Goal: Use online tool/utility: Utilize a website feature to perform a specific function

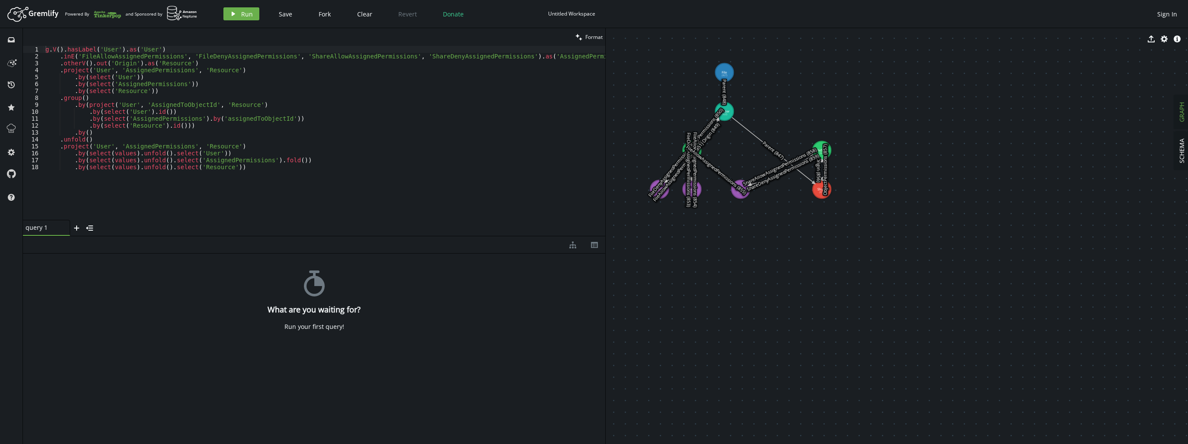
drag, startPoint x: 750, startPoint y: 200, endPoint x: 867, endPoint y: 273, distance: 138.0
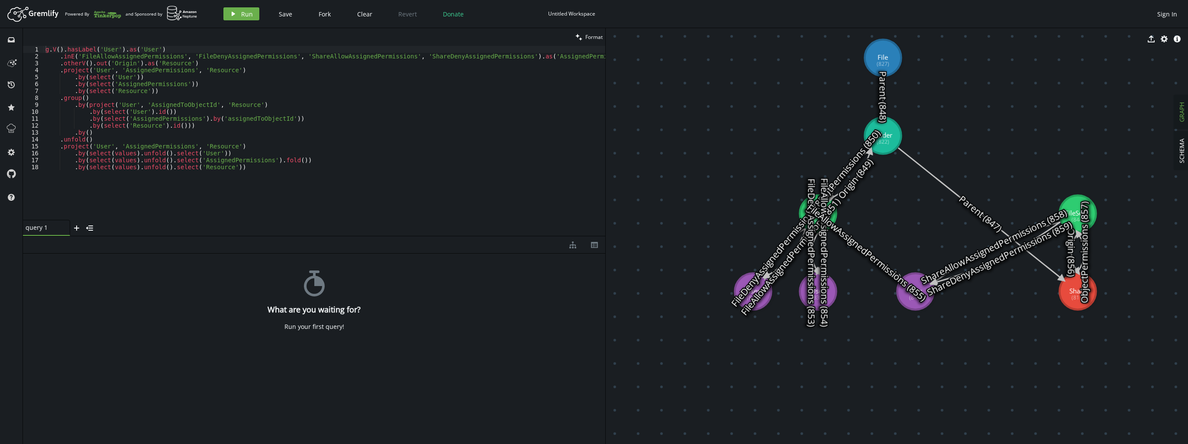
drag, startPoint x: 840, startPoint y: 231, endPoint x: 1005, endPoint y: 348, distance: 202.1
type textarea ".by(select(values).unfold().select('Resource'))"
click at [287, 164] on div "g . V ( ) . hasLabel ( 'User' ) . as ( 'User' ) . inE ( 'FileAllowAssignedPermi…" at bounding box center [324, 140] width 561 height 188
click at [245, 14] on span "Run" at bounding box center [247, 14] width 12 height 8
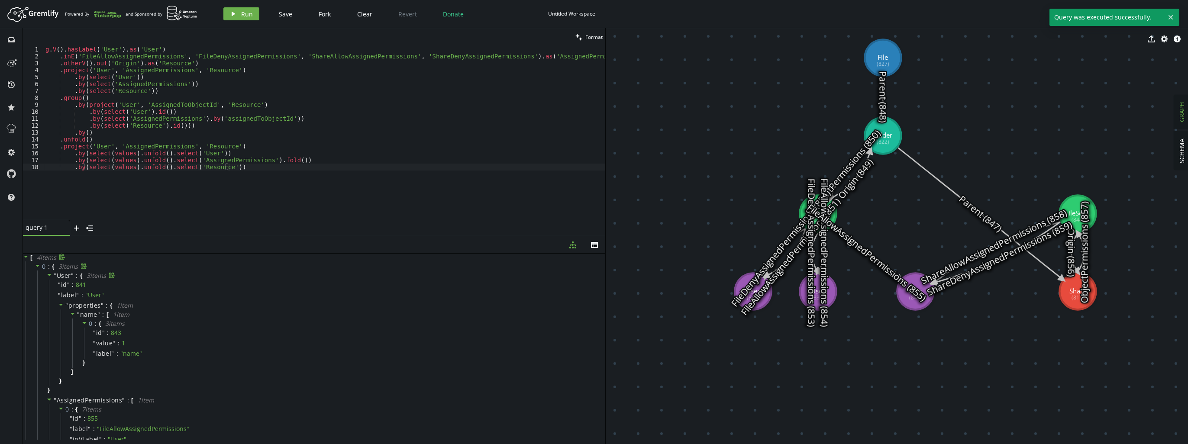
click at [49, 276] on icon at bounding box center [49, 275] width 4 height 2
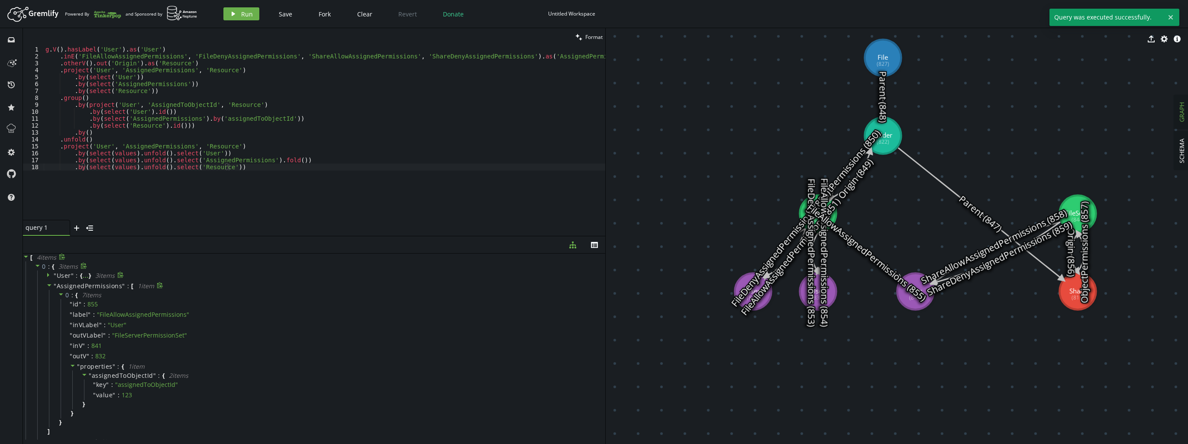
click at [46, 284] on icon at bounding box center [49, 285] width 6 height 6
click at [52, 294] on div at bounding box center [49, 297] width 7 height 8
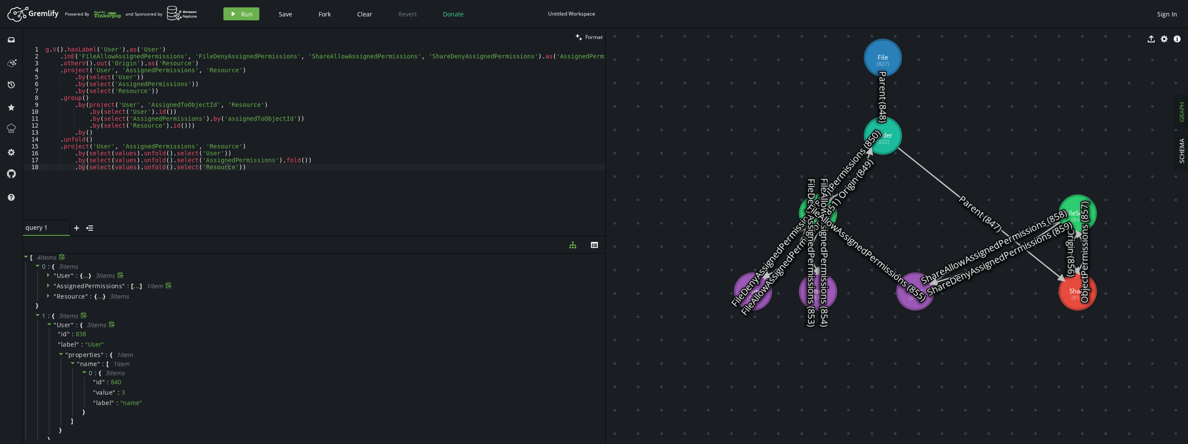
click at [49, 326] on icon at bounding box center [49, 324] width 6 height 6
click at [50, 335] on icon at bounding box center [49, 335] width 4 height 2
click at [47, 348] on span at bounding box center [49, 346] width 6 height 8
click at [43, 375] on div "" User " : { 3 item s " id " : 835 " label " : " User " " properties " : { 1 it…" at bounding box center [320, 431] width 566 height 125
click at [47, 375] on icon at bounding box center [49, 374] width 6 height 6
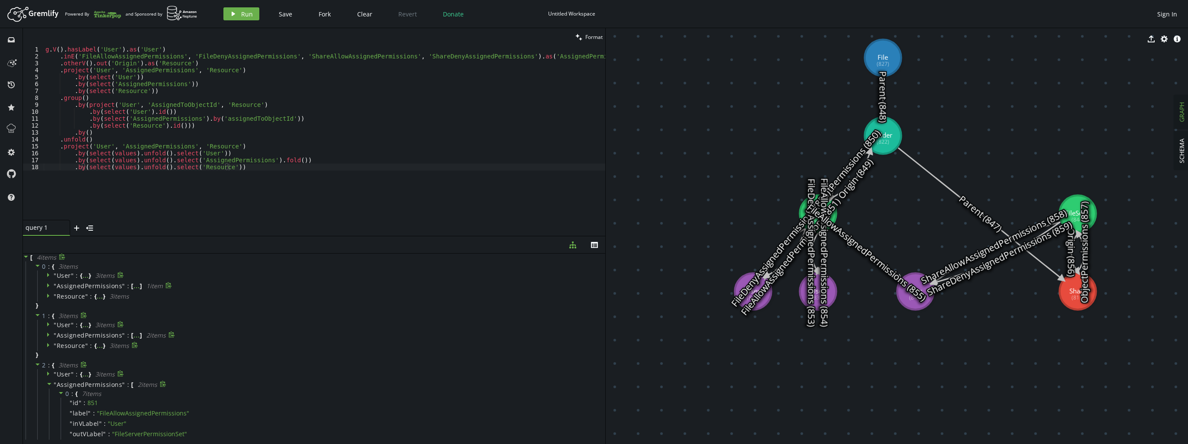
click at [49, 388] on span at bounding box center [49, 384] width 6 height 8
click at [48, 397] on span at bounding box center [49, 395] width 6 height 8
click at [259, 193] on div "g . V ( ) . hasLabel ( 'User' ) . as ( 'User' ) . inE ( 'FileAllowAssignedPermi…" at bounding box center [324, 140] width 561 height 188
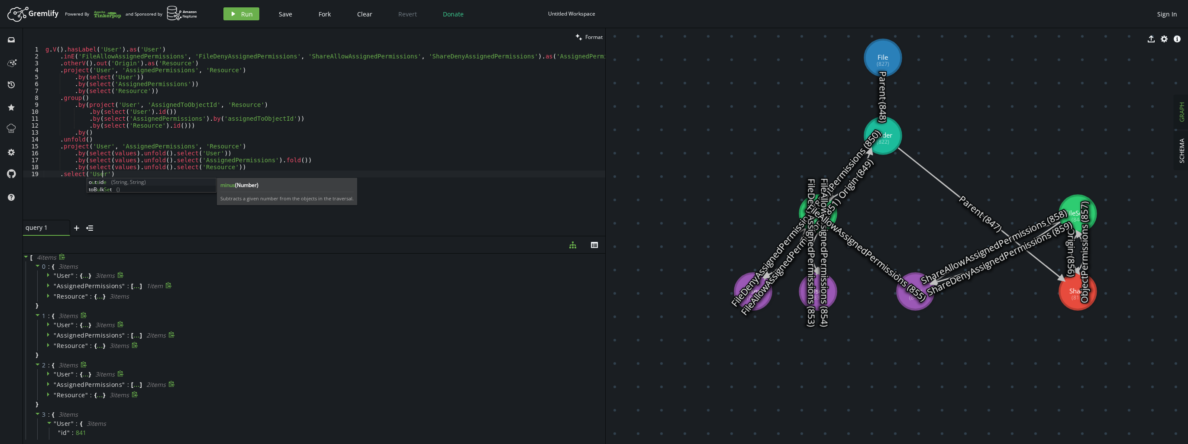
scroll to position [0, 56]
click at [244, 15] on span "Run" at bounding box center [247, 14] width 12 height 8
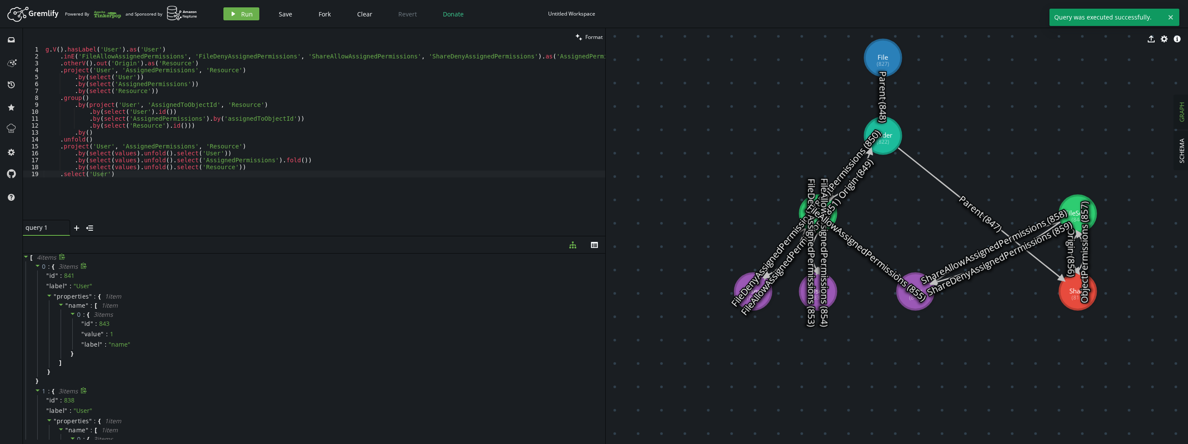
click at [40, 267] on icon at bounding box center [38, 266] width 6 height 6
click at [40, 273] on icon at bounding box center [38, 276] width 6 height 6
click at [40, 285] on icon at bounding box center [38, 287] width 6 height 6
click at [41, 299] on div at bounding box center [38, 298] width 7 height 8
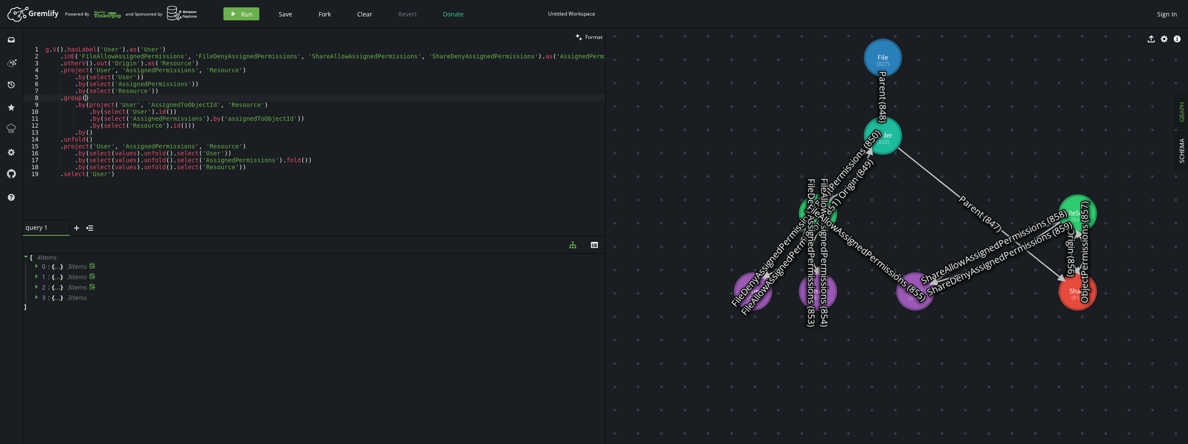
click at [194, 96] on div "g . V ( ) . hasLabel ( 'User' ) . as ( 'User' ) . inE ( 'FileAllowAssignedPermi…" at bounding box center [324, 140] width 561 height 188
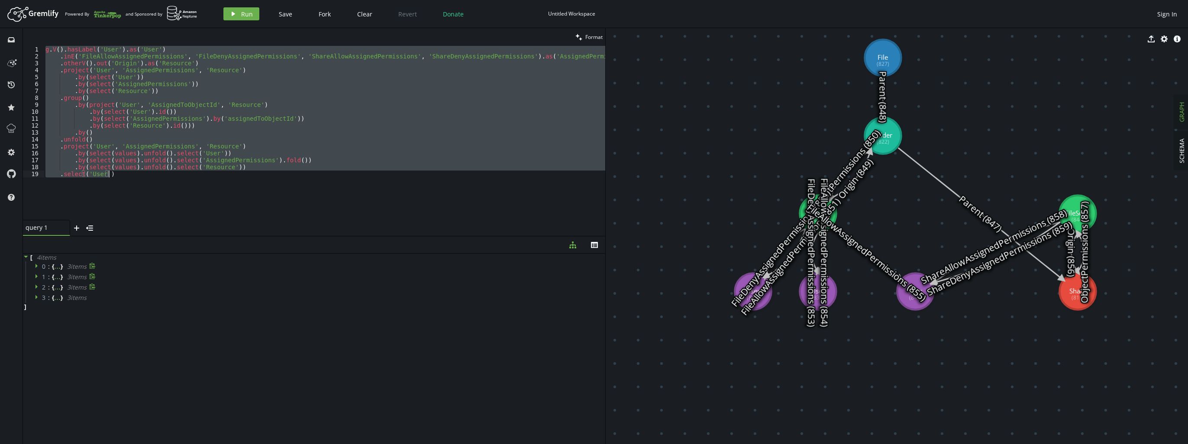
paste textarea
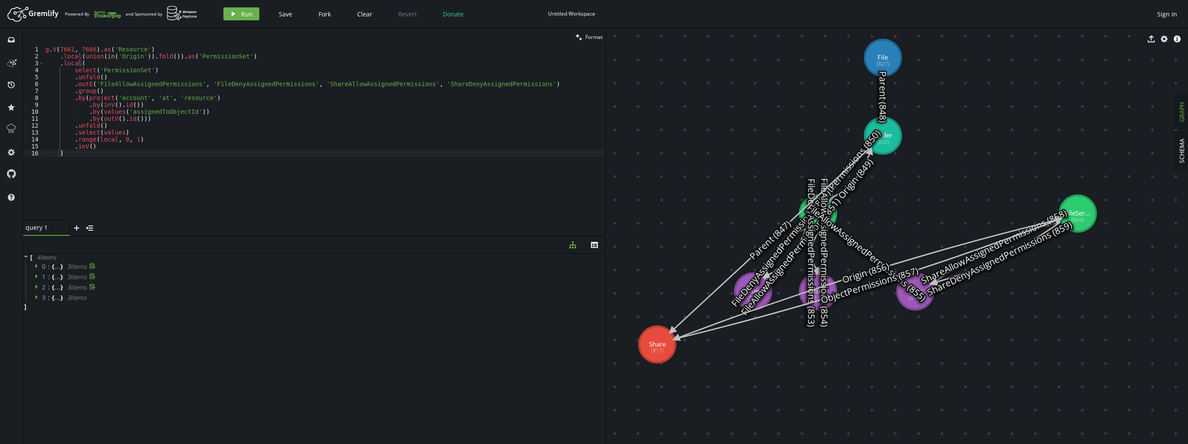
drag, startPoint x: 1067, startPoint y: 299, endPoint x: 658, endPoint y: 345, distance: 411.3
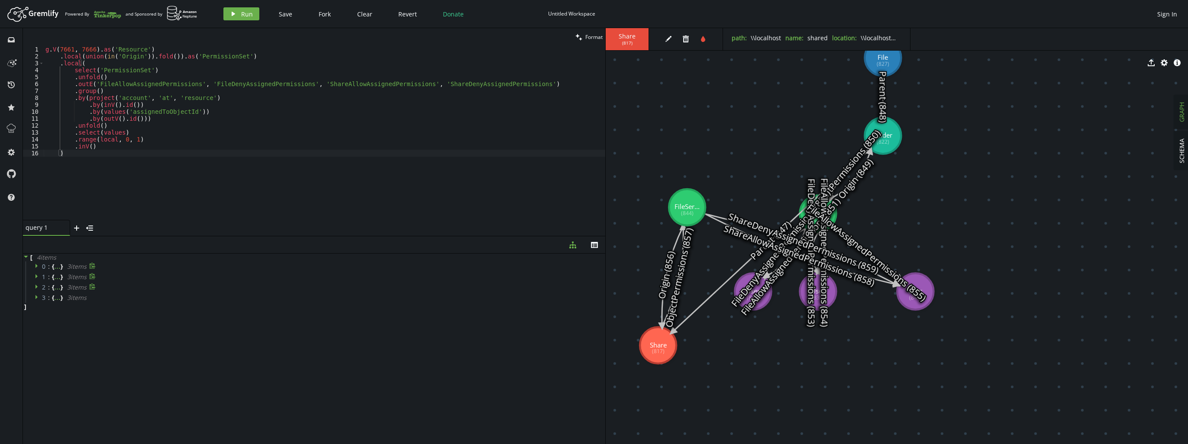
drag, startPoint x: 1083, startPoint y: 201, endPoint x: 687, endPoint y: 207, distance: 396.1
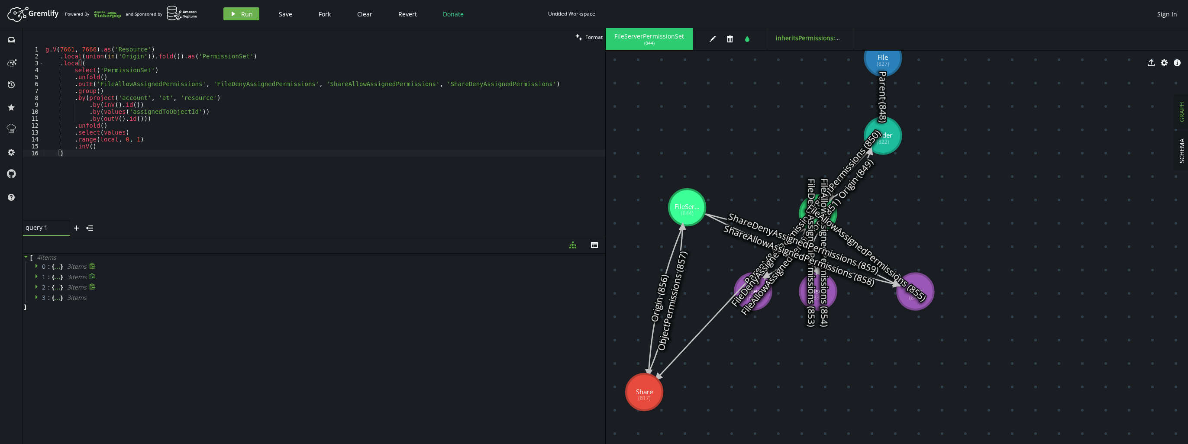
drag, startPoint x: 654, startPoint y: 351, endPoint x: 644, endPoint y: 392, distance: 42.0
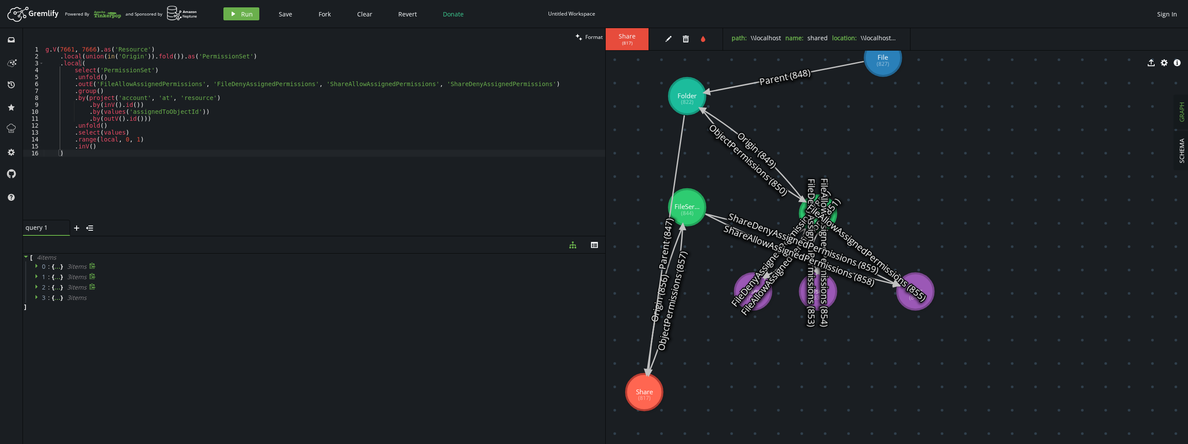
drag, startPoint x: 894, startPoint y: 139, endPoint x: 680, endPoint y: 93, distance: 218.7
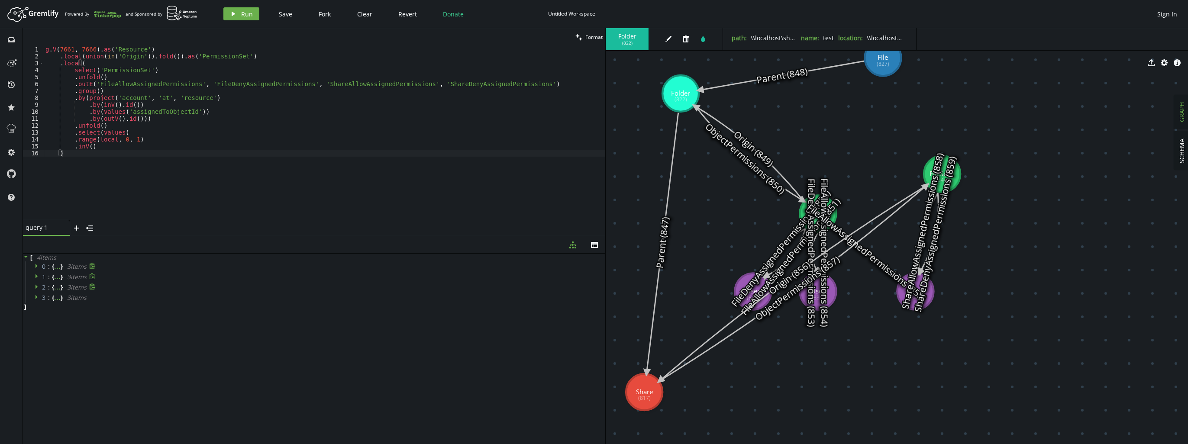
drag, startPoint x: 687, startPoint y: 212, endPoint x: 970, endPoint y: 157, distance: 288.0
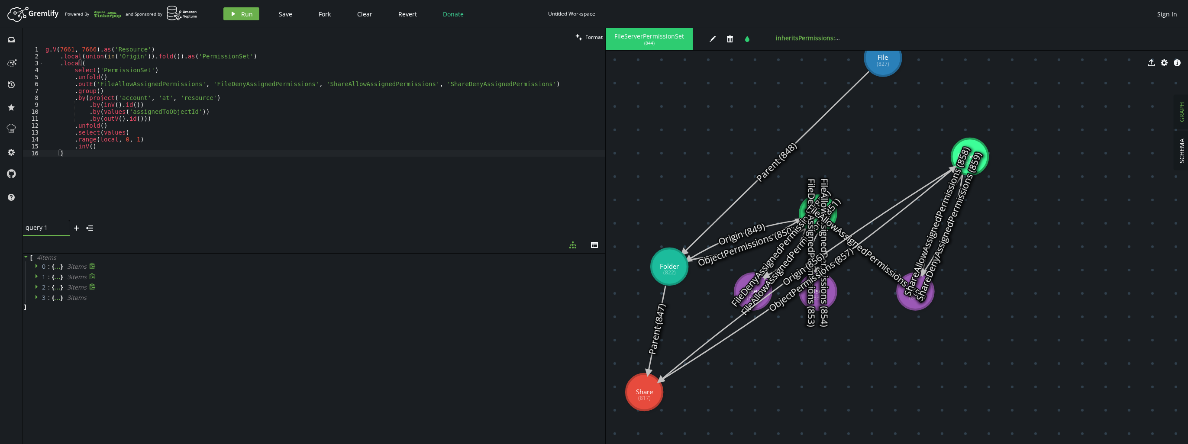
drag, startPoint x: 680, startPoint y: 100, endPoint x: 682, endPoint y: 266, distance: 166.7
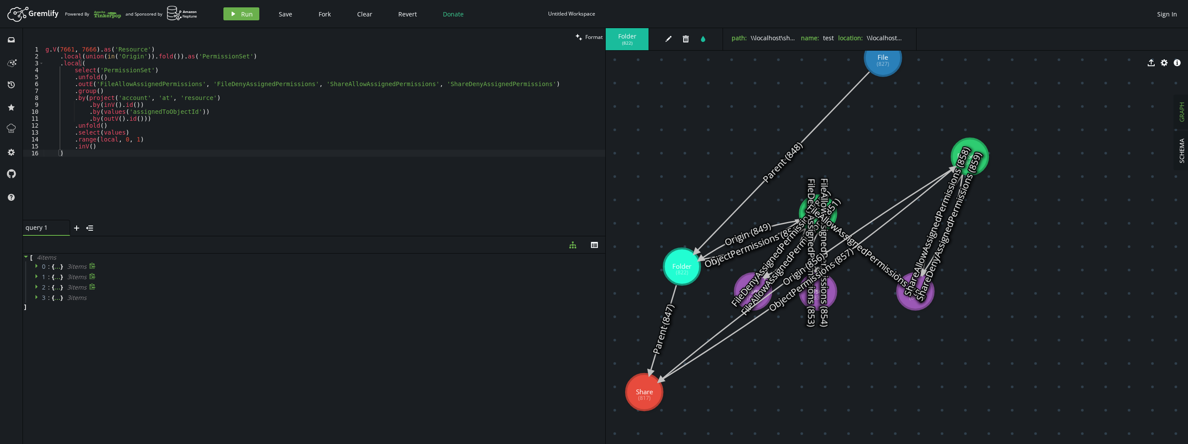
drag, startPoint x: 883, startPoint y: 64, endPoint x: 691, endPoint y: 145, distance: 208.4
click at [691, 145] on div "Folder ( 822 ) edit trash tint path : \\localhost\shared name : test location :…" at bounding box center [897, 236] width 582 height 416
click at [881, 66] on div "export cog info-sign" at bounding box center [897, 63] width 582 height 22
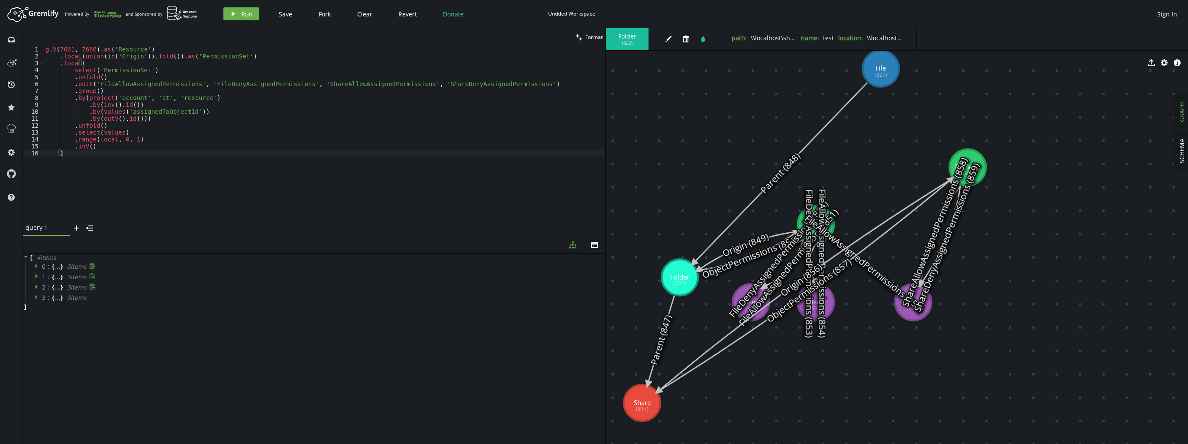
drag, startPoint x: 909, startPoint y: 103, endPoint x: 907, endPoint y: 113, distance: 11.0
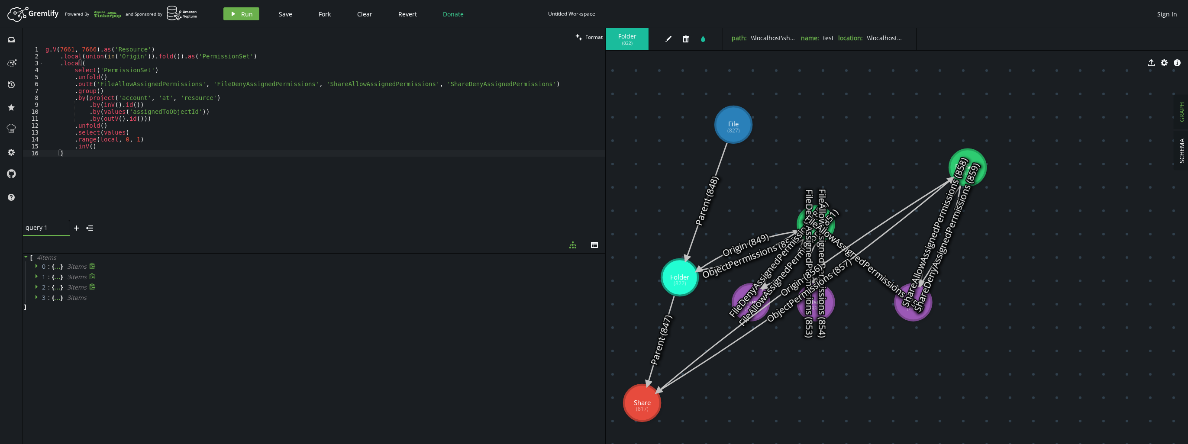
drag, startPoint x: 876, startPoint y: 84, endPoint x: 733, endPoint y: 126, distance: 148.8
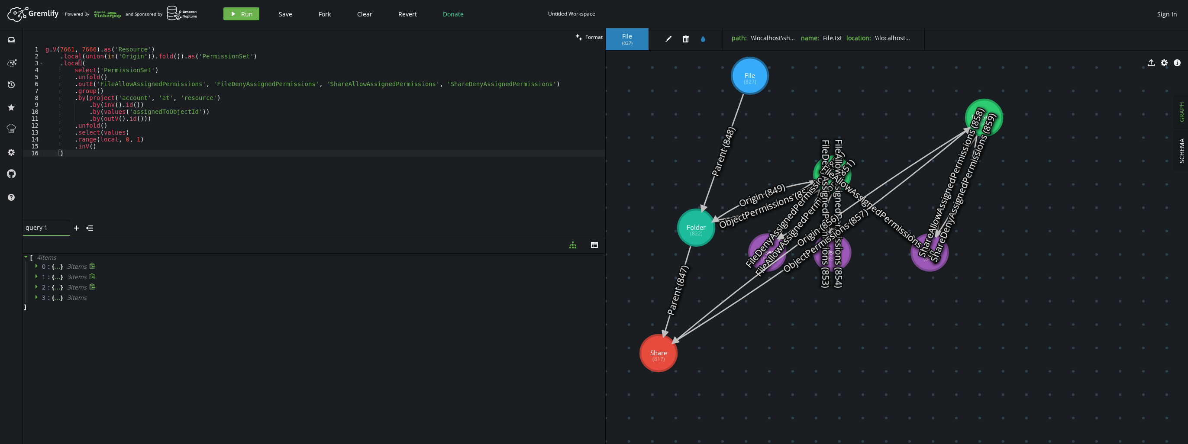
drag, startPoint x: 757, startPoint y: 164, endPoint x: 773, endPoint y: 114, distance: 52.4
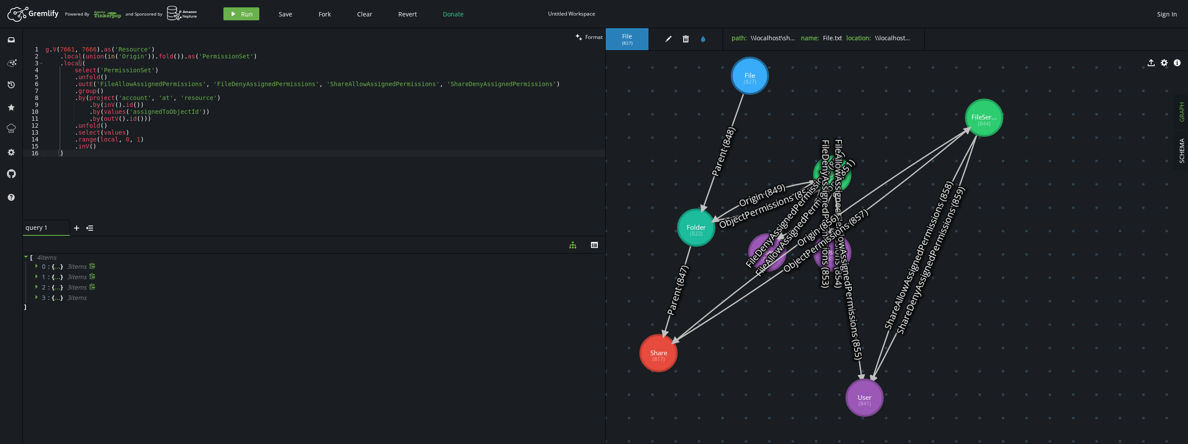
drag, startPoint x: 925, startPoint y: 262, endPoint x: 864, endPoint y: 398, distance: 148.6
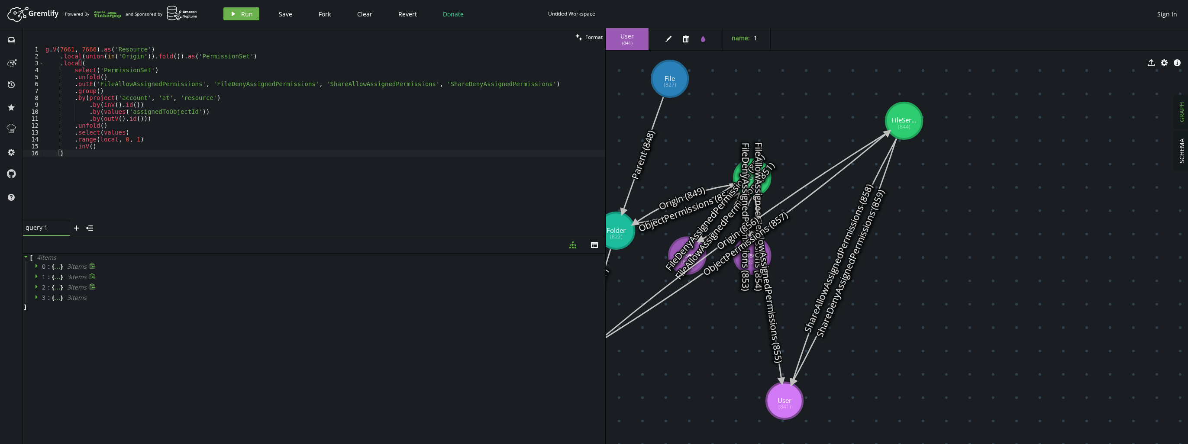
drag, startPoint x: 845, startPoint y: 183, endPoint x: 763, endPoint y: 186, distance: 81.4
click at [763, 186] on text "FileAllowAssignedPermissions (854)" at bounding box center [758, 216] width 12 height 149
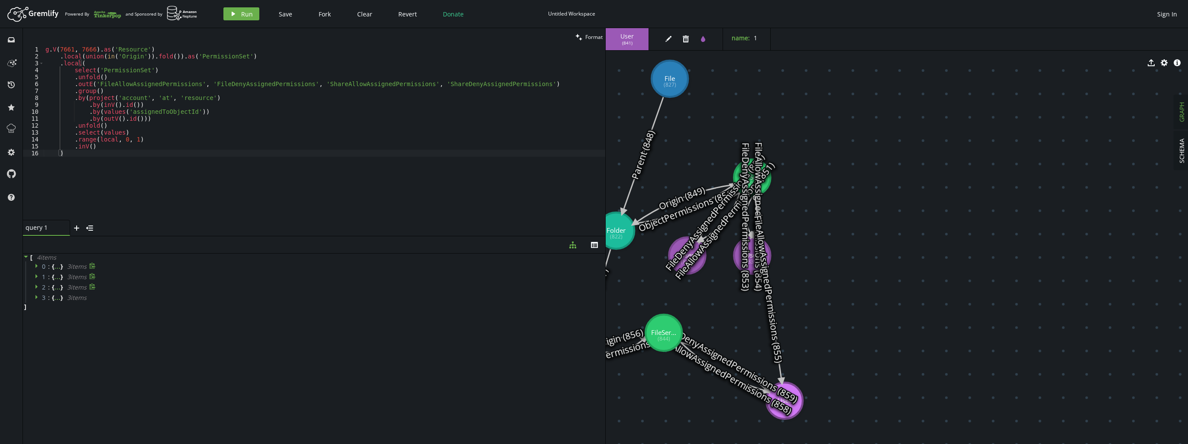
drag, startPoint x: 912, startPoint y: 126, endPoint x: 659, endPoint y: 337, distance: 329.2
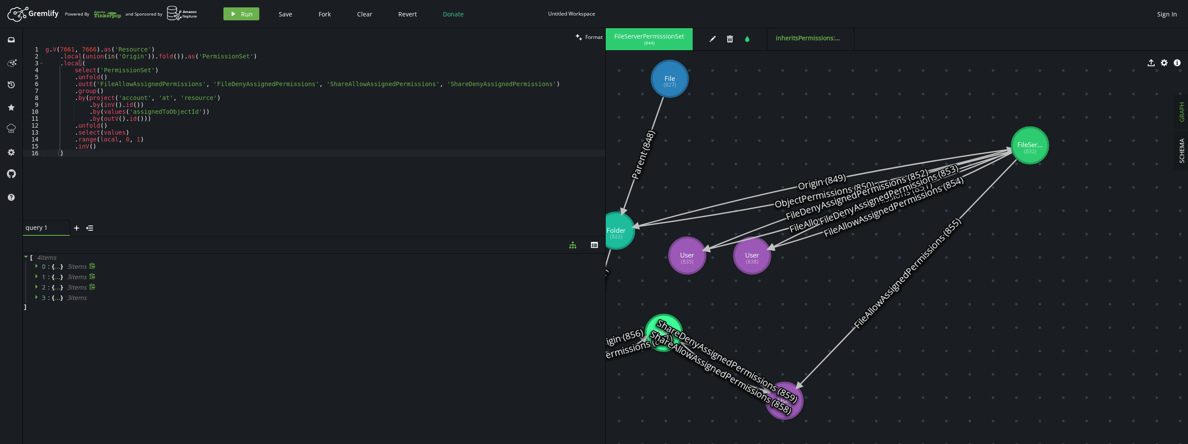
drag, startPoint x: 766, startPoint y: 186, endPoint x: 1028, endPoint y: 114, distance: 271.9
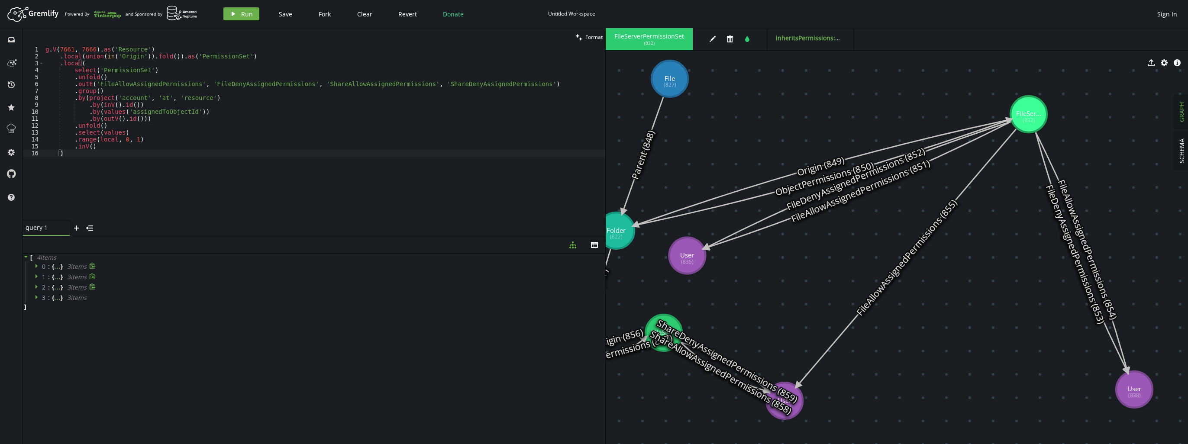
drag, startPoint x: 752, startPoint y: 266, endPoint x: 1135, endPoint y: 390, distance: 402.7
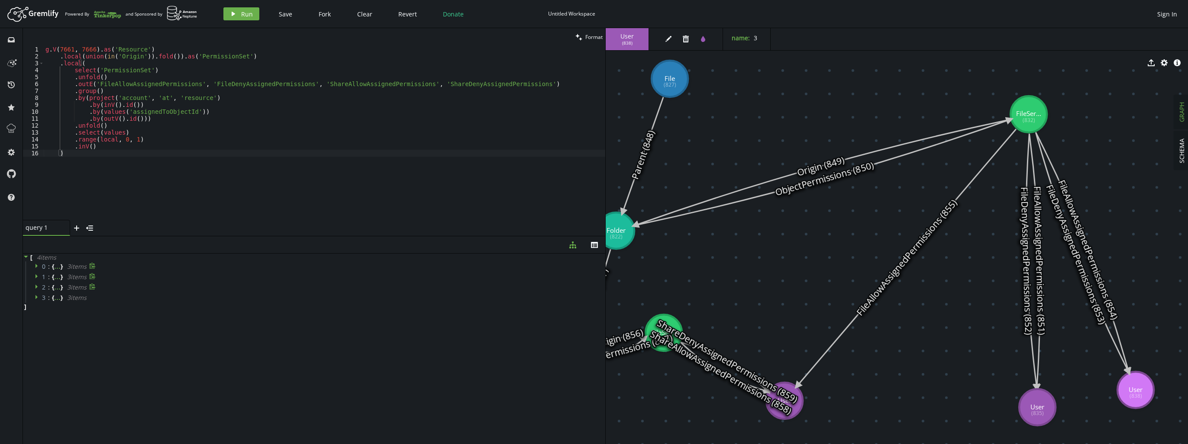
drag, startPoint x: 693, startPoint y: 264, endPoint x: 1037, endPoint y: 407, distance: 373.2
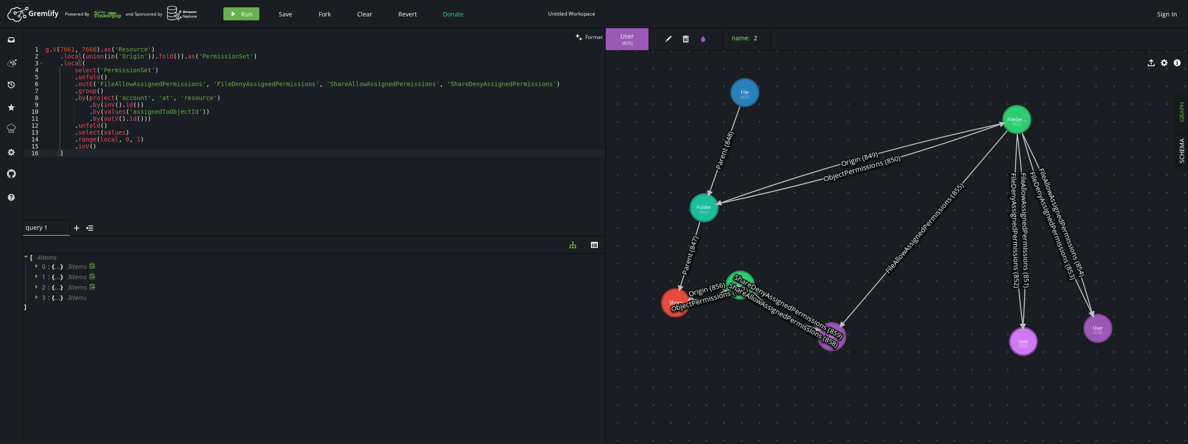
drag, startPoint x: 922, startPoint y: 349, endPoint x: 935, endPoint y: 302, distance: 48.9
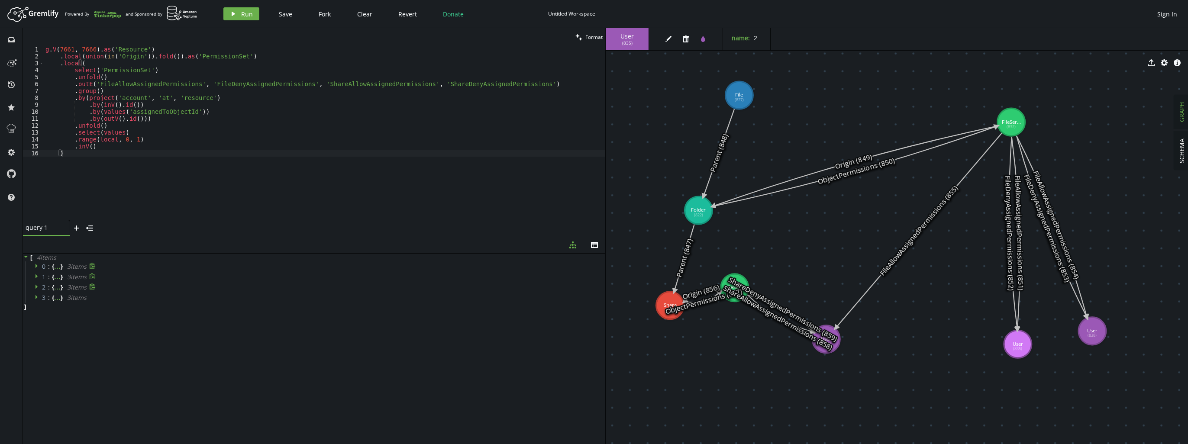
drag, startPoint x: 834, startPoint y: 342, endPoint x: 827, endPoint y: 345, distance: 7.2
click at [827, 345] on text "ShareAllowAssignedPermissions (858)" at bounding box center [778, 318] width 113 height 69
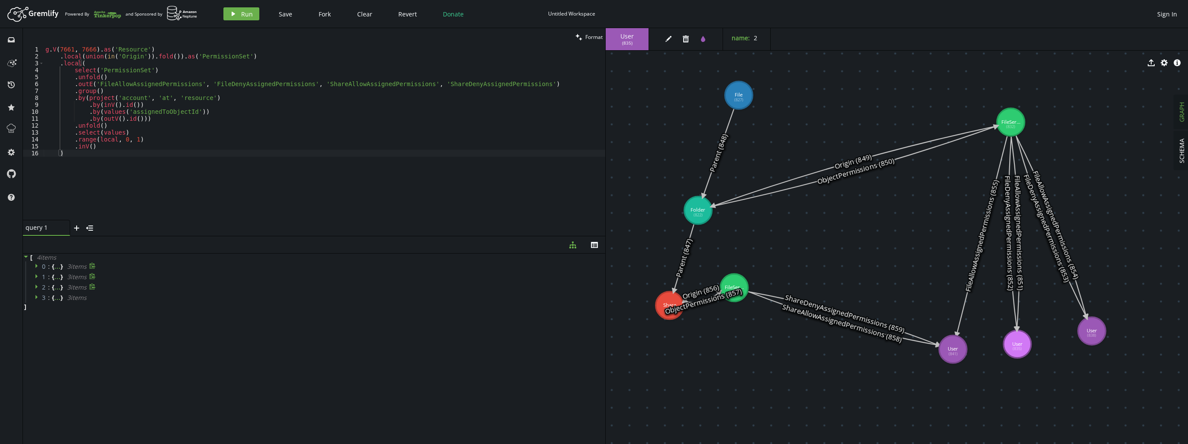
drag, startPoint x: 836, startPoint y: 345, endPoint x: 953, endPoint y: 349, distance: 116.5
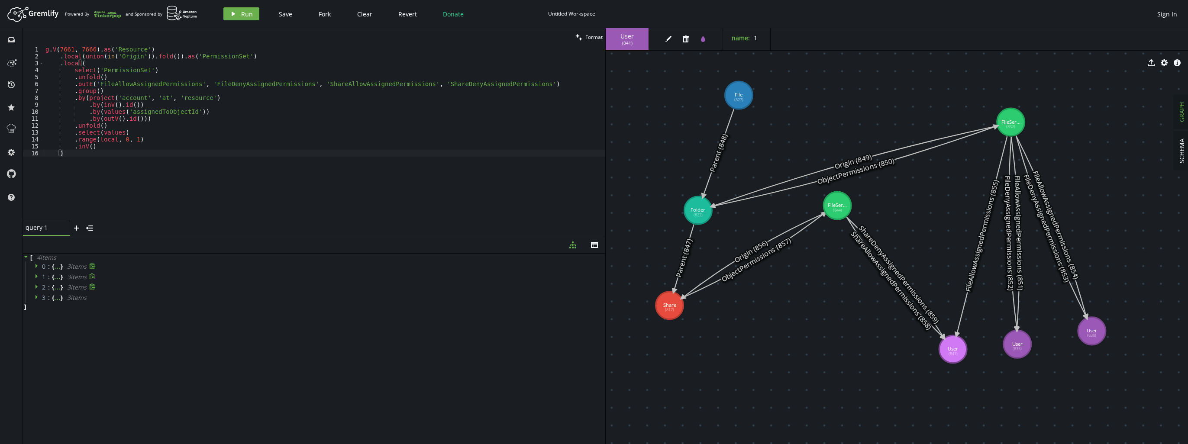
drag, startPoint x: 735, startPoint y: 282, endPoint x: 837, endPoint y: 206, distance: 127.7
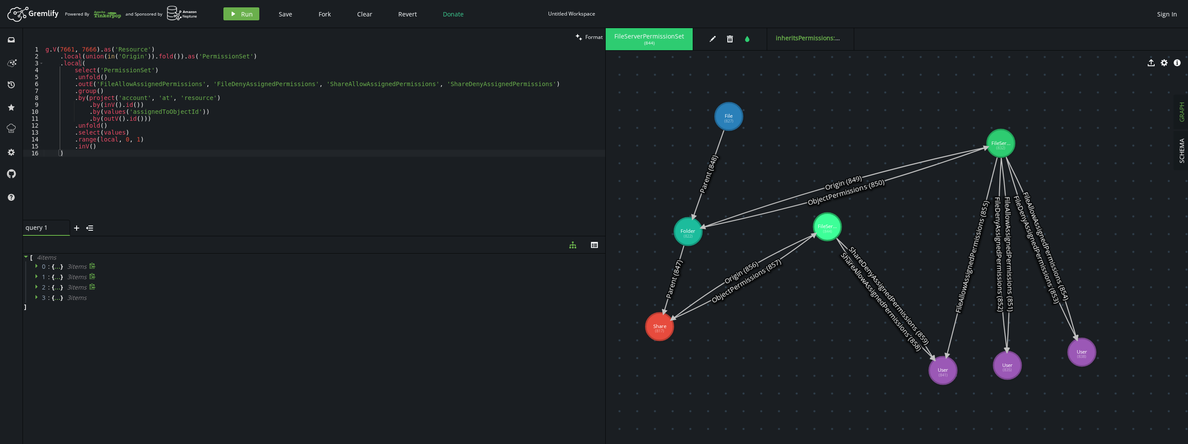
drag, startPoint x: 803, startPoint y: 274, endPoint x: 793, endPoint y: 295, distance: 23.4
click at [65, 48] on div "g . V ( 7661 , 7666 ) . as ( 'Resource' ) . local ( union ( in ( 'Origin' )) . …" at bounding box center [324, 140] width 561 height 188
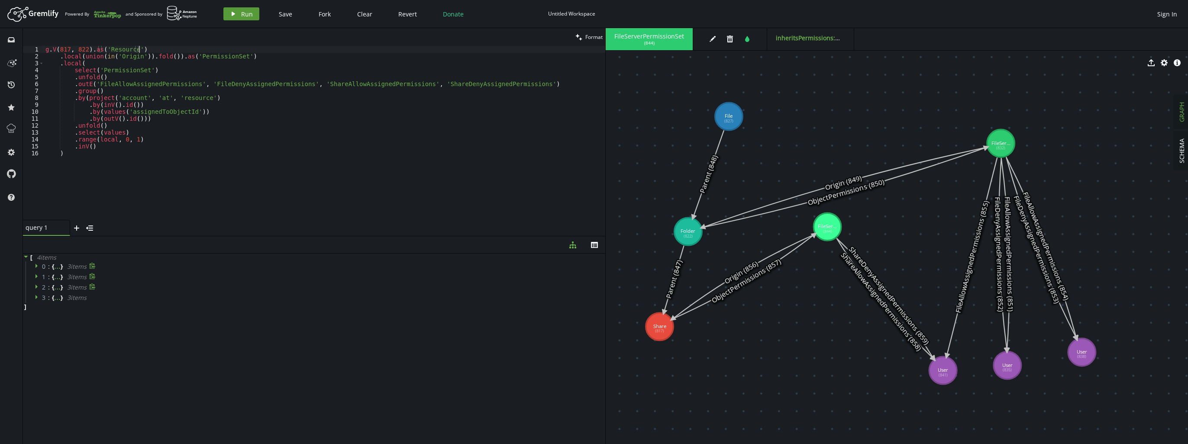
click at [228, 20] on button "play Run" at bounding box center [241, 13] width 36 height 13
click at [39, 269] on span at bounding box center [38, 266] width 6 height 8
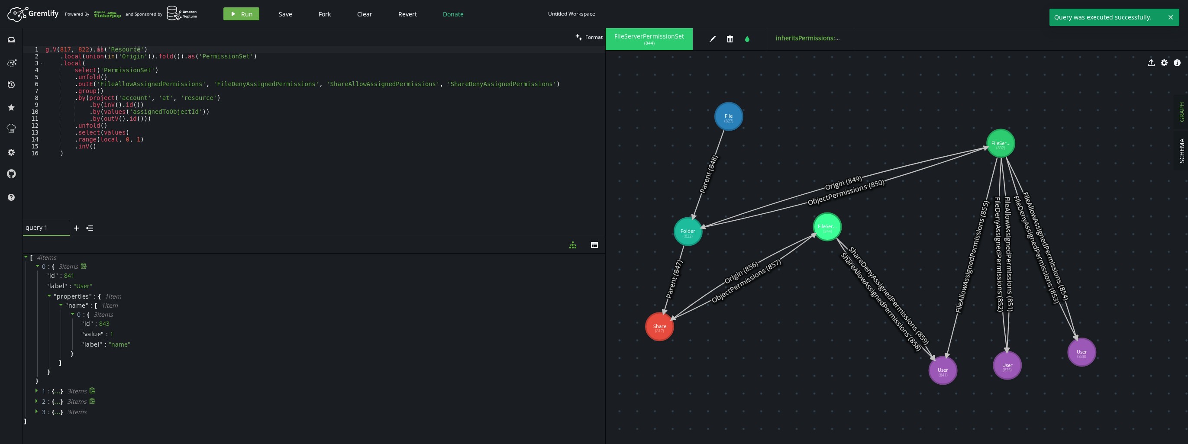
click at [39, 269] on span at bounding box center [38, 266] width 6 height 8
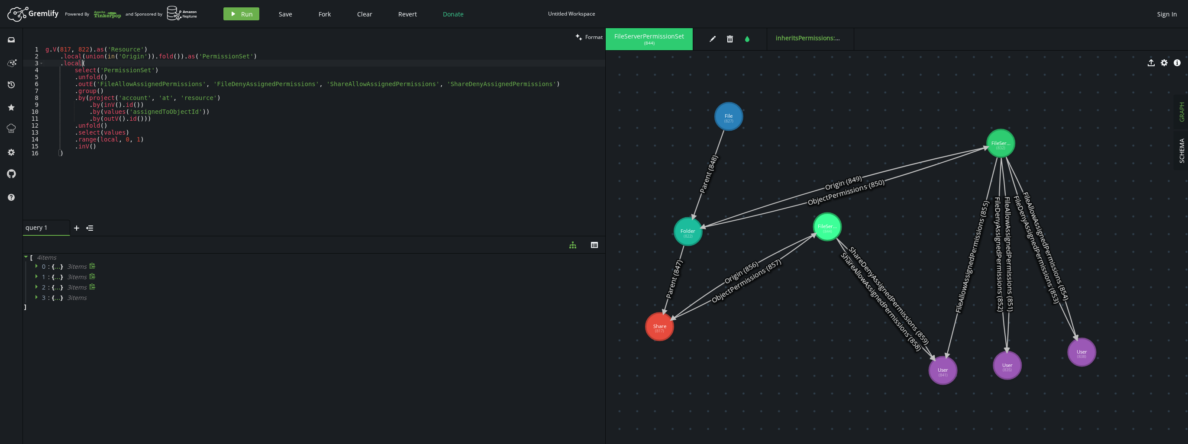
click at [129, 60] on div "g . V ( 817 , 822 ) . as ( 'Resource' ) . local ( union ( in ( 'Origin' )) . fo…" at bounding box center [324, 140] width 561 height 188
type textarea ".unfold()"
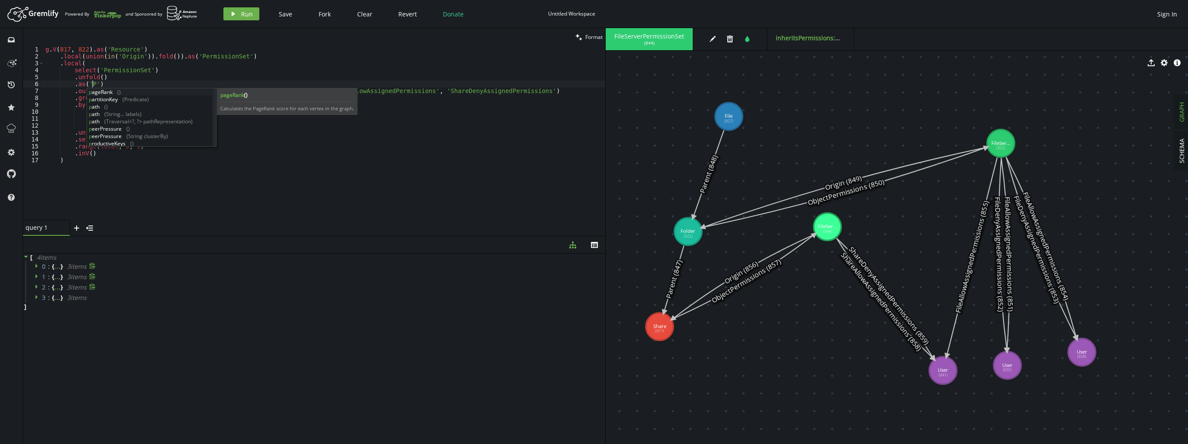
scroll to position [0, 50]
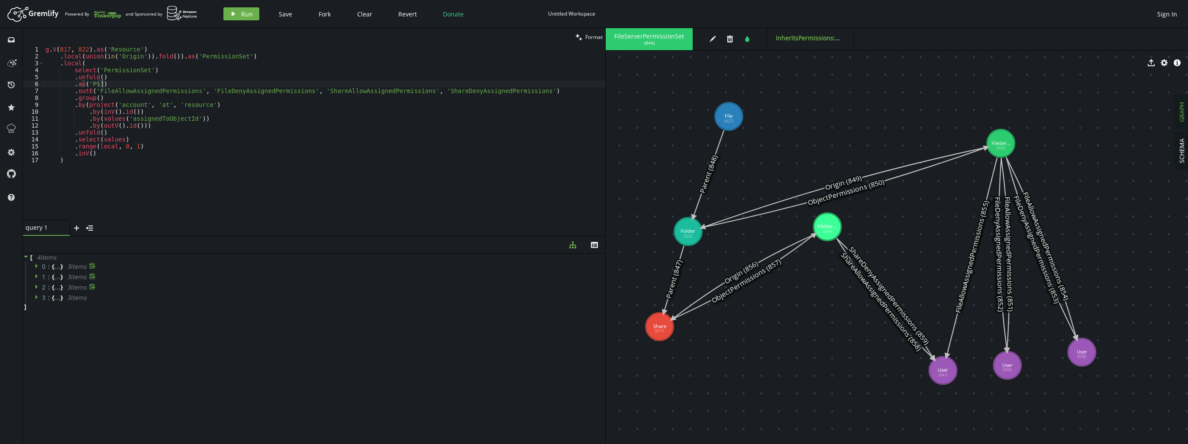
type textarea ".outE('FileAllowAssignedPermissions', 'FileDenyAssignedPermissions', 'ShareAllo…"
type textarea ".as('AssignedPermissions')"
type textarea ".inV()"
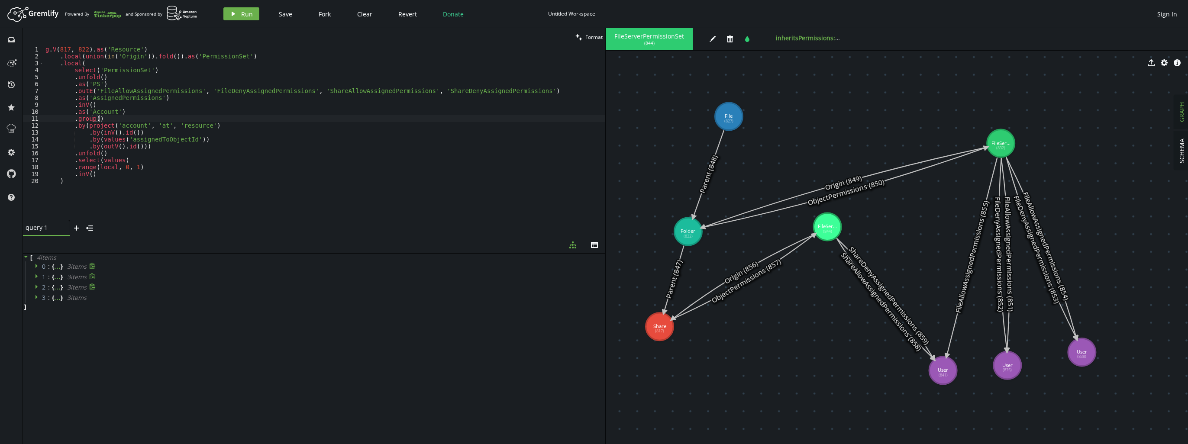
scroll to position [0, 52]
type textarea ".as('Account')"
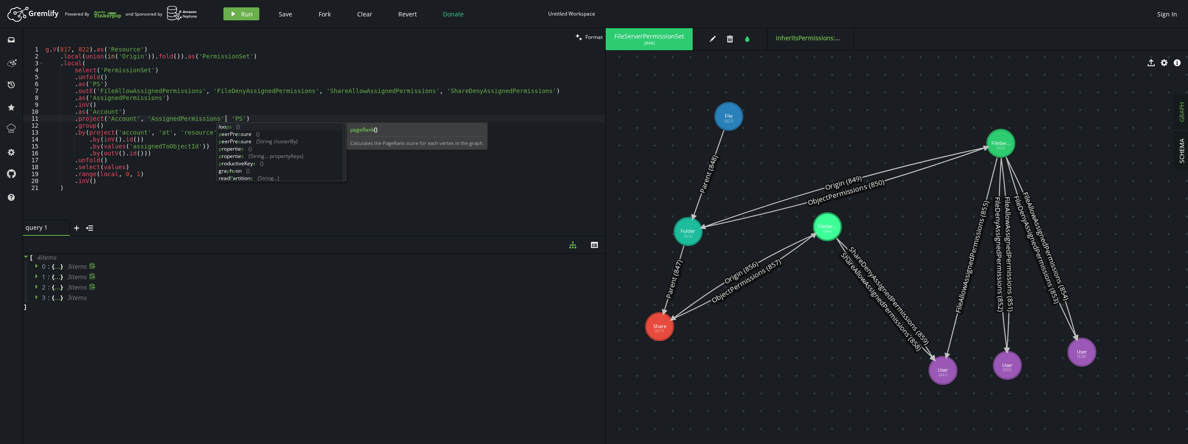
type textarea ".project('Account', 'AssignedPermissions', 'PS')"
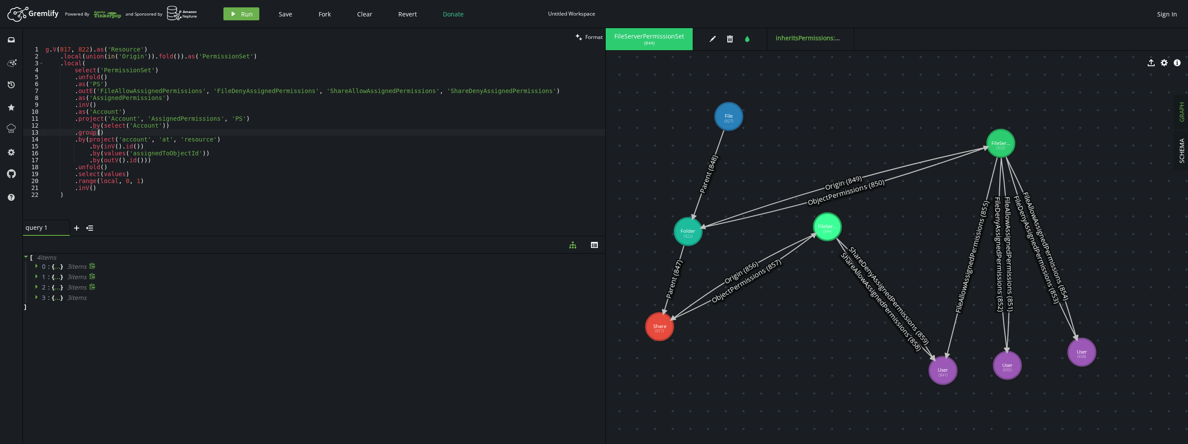
type textarea ".by(select('Account'))"
paste textarea ".by(select('Account'))"
type textarea ".by(select('Account'))"
paste textarea ".by(select('Account'))"
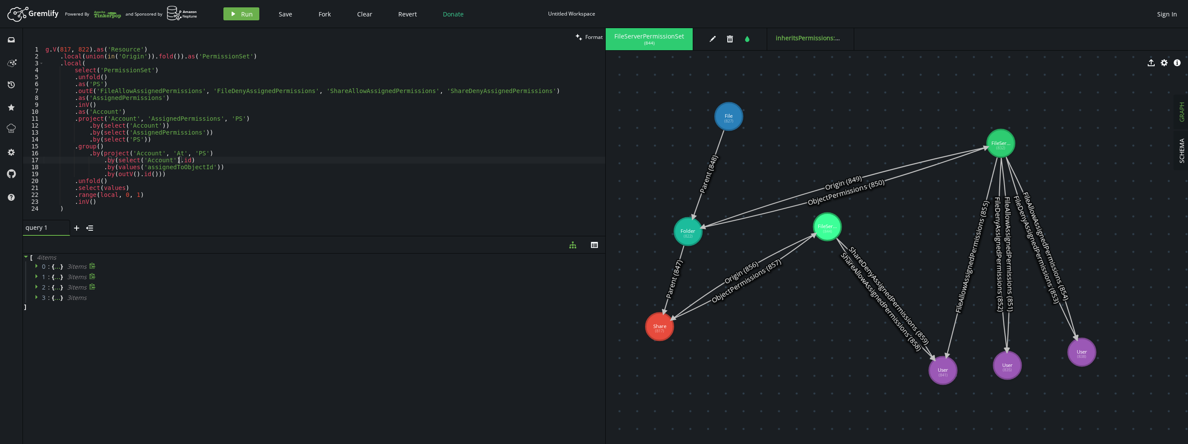
scroll to position [0, 140]
click at [201, 161] on div "g . V ( 817 , 822 ) . as ( 'Resource' ) . local ( union ( in ( 'Origin' )) . fo…" at bounding box center [324, 140] width 561 height 188
click at [132, 168] on div "g . V ( 817 , 822 ) . as ( 'Resource' ) . local ( union ( in ( 'Origin' )) . fo…" at bounding box center [324, 140] width 561 height 188
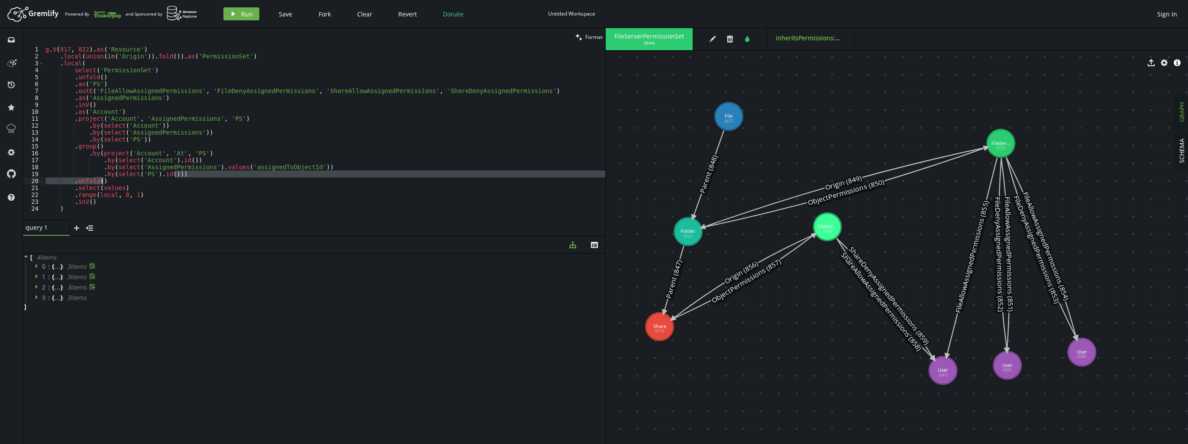
scroll to position [0, 76]
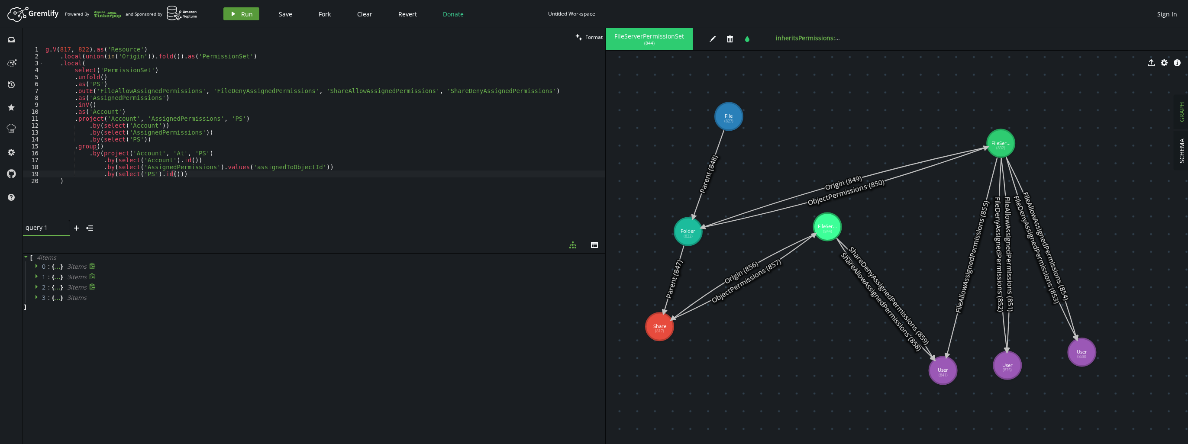
click at [229, 9] on button "play Run" at bounding box center [241, 13] width 36 height 13
click at [38, 267] on icon at bounding box center [38, 266] width 6 height 6
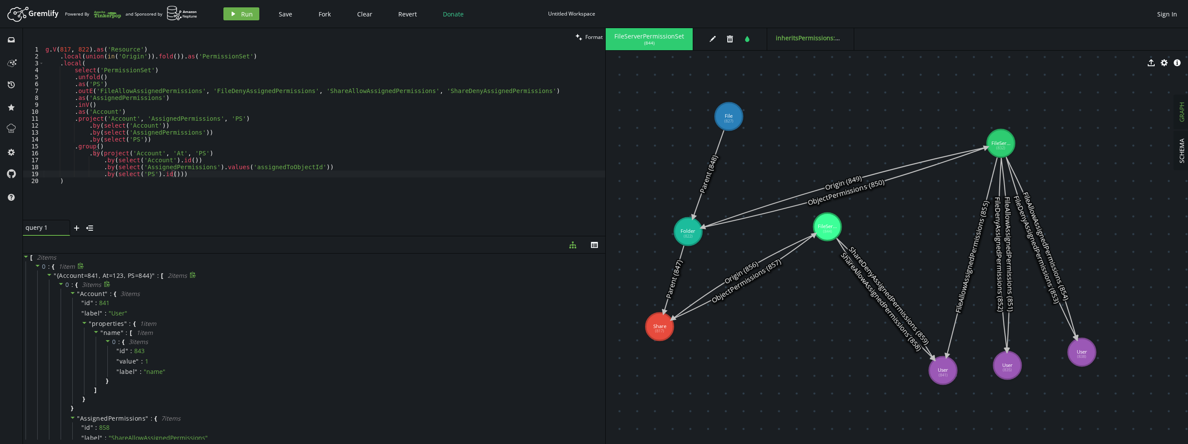
click at [61, 285] on icon at bounding box center [61, 284] width 4 height 2
click at [62, 286] on icon at bounding box center [61, 284] width 6 height 6
click at [73, 295] on icon at bounding box center [73, 293] width 6 height 6
click at [71, 304] on icon at bounding box center [73, 304] width 4 height 2
click at [72, 314] on icon at bounding box center [73, 314] width 4 height 2
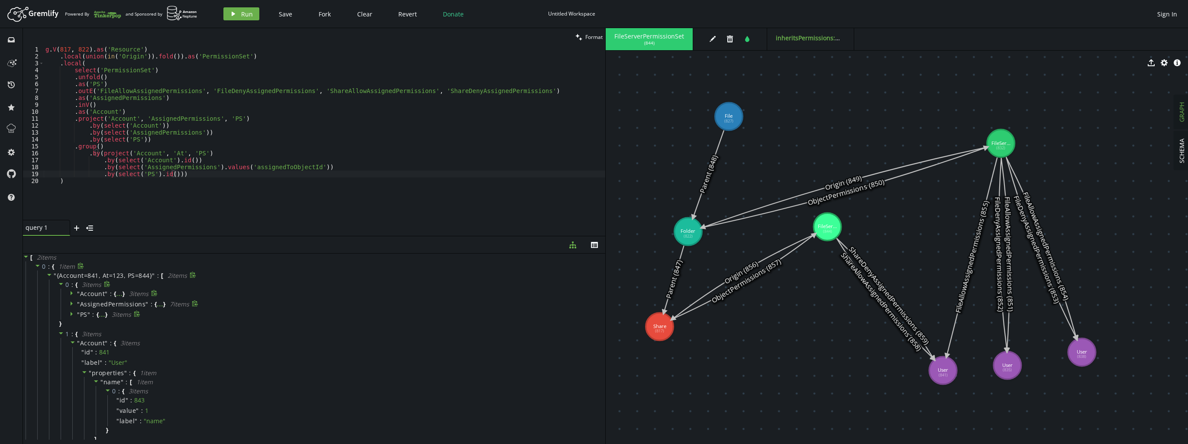
click at [61, 283] on icon at bounding box center [61, 284] width 4 height 2
click at [70, 303] on icon at bounding box center [73, 303] width 6 height 6
click at [72, 313] on icon at bounding box center [73, 314] width 6 height 6
click at [71, 321] on icon at bounding box center [73, 324] width 6 height 6
click at [62, 294] on icon at bounding box center [61, 294] width 6 height 6
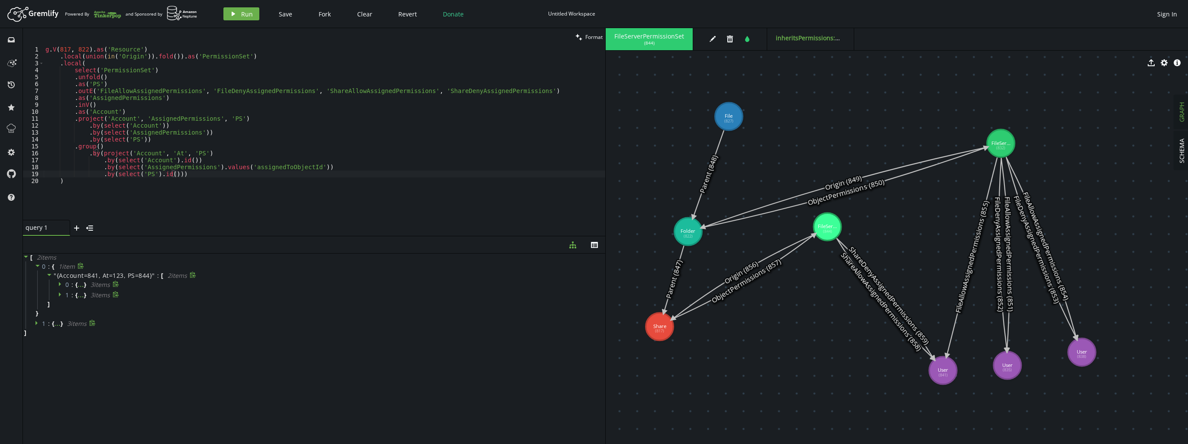
click at [39, 323] on icon at bounding box center [38, 323] width 6 height 6
click at [48, 333] on icon at bounding box center [49, 332] width 6 height 6
click at [48, 340] on icon at bounding box center [49, 342] width 6 height 6
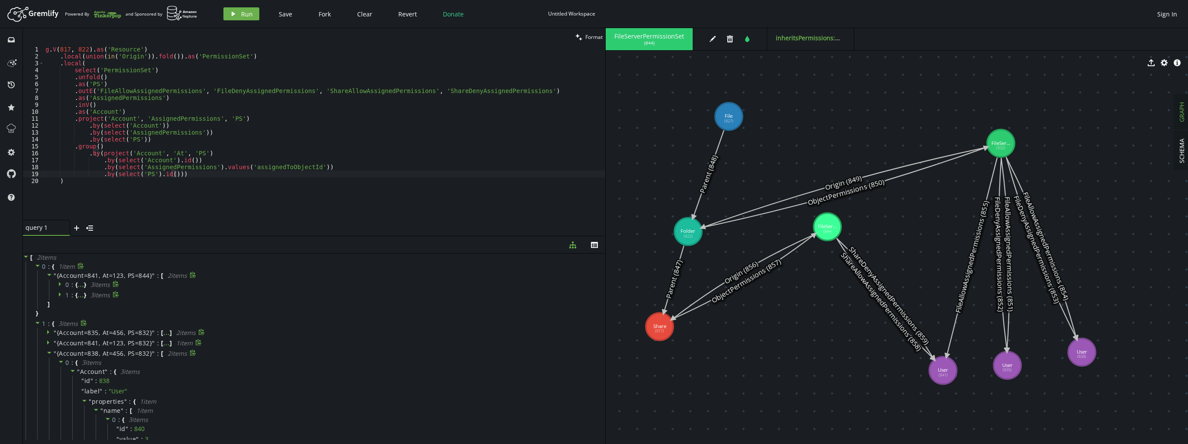
click at [51, 351] on icon at bounding box center [49, 353] width 6 height 6
click at [175, 177] on div "g . V ( 817 , 822 ) . as ( 'Resource' ) . local ( union ( in ( 'Origin' )) . fo…" at bounding box center [324, 140] width 561 height 188
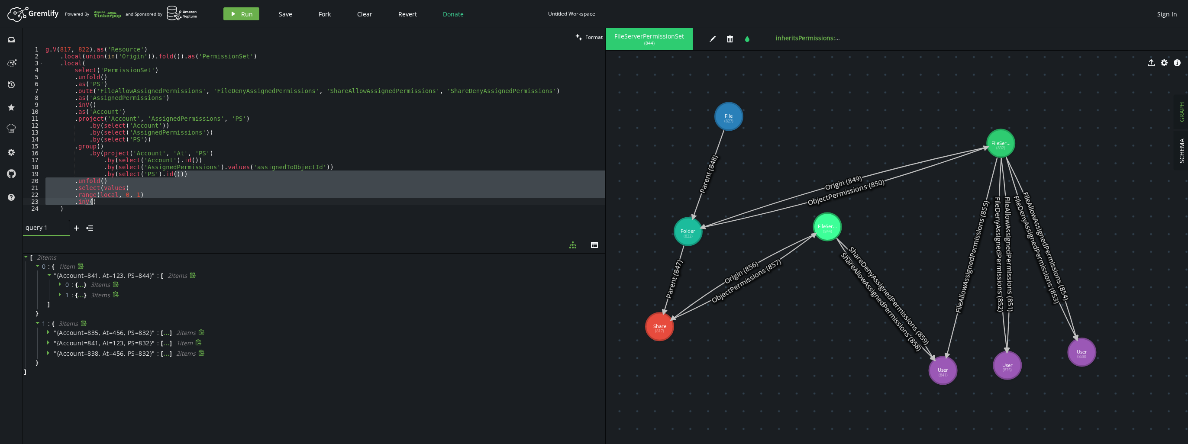
scroll to position [0, 16]
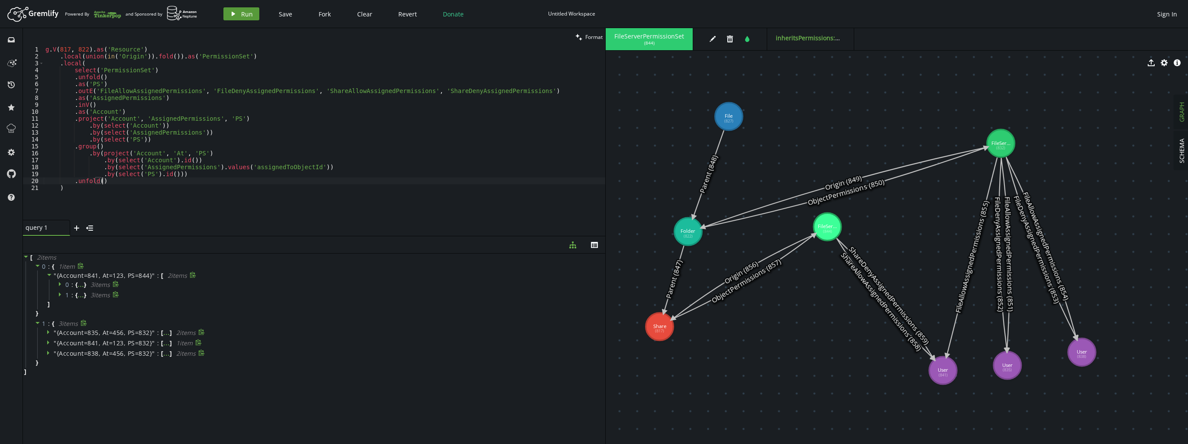
click at [252, 13] on button "play Run" at bounding box center [241, 13] width 36 height 13
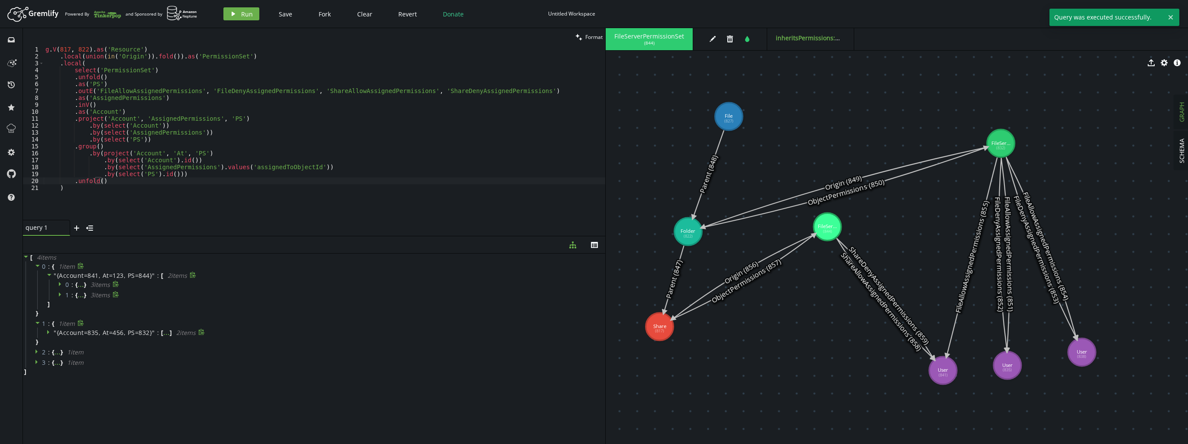
click at [50, 274] on icon at bounding box center [49, 275] width 4 height 2
click at [36, 325] on icon at bounding box center [38, 323] width 6 height 6
click at [48, 331] on icon at bounding box center [49, 332] width 6 height 6
click at [35, 351] on icon at bounding box center [38, 351] width 6 height 6
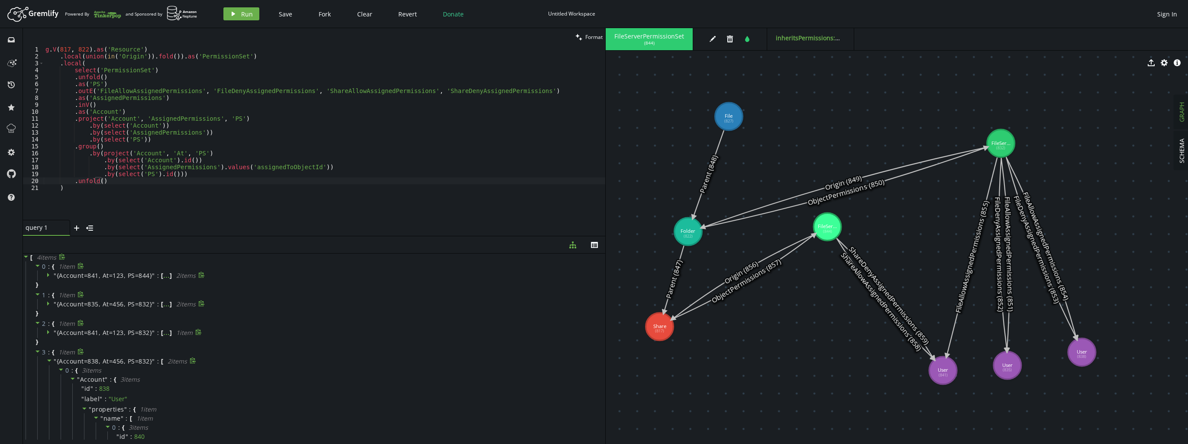
click at [46, 358] on icon at bounding box center [49, 361] width 6 height 6
click at [48, 278] on icon at bounding box center [49, 275] width 6 height 6
drag, startPoint x: 48, startPoint y: 278, endPoint x: 142, endPoint y: 184, distance: 132.8
click at [142, 184] on div "g . V ( 817 , 822 ) . as ( 'Resource' ) . local ( union ( in ( 'Origin' )) . fo…" at bounding box center [324, 140] width 561 height 188
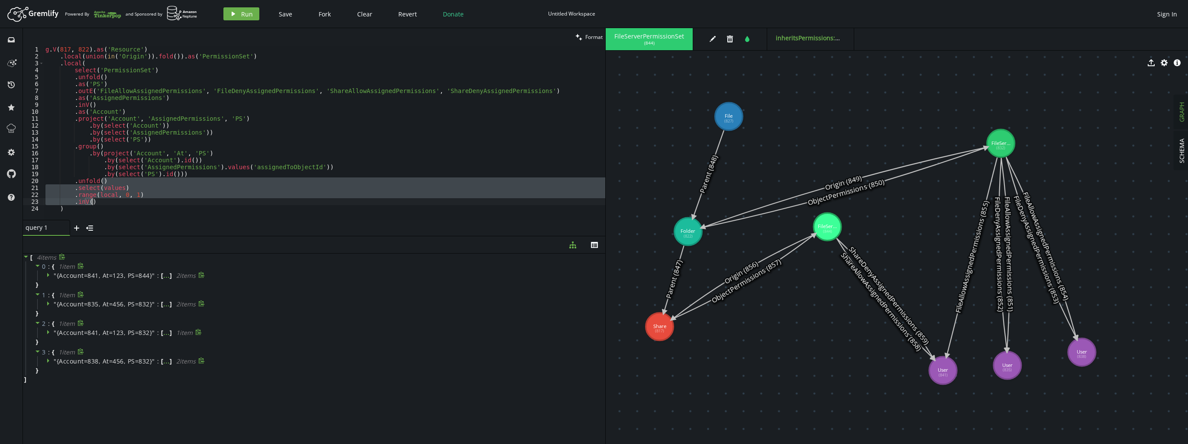
click at [144, 203] on div "g . V ( 817 , 822 ) . as ( 'Resource' ) . local ( union ( in ( 'Origin' )) . fo…" at bounding box center [324, 133] width 561 height 174
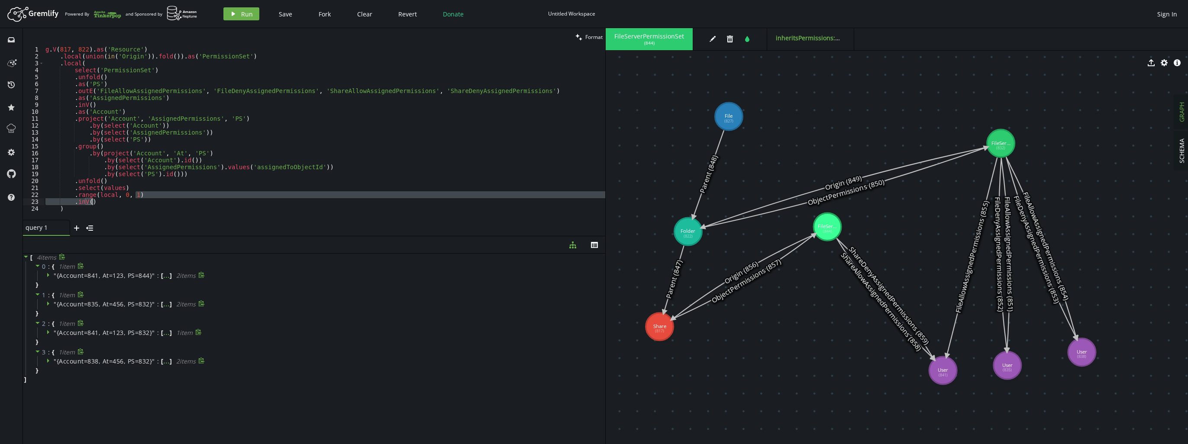
drag, startPoint x: 173, startPoint y: 196, endPoint x: 174, endPoint y: 202, distance: 5.8
click at [174, 202] on div "g . V ( 817 , 822 ) . as ( 'Resource' ) . local ( union ( in ( 'Origin' )) . fo…" at bounding box center [324, 140] width 561 height 188
click at [253, 16] on button "play Run" at bounding box center [241, 13] width 36 height 13
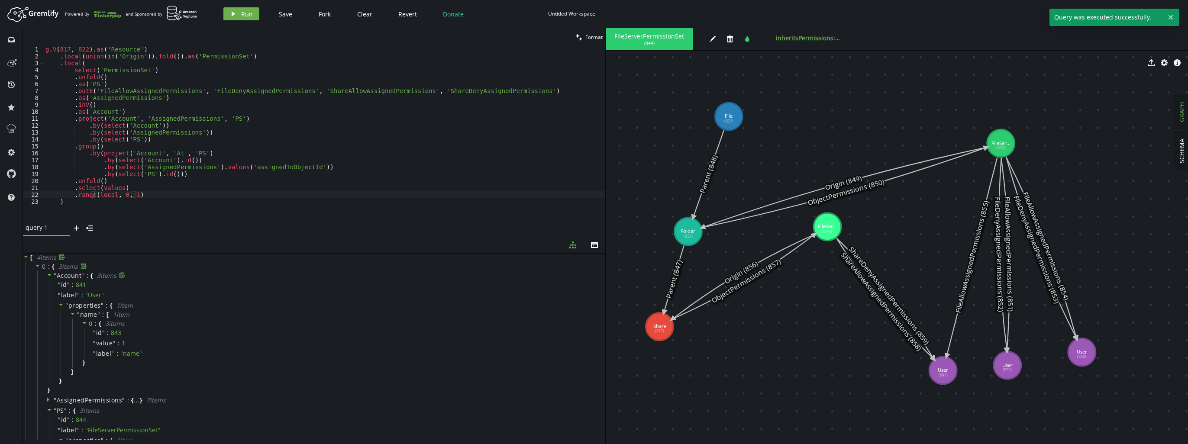
click at [50, 275] on icon at bounding box center [49, 275] width 6 height 6
click at [48, 287] on icon at bounding box center [49, 285] width 6 height 6
click at [49, 293] on div "" id " : 858" at bounding box center [325, 295] width 552 height 10
click at [153, 200] on div "g . V ( 817 , 822 ) . as ( 'Resource' ) . local ( union ( in ( 'Origin' )) . fo…" at bounding box center [324, 140] width 561 height 188
type textarea ".range(local, 0, 1)"
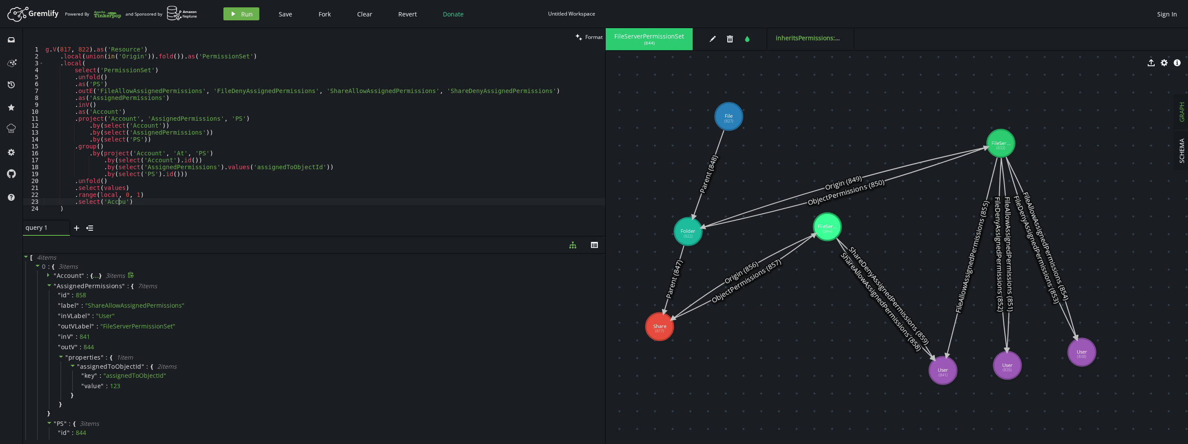
scroll to position [0, 79]
click at [235, 19] on button "play Run" at bounding box center [241, 13] width 36 height 13
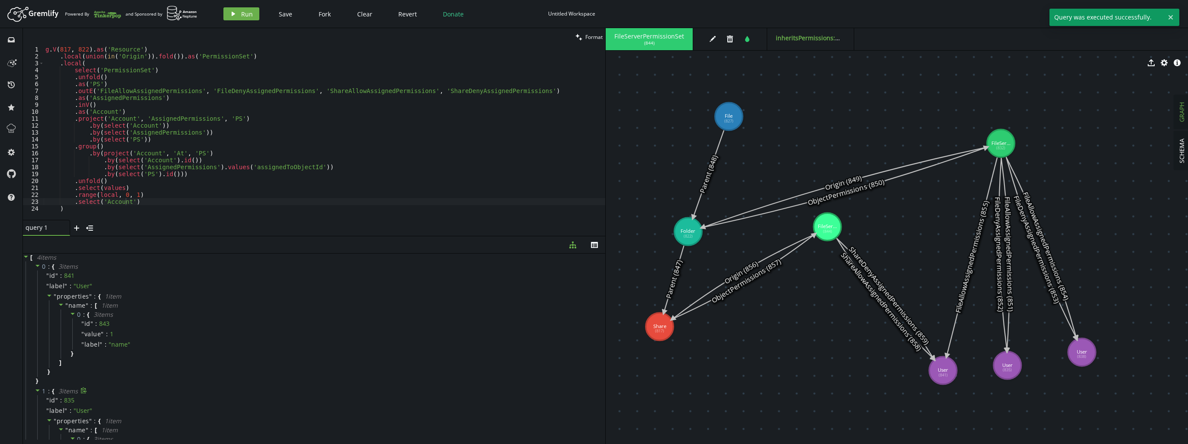
click at [38, 268] on icon at bounding box center [38, 266] width 6 height 6
click at [39, 277] on icon at bounding box center [38, 276] width 6 height 6
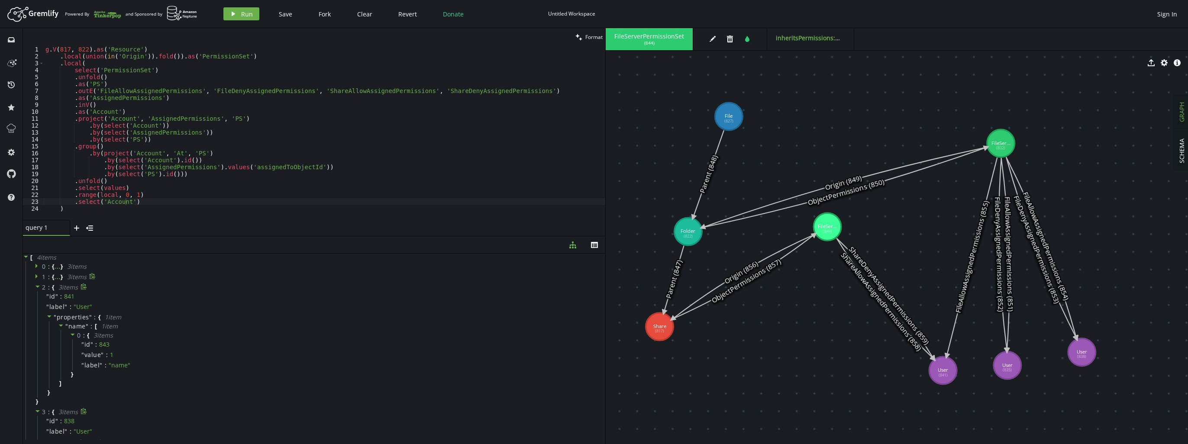
click at [40, 285] on icon at bounding box center [38, 287] width 6 height 6
click at [38, 265] on icon at bounding box center [38, 266] width 6 height 6
click at [38, 265] on icon at bounding box center [37, 266] width 4 height 2
click at [36, 276] on icon at bounding box center [36, 276] width 2 height 4
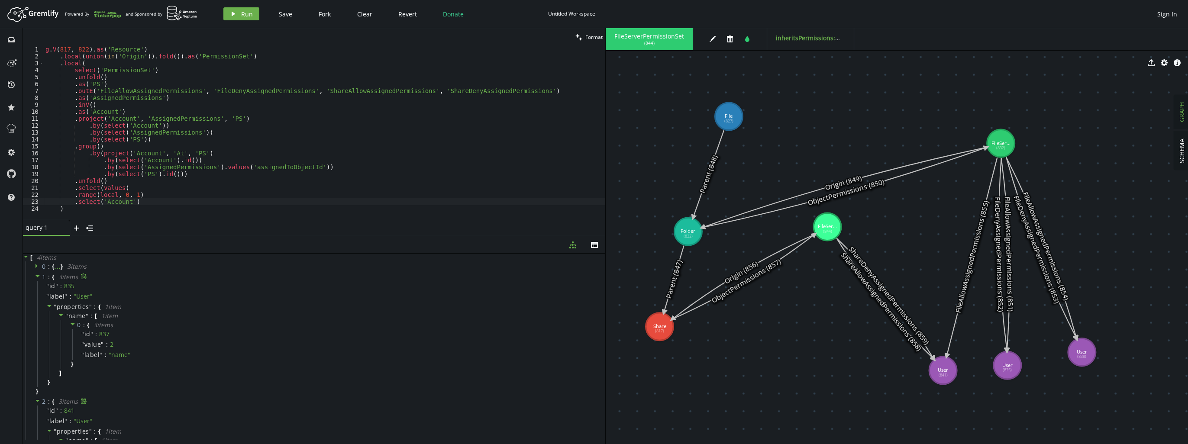
click at [36, 276] on icon at bounding box center [37, 276] width 4 height 2
click at [268, 101] on div "g . V ( 817 , 822 ) . as ( 'Resource' ) . local ( union ( in ( 'Origin' )) . fo…" at bounding box center [324, 140] width 561 height 188
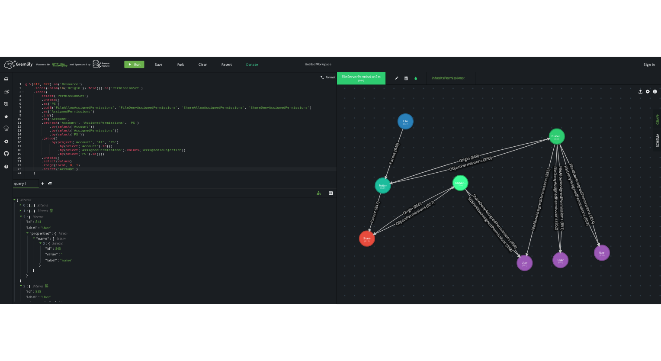
scroll to position [0, 46]
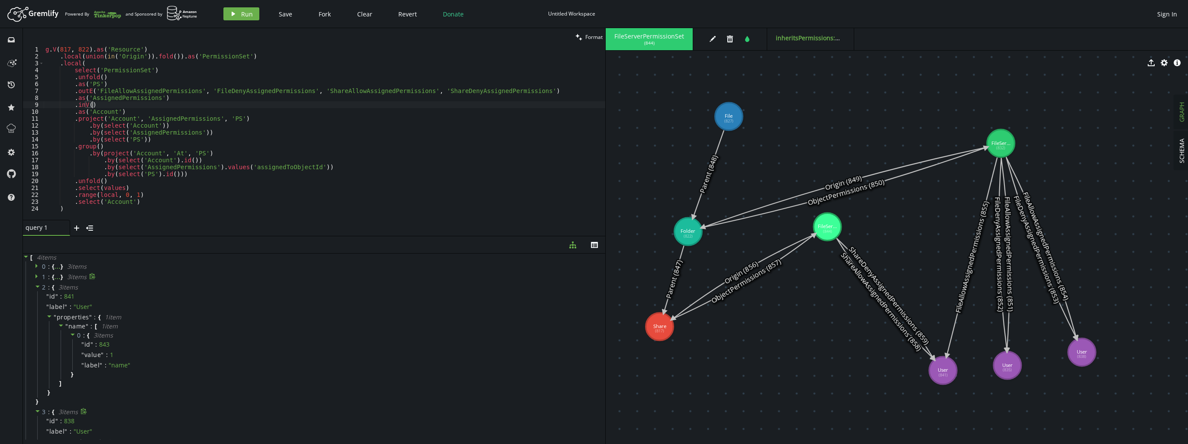
click at [271, 122] on div "g . V ( 817 , 822 ) . as ( 'Resource' ) . local ( union ( in ( 'Origin' )) . fo…" at bounding box center [324, 140] width 561 height 188
click at [277, 187] on div "g . V ( 817 , 822 ) . as ( 'Resource' ) . local ( union ( in ( 'Origin' )) . fo…" at bounding box center [324, 140] width 561 height 188
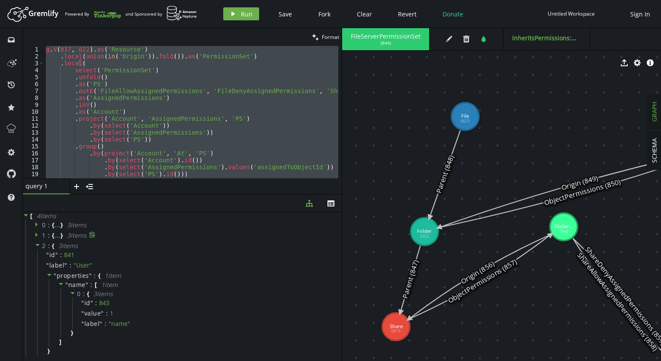
click at [229, 101] on div "g . V ( 817 , 822 ) . as ( 'Resource' ) . local ( union ( in ( 'Origin' )) . fo…" at bounding box center [191, 112] width 294 height 132
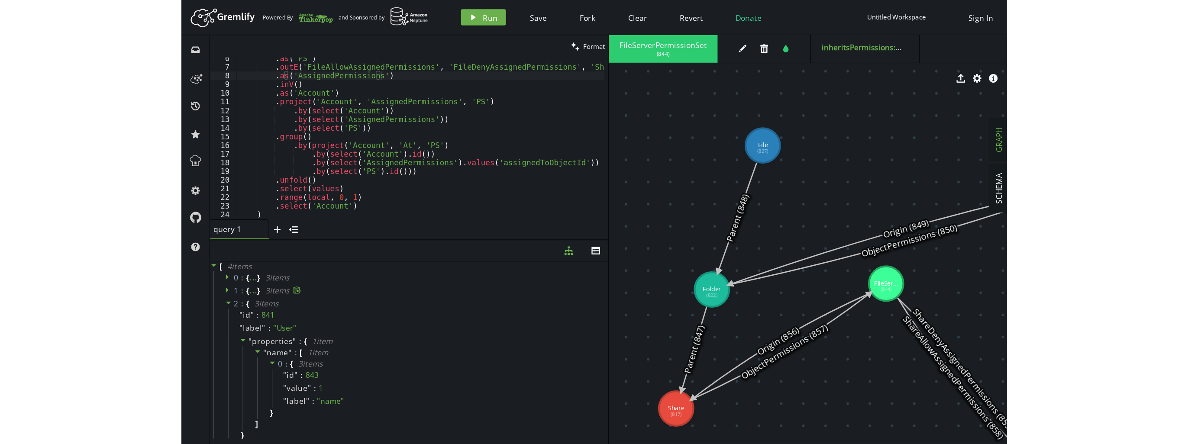
scroll to position [37, 0]
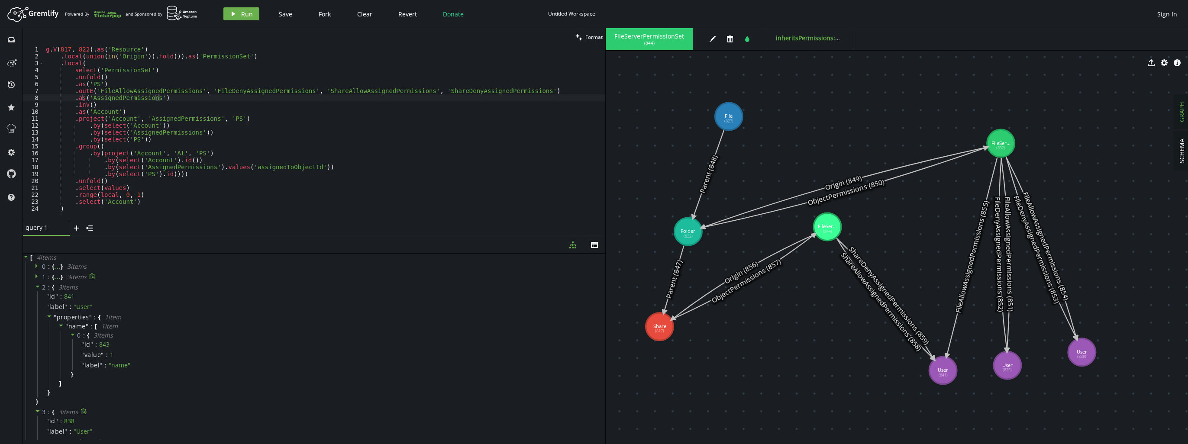
click at [239, 181] on div "g . V ( 817 , 822 ) . as ( 'Resource' ) . local ( union ( in ( 'Origin' )) . fo…" at bounding box center [324, 138] width 561 height 184
click at [136, 183] on div "g . V ( 817 , 822 ) . as ( 'Resource' ) . local ( union ( in ( 'Origin' )) . fo…" at bounding box center [324, 138] width 561 height 184
type textarea ".range(local, 0, 1) .select('Account')"
click at [230, 11] on icon "play" at bounding box center [233, 13] width 7 height 7
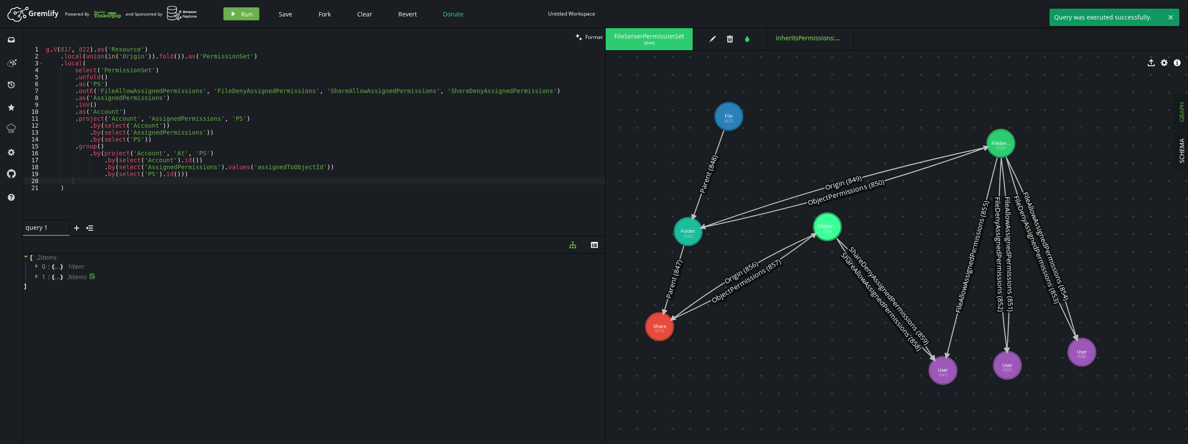
click at [35, 264] on icon at bounding box center [36, 266] width 2 height 4
click at [35, 264] on icon at bounding box center [38, 266] width 6 height 6
click at [35, 264] on icon at bounding box center [36, 266] width 2 height 4
click at [35, 264] on icon at bounding box center [38, 266] width 6 height 6
click at [35, 264] on icon at bounding box center [36, 266] width 2 height 4
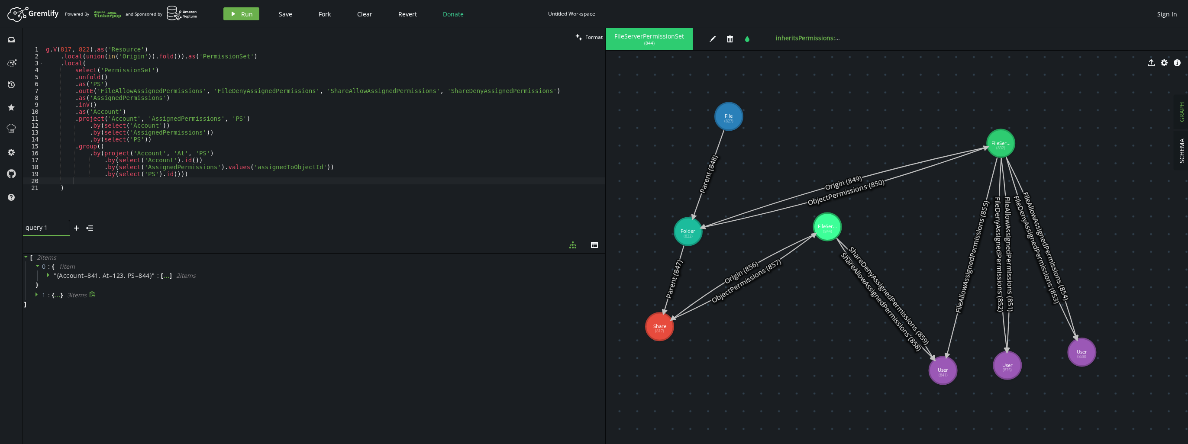
click at [35, 264] on icon at bounding box center [38, 266] width 6 height 6
click at [35, 264] on icon at bounding box center [36, 266] width 2 height 4
click at [35, 264] on icon at bounding box center [38, 266] width 6 height 6
type textarea ")"
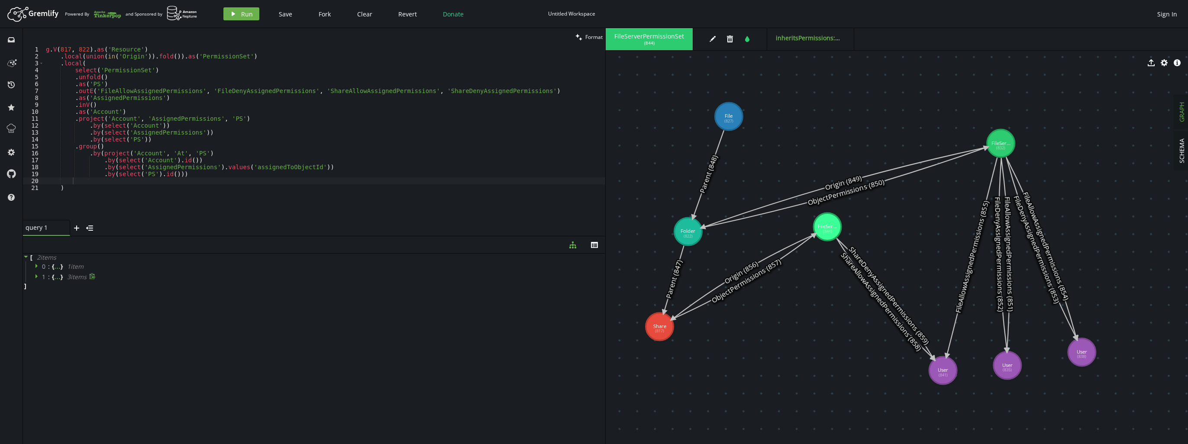
click at [100, 184] on div "g . V ( 817 , 822 ) . as ( 'Resource' ) . local ( union ( in ( 'Origin' )) . fo…" at bounding box center [324, 140] width 561 height 188
click at [102, 178] on div "g . V ( 817 , 822 ) . as ( 'Resource' ) . local ( union ( in ( 'Origin' )) . fo…" at bounding box center [324, 140] width 561 height 188
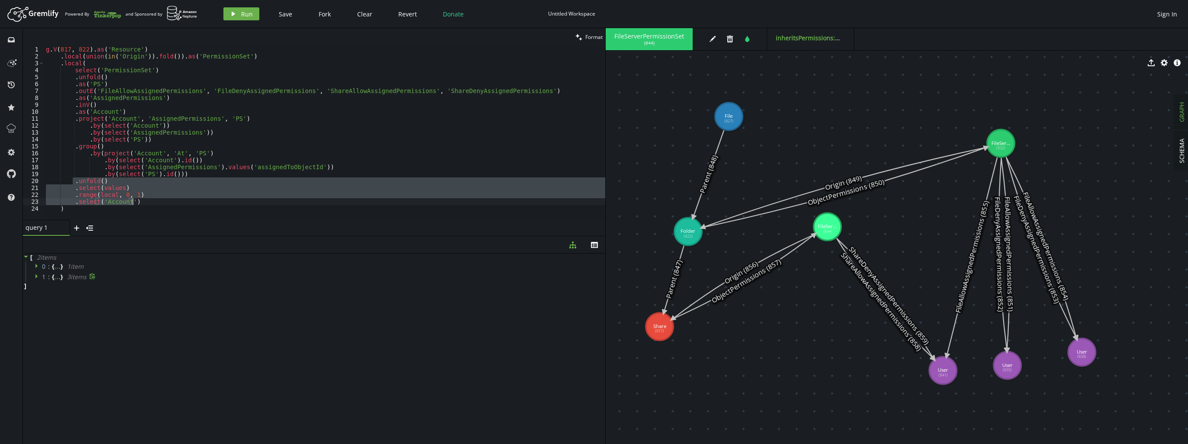
click at [135, 181] on div "g . V ( 817 , 822 ) . as ( 'Resource' ) . local ( union ( in ( 'Origin' )) . fo…" at bounding box center [324, 133] width 561 height 174
type textarea ".unfold()"
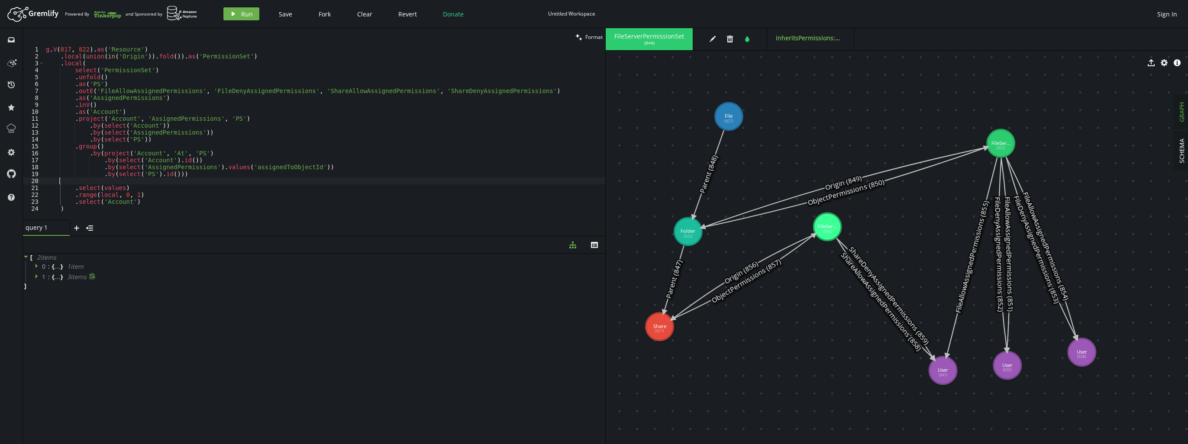
scroll to position [0, 0]
click at [244, 13] on span "Run" at bounding box center [247, 14] width 12 height 8
click at [157, 182] on div "g . V ( 817 , 822 ) . as ( 'Resource' ) . local ( union ( in ( 'Origin' )) . fo…" at bounding box center [324, 140] width 561 height 188
type textarea ".by(select('PS').id()))"
click at [235, 13] on icon "play" at bounding box center [233, 13] width 7 height 7
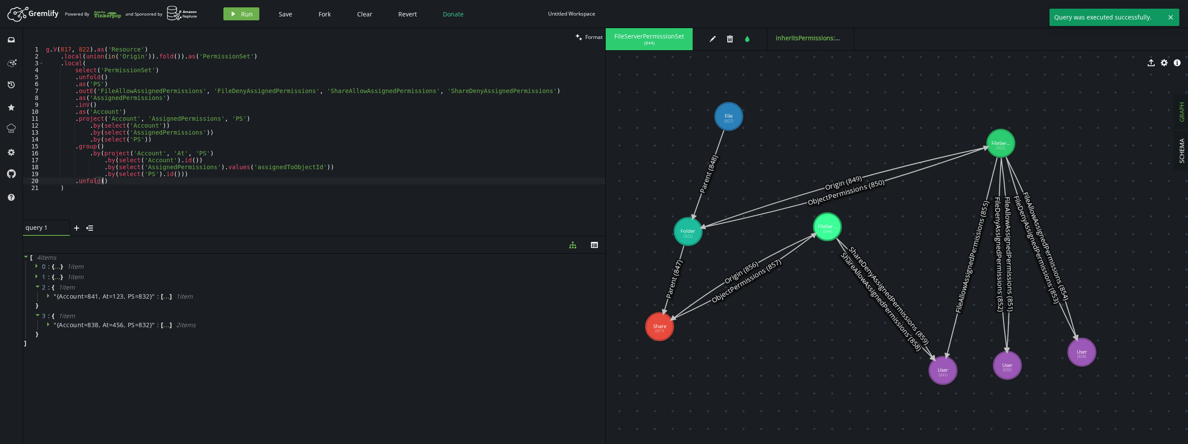
click at [139, 179] on div "g . V ( 817 , 822 ) . as ( 'Resource' ) . local ( union ( in ( 'Origin' )) . fo…" at bounding box center [324, 140] width 561 height 188
click at [184, 178] on div "g . V ( 817 , 822 ) . as ( 'Resource' ) . local ( union ( in ( 'Origin' )) . fo…" at bounding box center [324, 140] width 561 height 188
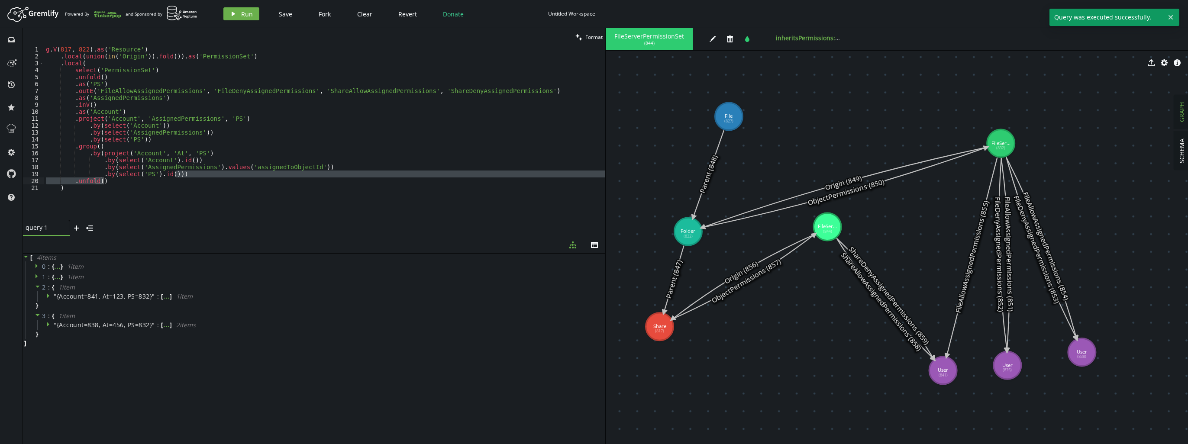
drag, startPoint x: 187, startPoint y: 176, endPoint x: 188, endPoint y: 182, distance: 6.2
click at [188, 182] on div "g . V ( 817 , 822 ) . as ( 'Resource' ) . local ( union ( in ( 'Origin' )) . fo…" at bounding box center [324, 140] width 561 height 188
click at [244, 15] on span "Run" at bounding box center [247, 14] width 12 height 8
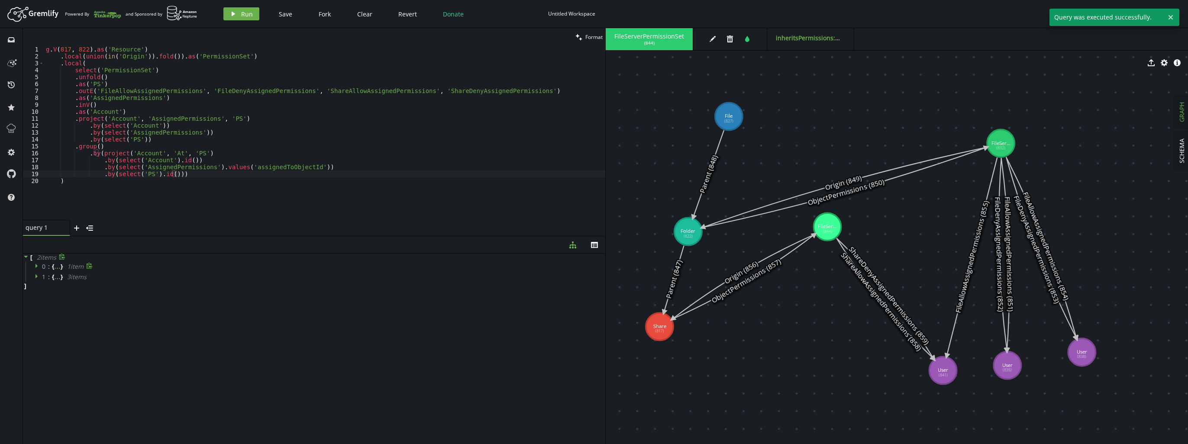
click at [38, 268] on icon at bounding box center [38, 266] width 6 height 6
click at [35, 294] on icon at bounding box center [36, 295] width 2 height 4
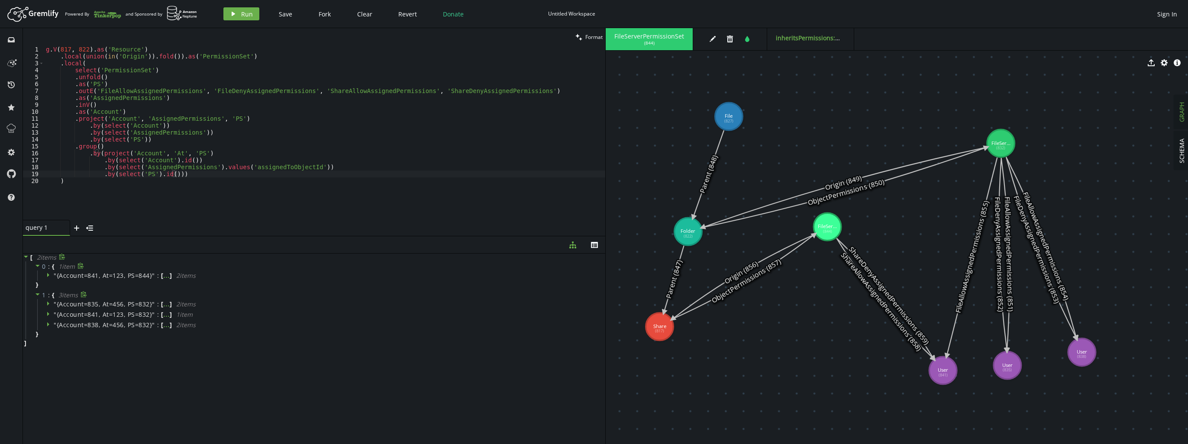
click at [197, 180] on div "g . V ( 817 , 822 ) . as ( 'Resource' ) . local ( union ( in ( 'Origin' )) . fo…" at bounding box center [324, 140] width 561 height 188
click at [204, 183] on div "g . V ( 817 , 822 ) . as ( 'Resource' ) . local ( union ( in ( 'Origin' )) . fo…" at bounding box center [324, 140] width 561 height 188
click at [214, 180] on div "g . V ( 817 , 822 ) . as ( 'Resource' ) . local ( union ( in ( 'Origin' )) . fo…" at bounding box center [324, 133] width 561 height 174
click at [241, 12] on span "Run" at bounding box center [247, 14] width 12 height 8
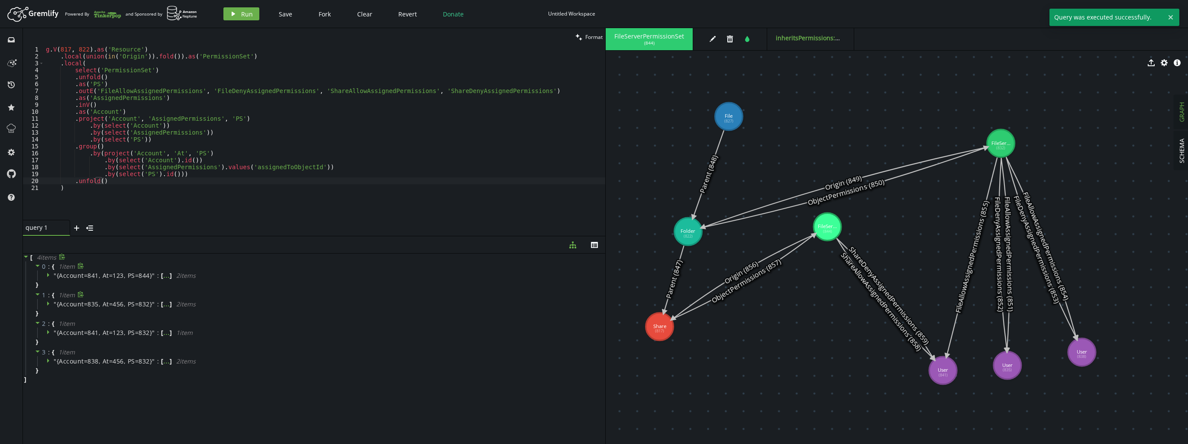
click at [175, 181] on div "g . V ( 817 , 822 ) . as ( 'Resource' ) . local ( union ( in ( 'Origin' )) . fo…" at bounding box center [324, 140] width 561 height 188
type textarea ".select(values)"
click at [247, 16] on span "Run" at bounding box center [247, 14] width 12 height 8
click at [52, 275] on icon at bounding box center [49, 275] width 6 height 6
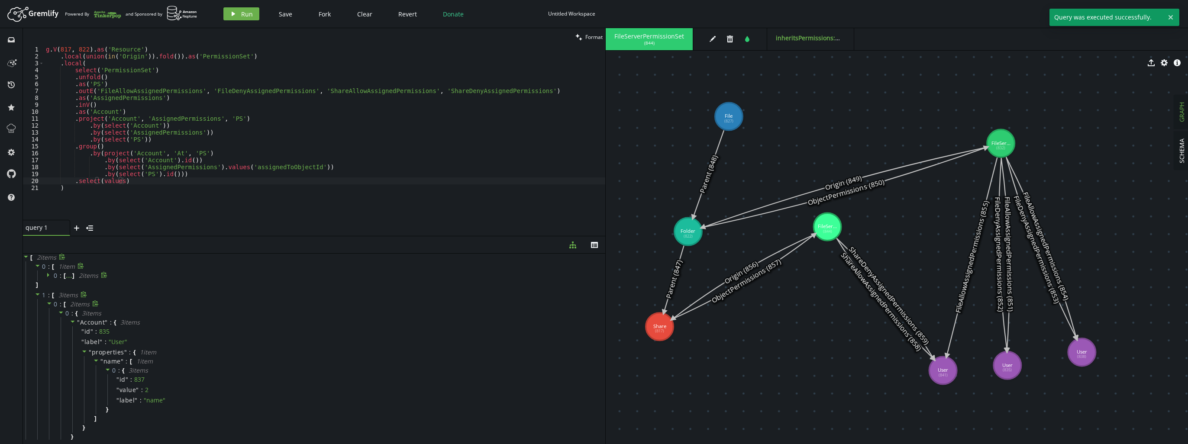
click at [46, 304] on icon at bounding box center [49, 303] width 6 height 6
click at [47, 314] on icon at bounding box center [49, 314] width 6 height 6
click at [48, 325] on icon at bounding box center [49, 324] width 6 height 6
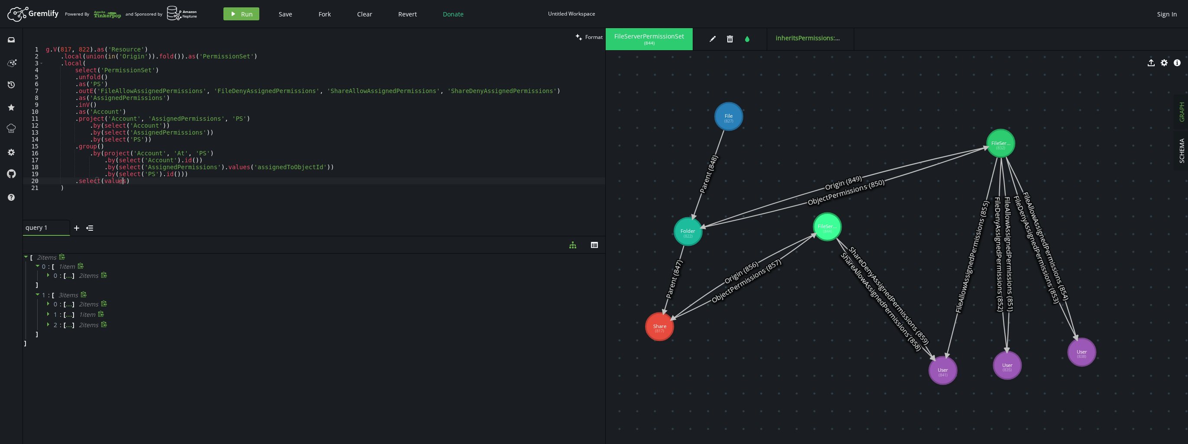
click at [160, 180] on div "g . V ( 817 , 822 ) . as ( 'Resource' ) . local ( union ( in ( 'Origin' )) . fo…" at bounding box center [324, 140] width 561 height 188
type textarea ".unfold()"
click at [241, 16] on span "Run" at bounding box center [247, 14] width 12 height 8
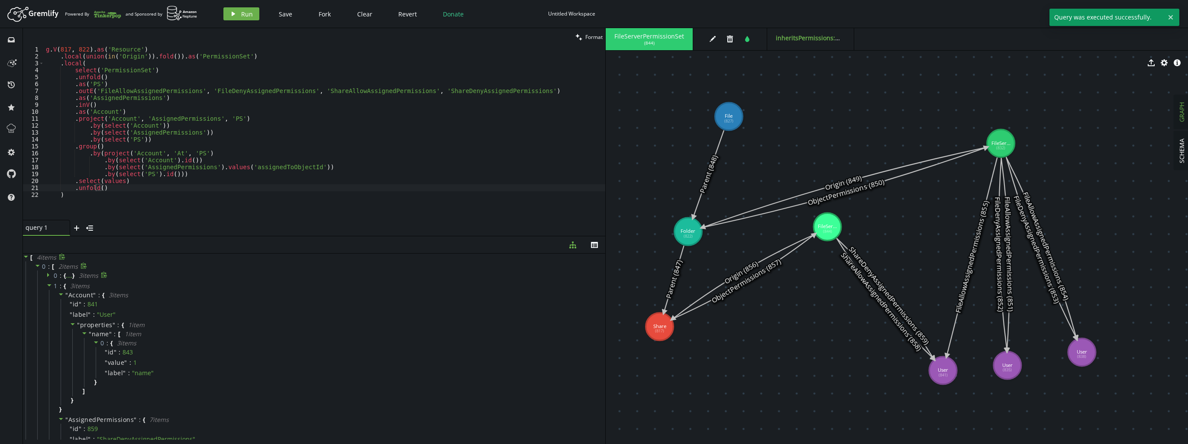
click at [39, 267] on icon at bounding box center [38, 266] width 6 height 6
click at [39, 277] on icon at bounding box center [38, 276] width 6 height 6
click at [35, 291] on span at bounding box center [38, 287] width 6 height 8
click at [35, 296] on icon at bounding box center [38, 297] width 6 height 6
click at [164, 184] on div "g . V ( 817 , 822 ) . as ( 'Resource' ) . local ( union ( in ( 'Origin' )) . fo…" at bounding box center [324, 140] width 561 height 188
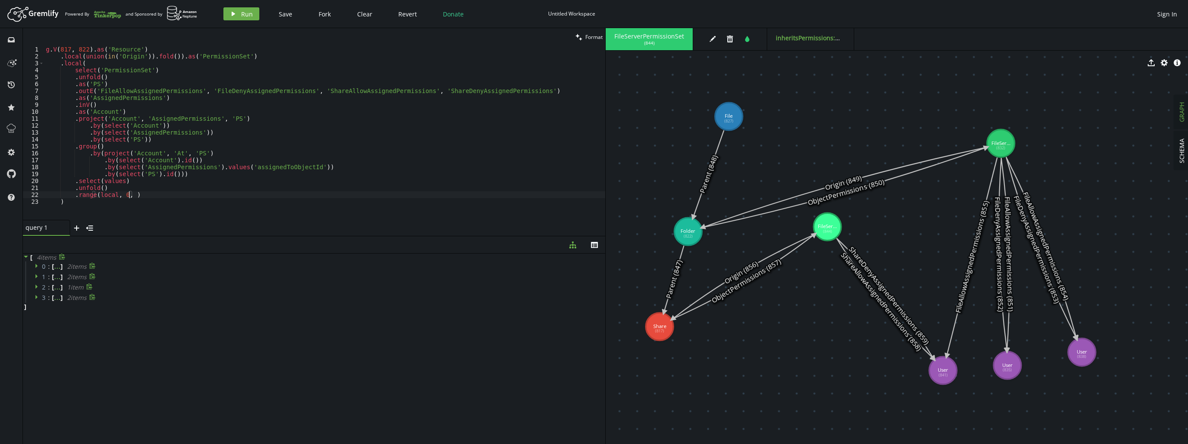
scroll to position [0, 86]
drag, startPoint x: 242, startPoint y: 1, endPoint x: 242, endPoint y: 10, distance: 9.1
click at [242, 2] on header "Artboard Created with Sketch. Powered By and Sponsored by play Run Save Fork Cl…" at bounding box center [594, 14] width 1188 height 28
click at [242, 10] on span "Run" at bounding box center [247, 14] width 12 height 8
type textarea ".range(local, 0, 1)"
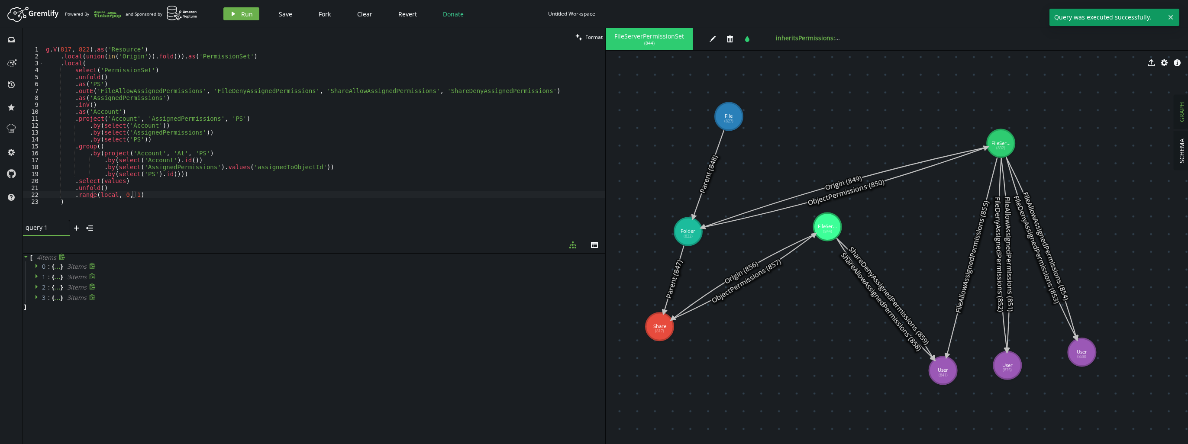
click at [156, 194] on div "g . V ( 817 , 822 ) . as ( 'Resource' ) . local ( union ( in ( 'Origin' )) . fo…" at bounding box center [324, 140] width 561 height 188
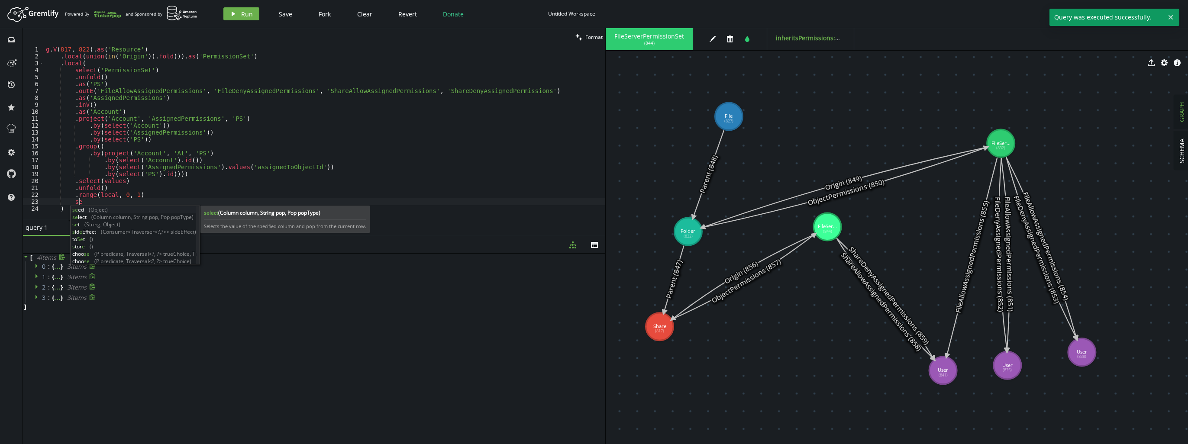
type textarea "s"
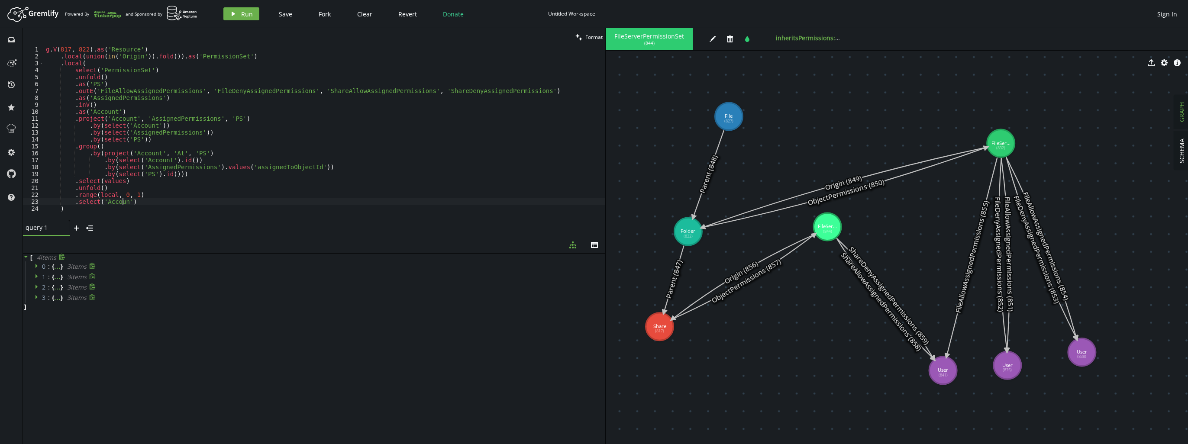
scroll to position [0, 79]
click at [259, 13] on div "play Run Save Fork Clear Revert Donate" at bounding box center [353, 13] width 260 height 13
click at [253, 12] on button "play Run" at bounding box center [241, 13] width 36 height 13
click at [38, 266] on icon at bounding box center [38, 266] width 6 height 6
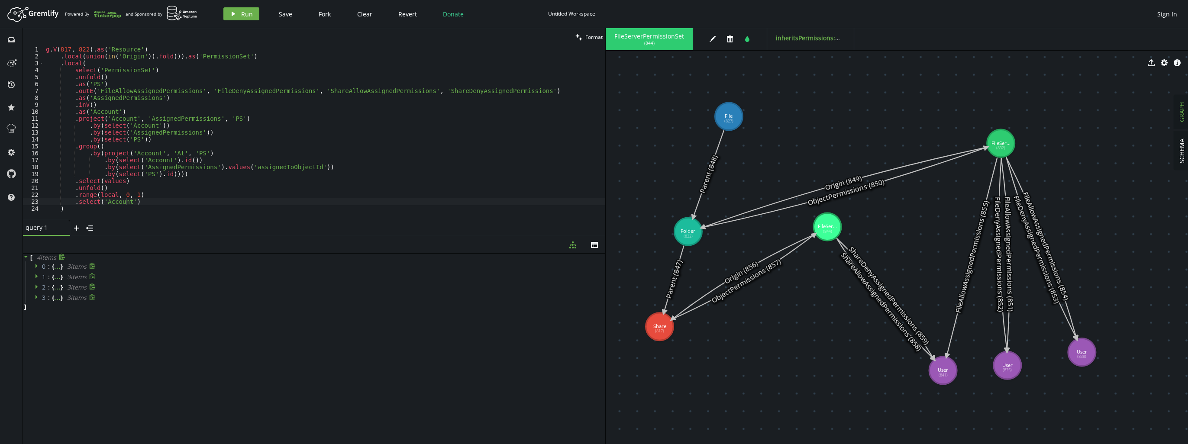
click at [38, 266] on icon at bounding box center [38, 266] width 6 height 6
drag, startPoint x: 156, startPoint y: 196, endPoint x: 156, endPoint y: 201, distance: 5.2
click at [156, 201] on div "g . V ( 817 , 822 ) . as ( 'Resource' ) . local ( union ( in ( 'Origin' )) . fo…" at bounding box center [324, 140] width 561 height 188
click at [230, 20] on button "play Run" at bounding box center [241, 13] width 36 height 13
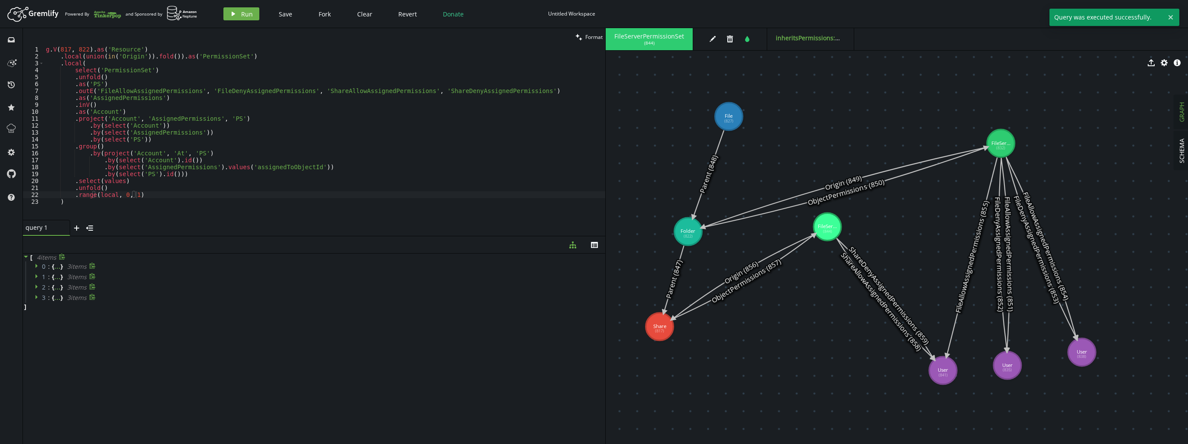
click at [37, 267] on icon at bounding box center [38, 266] width 6 height 6
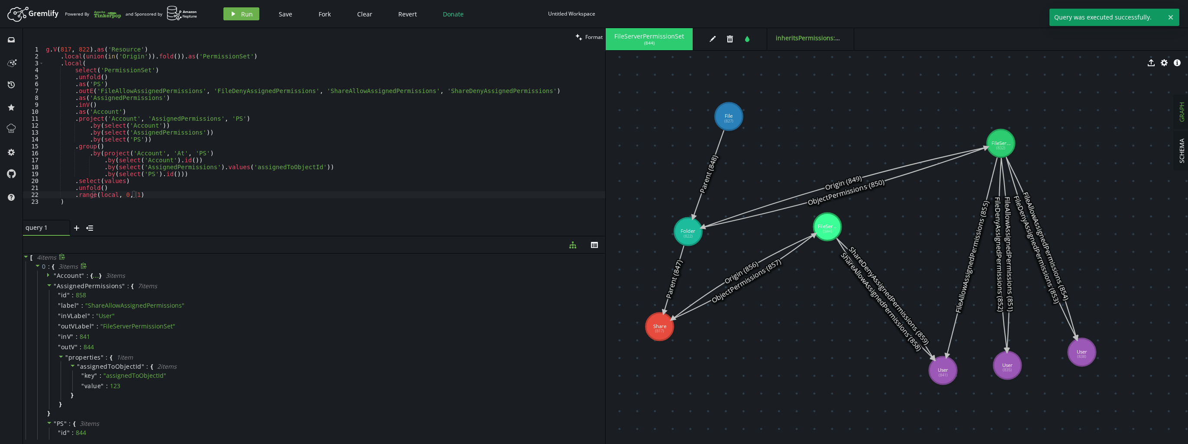
click at [37, 267] on icon at bounding box center [37, 266] width 4 height 2
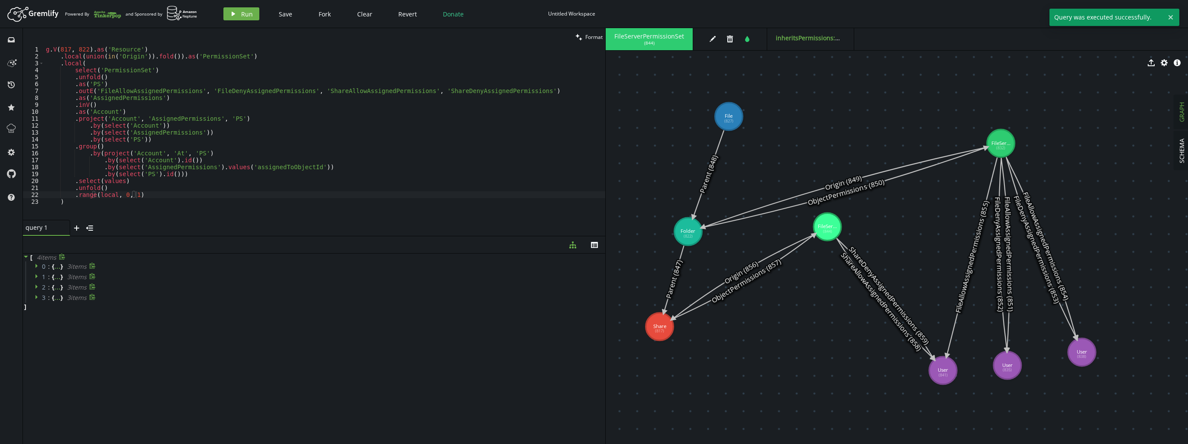
click at [171, 201] on div "g . V ( 817 , 822 ) . as ( 'Resource' ) . local ( union ( in ( 'Origin' )) . fo…" at bounding box center [324, 140] width 561 height 188
click at [190, 191] on div "g . V ( 817 , 822 ) . as ( 'Resource' ) . local ( union ( in ( 'Origin' )) . fo…" at bounding box center [324, 133] width 561 height 174
click at [253, 14] on button "play Run" at bounding box center [241, 13] width 36 height 13
click at [139, 201] on div "g . V ( 817 , 822 ) . as ( 'Resource' ) . local ( union ( in ( 'Origin' )) . fo…" at bounding box center [324, 140] width 561 height 188
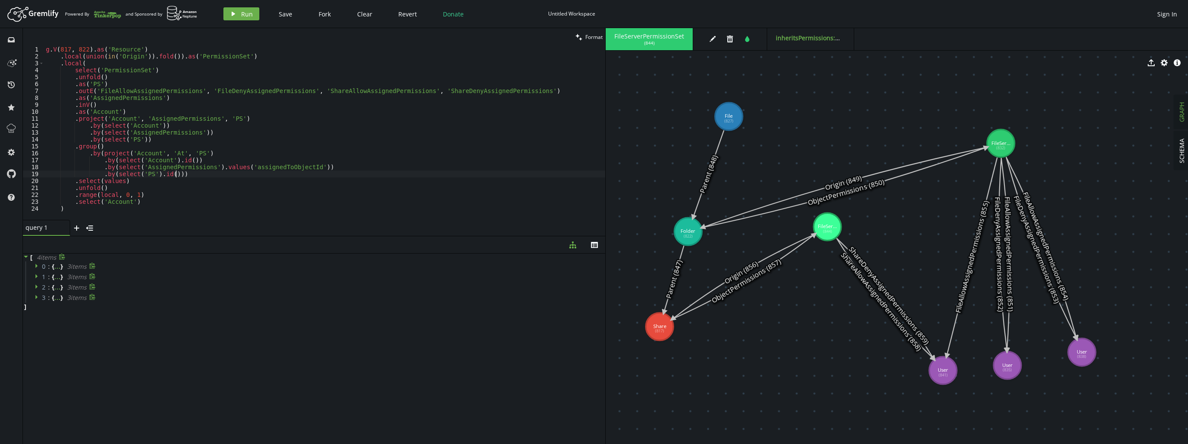
click at [245, 176] on div "g . V ( 817 , 822 ) . as ( 'Resource' ) . local ( union ( in ( 'Origin' )) . fo…" at bounding box center [324, 140] width 561 height 188
click at [92, 177] on div "g . V ( 817 , 822 ) . as ( 'Resource' ) . local ( union ( in ( 'Origin' )) . fo…" at bounding box center [324, 140] width 561 height 188
click at [236, 10] on button "play Run" at bounding box center [241, 13] width 36 height 13
click at [37, 267] on icon at bounding box center [38, 266] width 6 height 6
click at [48, 275] on icon at bounding box center [48, 275] width 2 height 4
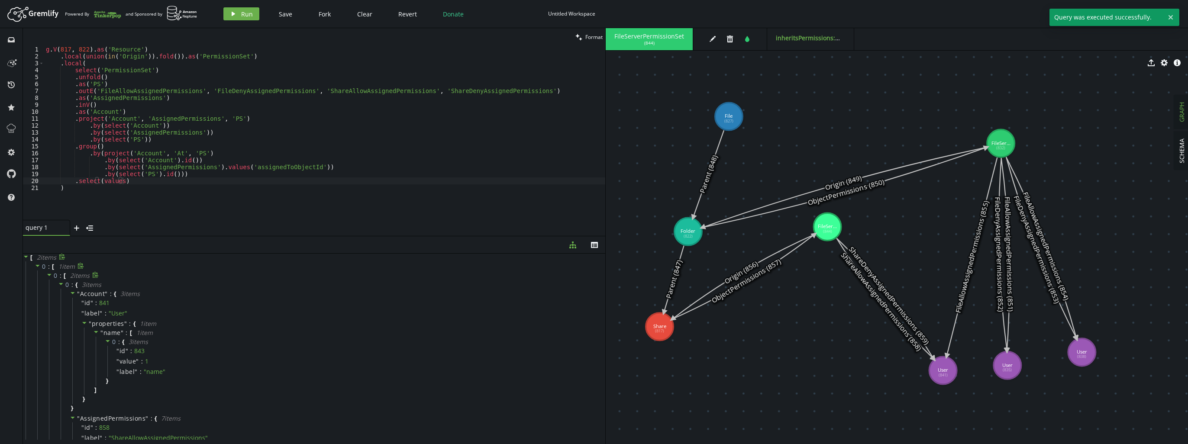
click at [48, 275] on icon at bounding box center [49, 275] width 6 height 6
click at [38, 294] on icon at bounding box center [38, 294] width 6 height 6
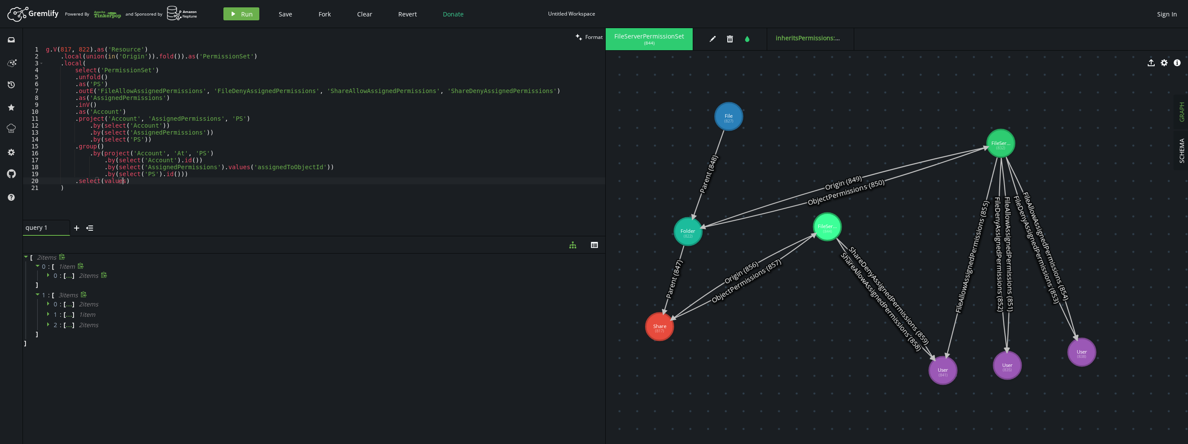
click at [133, 181] on div "g . V ( 817 , 822 ) . as ( 'Resource' ) . local ( union ( in ( 'Origin' )) . fo…" at bounding box center [324, 140] width 561 height 188
click at [151, 184] on div "g . V ( 817 , 822 ) . as ( 'Resource' ) . local ( union ( in ( 'Origin' )) . fo…" at bounding box center [324, 140] width 561 height 188
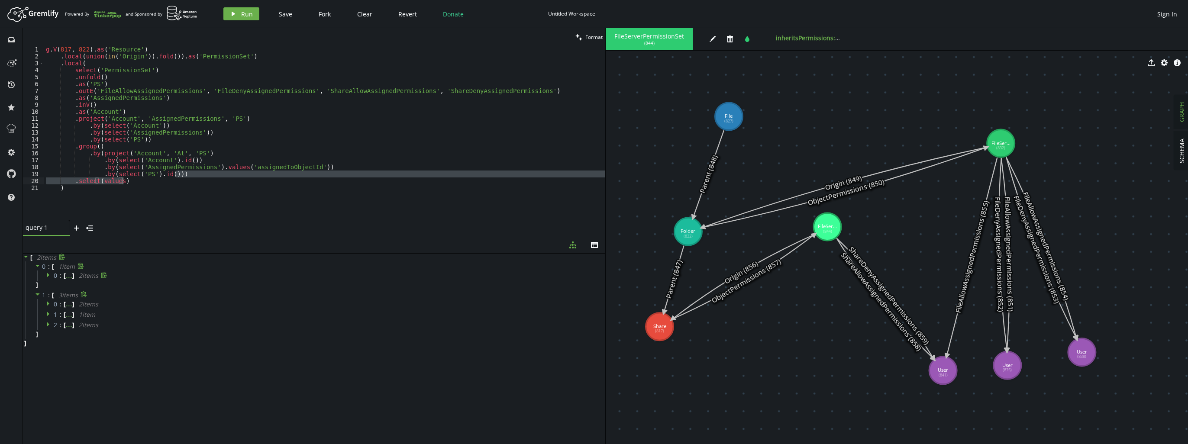
drag, startPoint x: 185, startPoint y: 176, endPoint x: 187, endPoint y: 184, distance: 7.6
click at [187, 184] on div "g . V ( 817 , 822 ) . as ( 'Resource' ) . local ( union ( in ( 'Origin' )) . fo…" at bounding box center [324, 140] width 561 height 188
click at [247, 16] on span "Run" at bounding box center [247, 14] width 12 height 8
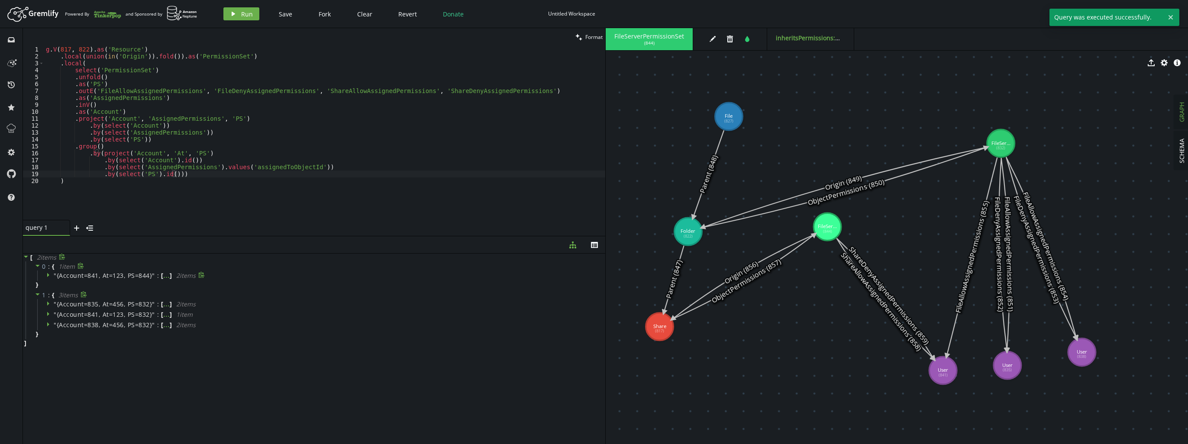
click at [50, 275] on icon at bounding box center [49, 275] width 6 height 6
click at [216, 185] on div "g . V ( 817 , 822 ) . as ( 'Resource' ) . local ( union ( in ( 'Origin' )) . fo…" at bounding box center [324, 140] width 561 height 188
click at [203, 186] on div "g . V ( 817 , 822 ) . as ( 'Resource' ) . local ( union ( in ( 'Origin' )) . fo…" at bounding box center [324, 140] width 561 height 188
click at [248, 16] on span "Run" at bounding box center [247, 14] width 12 height 8
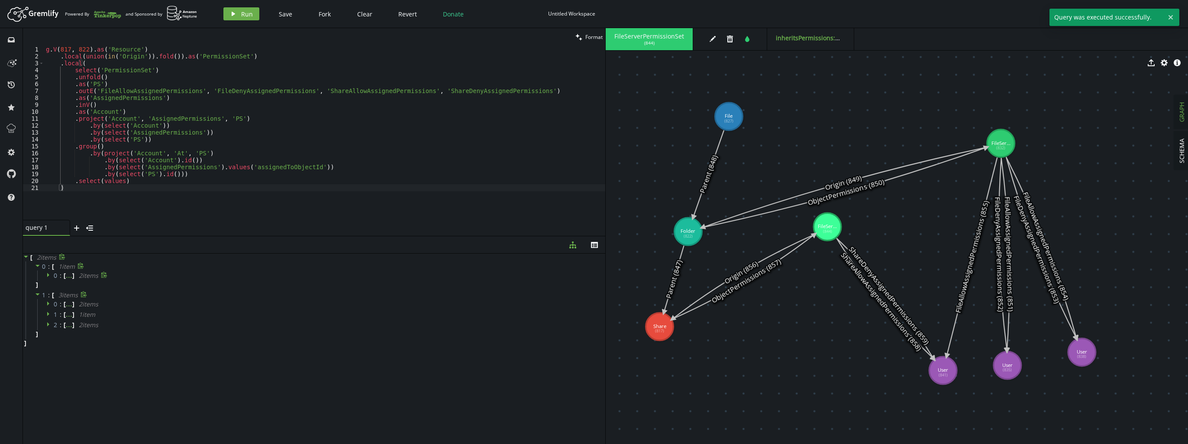
click at [47, 276] on icon at bounding box center [48, 275] width 2 height 4
click at [47, 276] on icon at bounding box center [49, 275] width 6 height 6
click at [55, 277] on span "0" at bounding box center [56, 275] width 4 height 8
click at [59, 286] on icon at bounding box center [61, 284] width 6 height 6
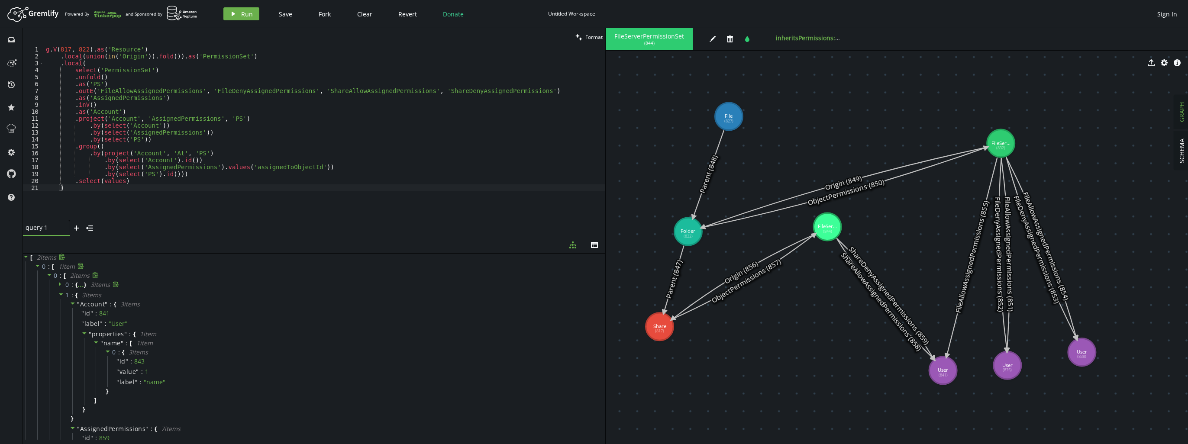
type textarea ".select(values)"
click at [202, 181] on div "g . V ( 817 , 822 ) . as ( 'Resource' ) . local ( union ( in ( 'Origin' )) . fo…" at bounding box center [324, 140] width 561 height 188
click at [244, 8] on button "play Run" at bounding box center [241, 13] width 36 height 13
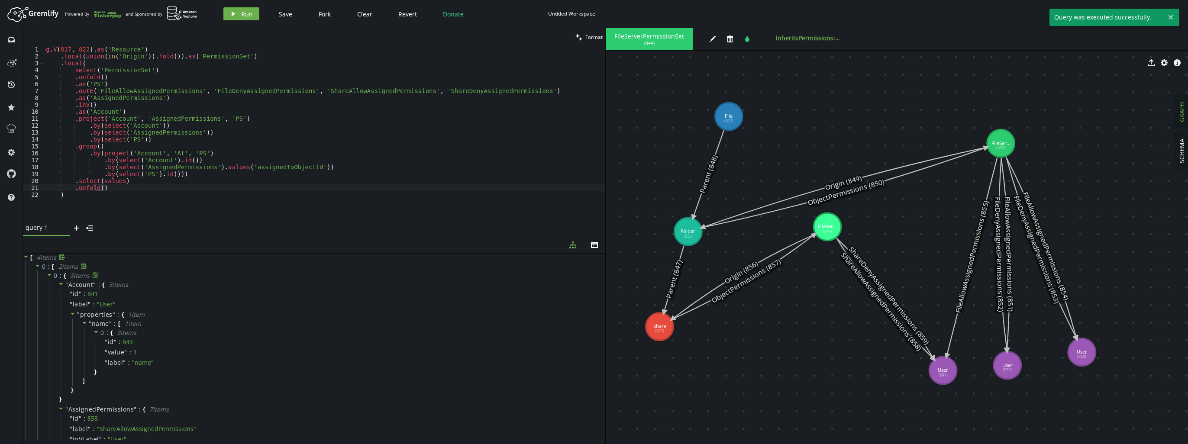
click at [48, 274] on icon at bounding box center [49, 275] width 4 height 2
click at [47, 287] on icon at bounding box center [49, 285] width 6 height 6
click at [243, 164] on div "g . V ( 817 , 822 ) . as ( 'Resource' ) . local ( union ( in ( 'Origin' )) . fo…" at bounding box center [324, 140] width 561 height 188
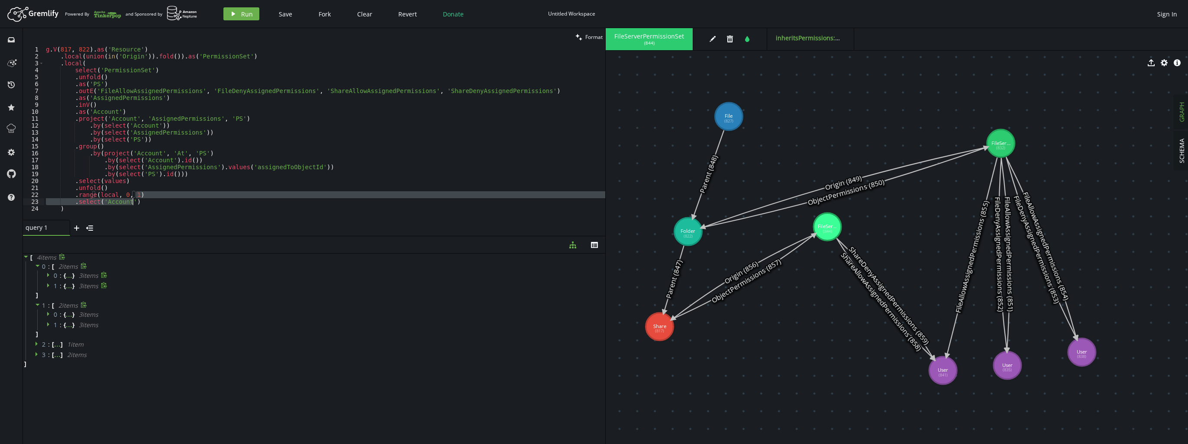
type textarea ".range(local, 0, 1)"
click at [249, 11] on span "Run" at bounding box center [247, 14] width 12 height 8
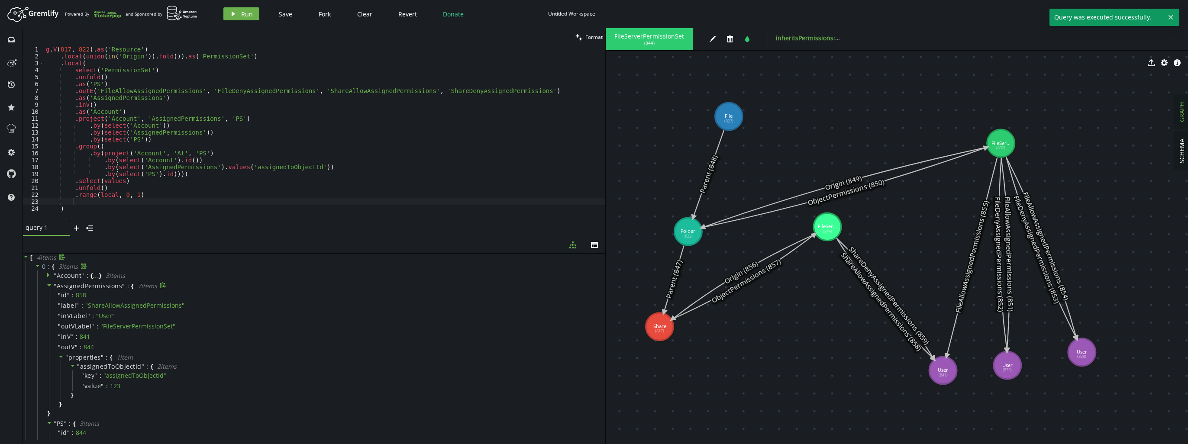
click at [48, 282] on icon at bounding box center [49, 285] width 6 height 6
click at [48, 295] on icon at bounding box center [49, 296] width 4 height 2
type textarea ".range(local, 0, 1)"
click at [170, 193] on div "g . V ( 817 , 822 ) . as ( 'Resource' ) . local ( union ( in ( 'Origin' )) . fo…" at bounding box center [324, 140] width 561 height 188
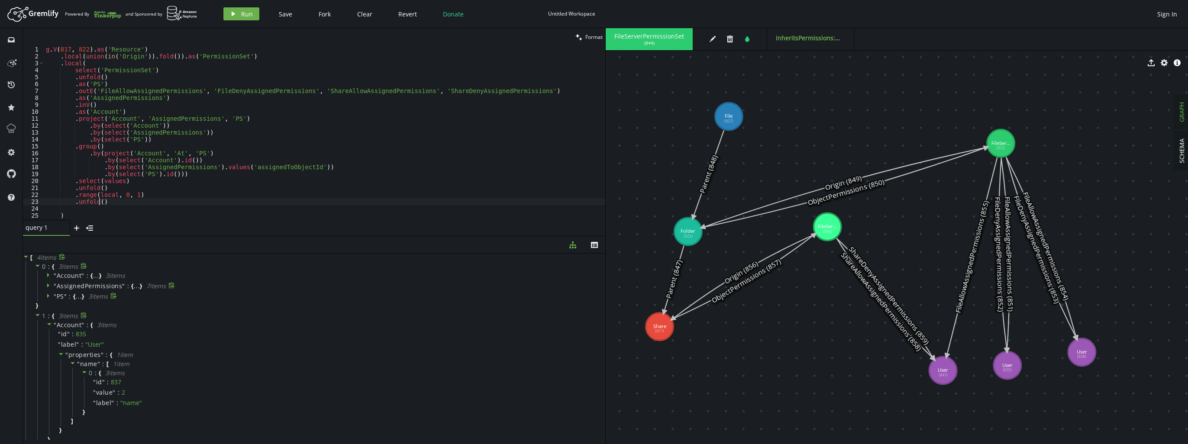
type textarea ".unfold()"
click at [232, 13] on icon "button" at bounding box center [233, 14] width 3 height 4
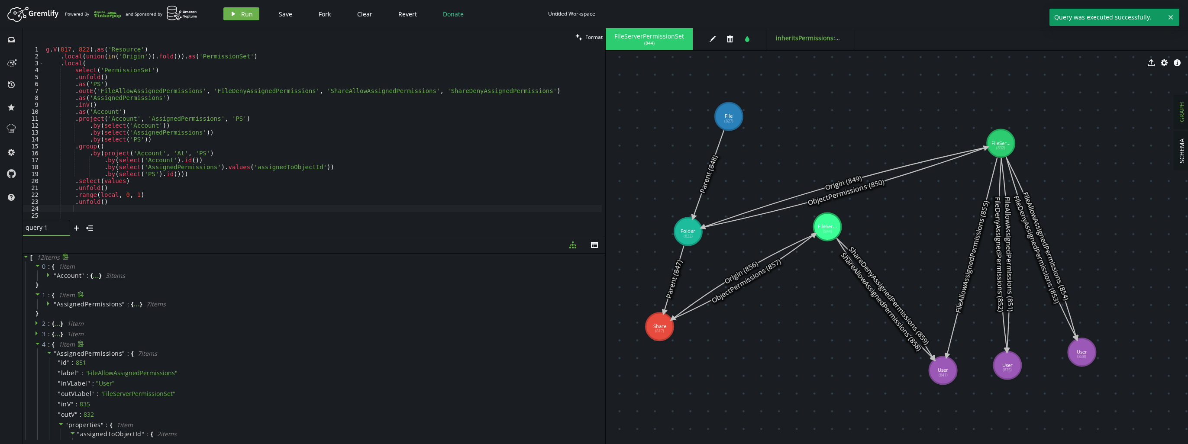
click at [37, 345] on icon at bounding box center [38, 344] width 6 height 6
click at [38, 355] on icon at bounding box center [38, 354] width 6 height 6
click at [146, 203] on div "g . V ( 817 , 822 ) . as ( 'Resource' ) . local ( union ( in ( 'Origin' )) . fo…" at bounding box center [323, 140] width 558 height 188
type textarea ".range(local, 0, 1)"
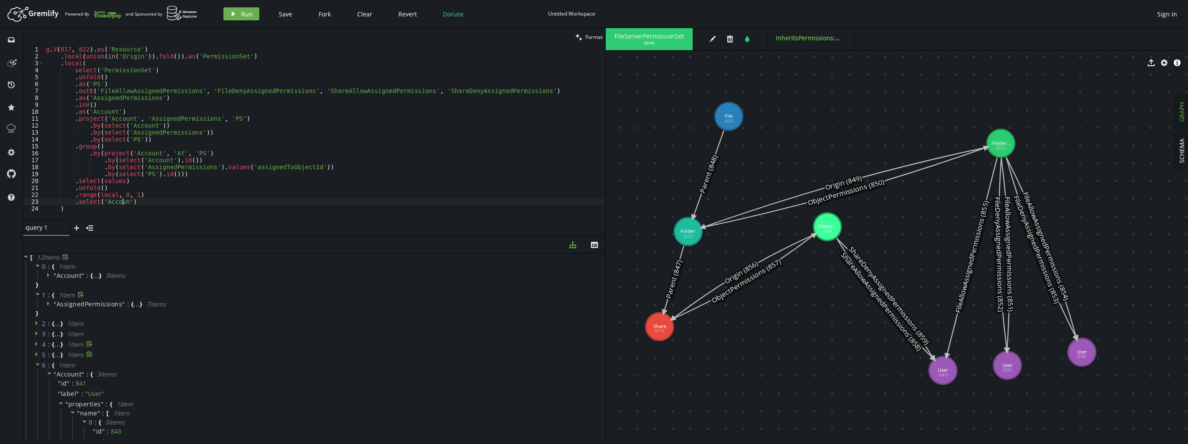
scroll to position [0, 80]
click at [243, 18] on button "play Run" at bounding box center [241, 13] width 36 height 13
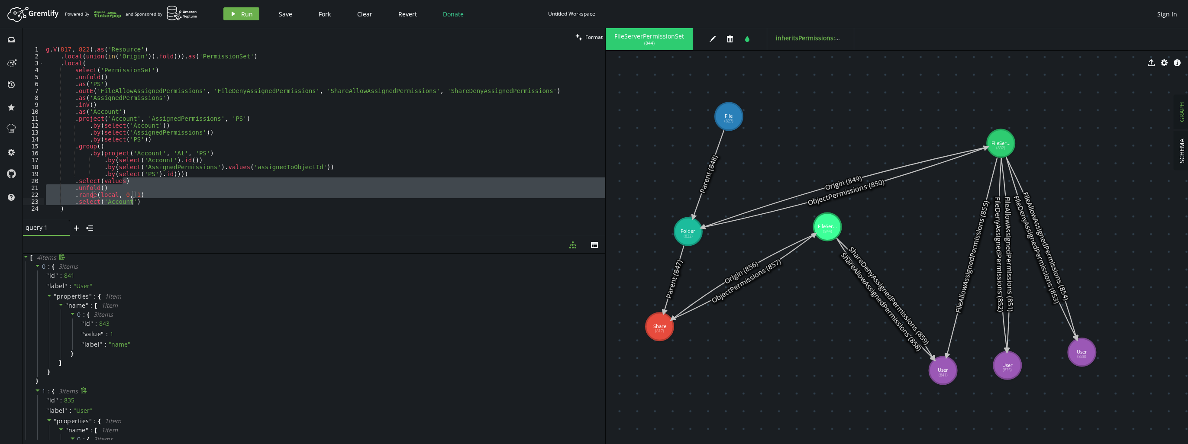
drag, startPoint x: 131, startPoint y: 183, endPoint x: 152, endPoint y: 201, distance: 28.5
click at [152, 201] on div "g . V ( 817 , 822 ) . as ( 'Resource' ) . local ( union ( in ( 'Origin' )) . fo…" at bounding box center [324, 140] width 561 height 188
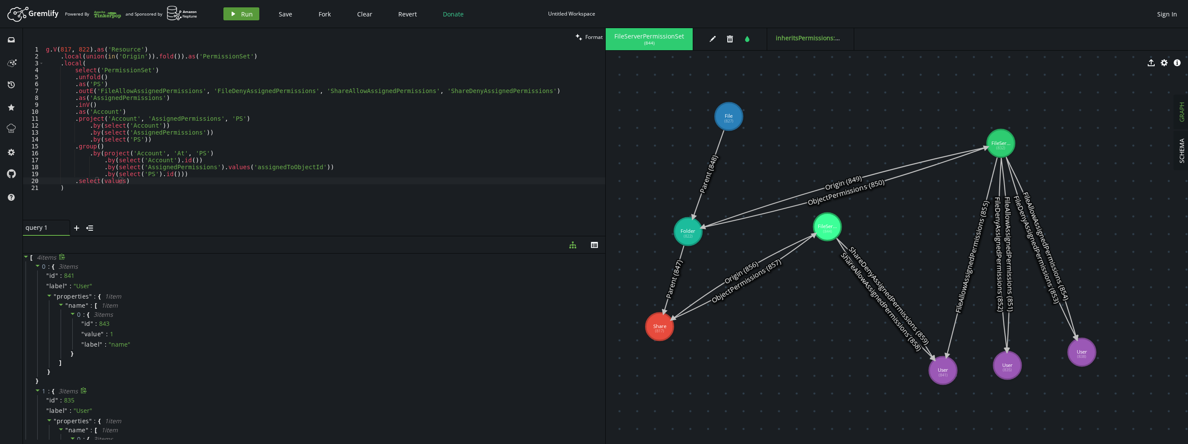
click at [242, 18] on button "play Run" at bounding box center [241, 13] width 36 height 13
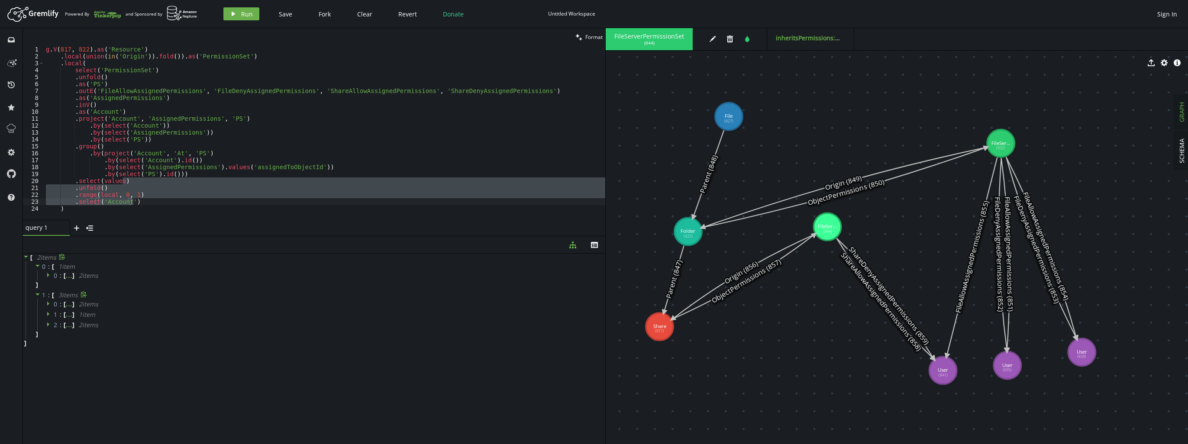
click at [386, 168] on div "g . V ( 817 , 822 ) . as ( 'Resource' ) . local ( union ( in ( 'Origin' )) . fo…" at bounding box center [324, 140] width 561 height 188
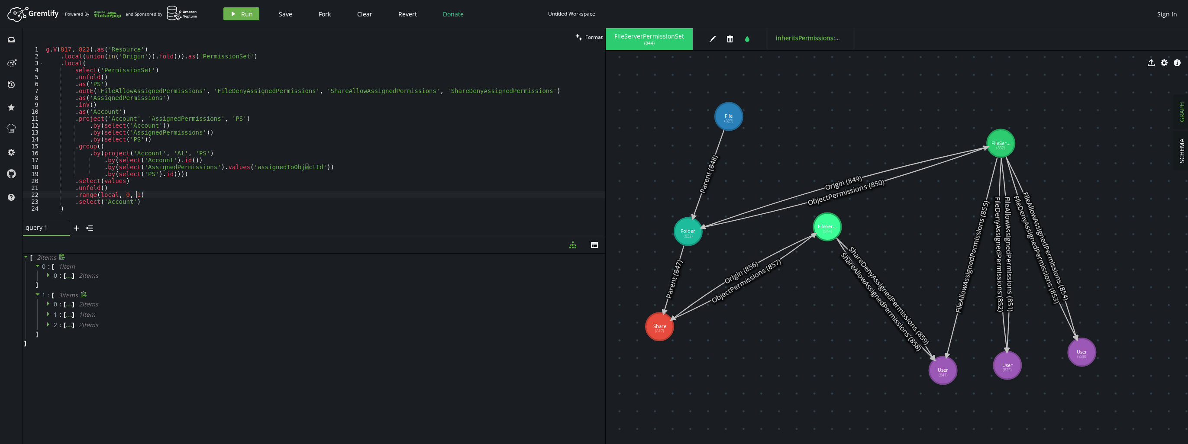
click at [155, 191] on div "g . V ( 817 , 822 ) . as ( 'Resource' ) . local ( union ( in ( 'Origin' )) . fo…" at bounding box center [324, 140] width 561 height 188
click at [161, 186] on div "g . V ( 817 , 822 ) . as ( 'Resource' ) . local ( union ( in ( 'Origin' )) . fo…" at bounding box center [324, 140] width 561 height 188
click at [245, 17] on span "Run" at bounding box center [247, 14] width 12 height 8
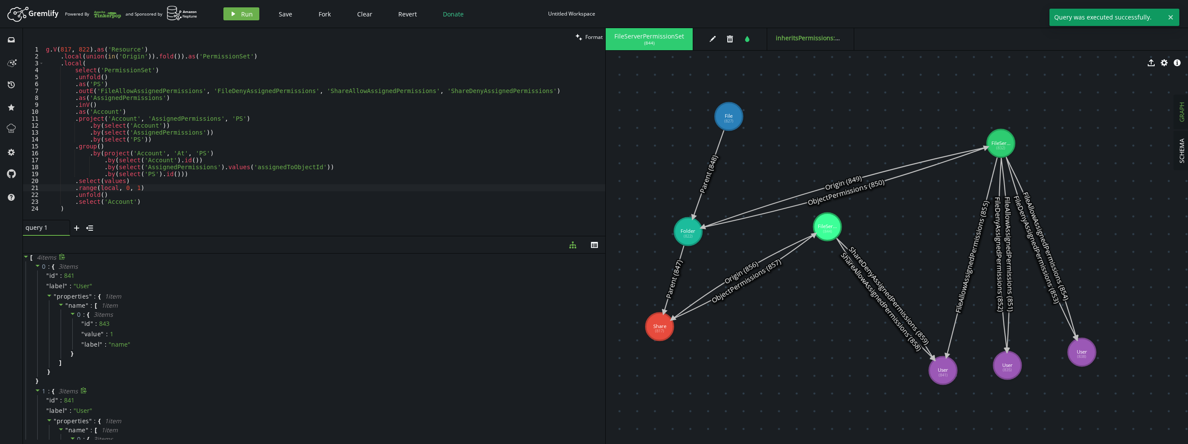
click at [35, 268] on icon at bounding box center [38, 266] width 6 height 6
click at [37, 278] on icon at bounding box center [38, 276] width 6 height 6
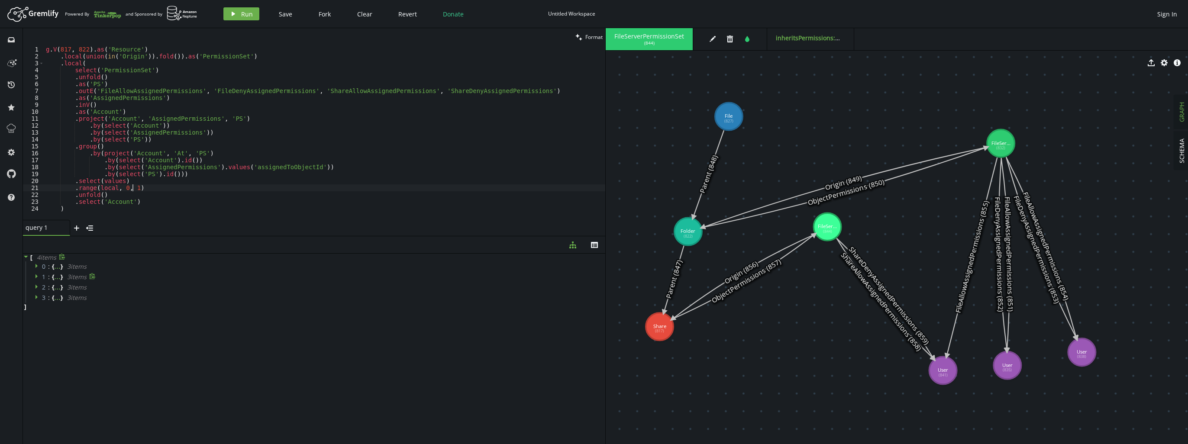
click at [133, 185] on div "g . V ( 817 , 822 ) . as ( 'Resource' ) . local ( union ( in ( 'Origin' )) . fo…" at bounding box center [324, 140] width 561 height 188
click at [181, 183] on div "g . V ( 817 , 822 ) . as ( 'Resource' ) . local ( union ( in ( 'Origin' )) . fo…" at bounding box center [324, 140] width 561 height 188
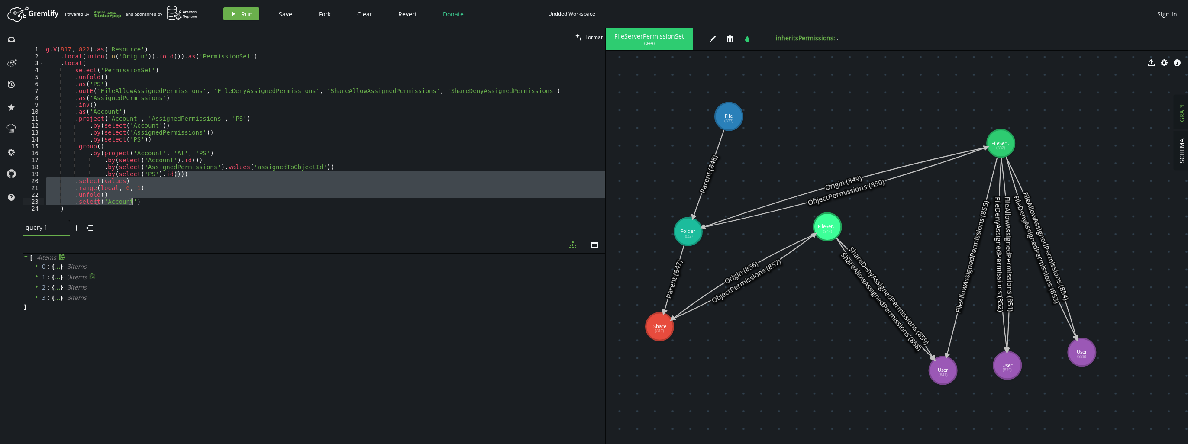
type textarea ".by(select('PS').id()))"
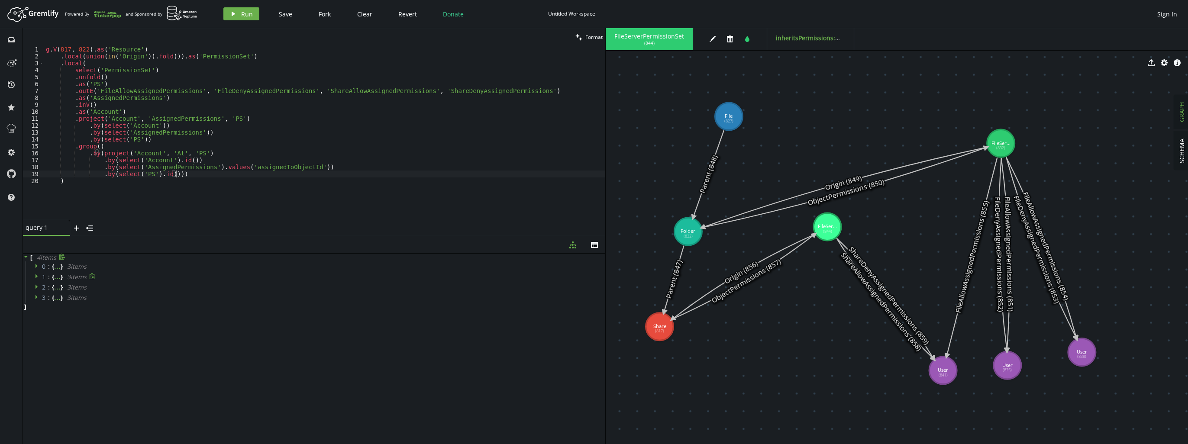
scroll to position [0, 52]
click at [235, 5] on div "Artboard Created with Sketch. Powered By and Sponsored by play Run Save Fork Cl…" at bounding box center [593, 13] width 1179 height 17
click at [235, 9] on button "play Run" at bounding box center [241, 13] width 36 height 13
click at [36, 268] on icon at bounding box center [38, 266] width 6 height 6
click at [48, 274] on icon at bounding box center [48, 275] width 2 height 4
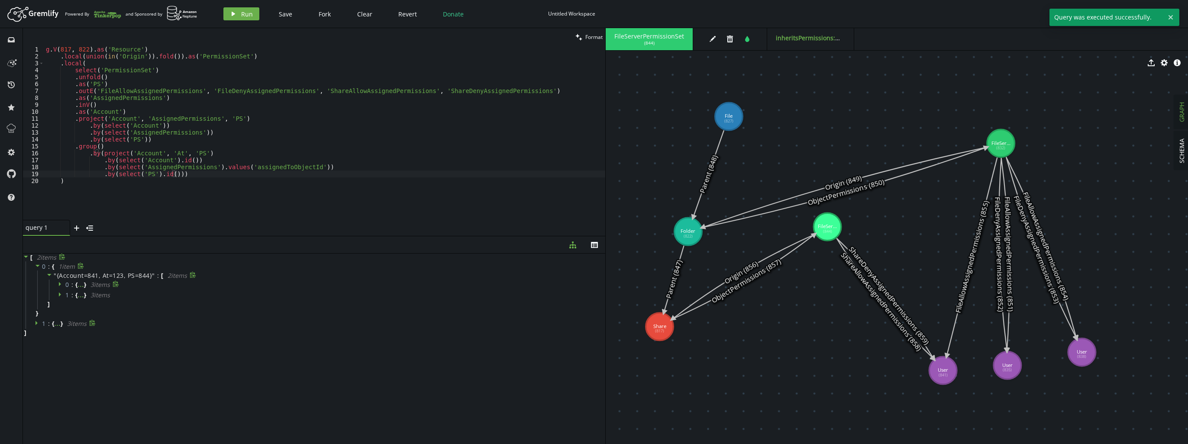
click at [58, 286] on icon at bounding box center [61, 284] width 6 height 6
click at [49, 275] on icon at bounding box center [49, 275] width 4 height 2
click at [40, 267] on div at bounding box center [38, 267] width 7 height 8
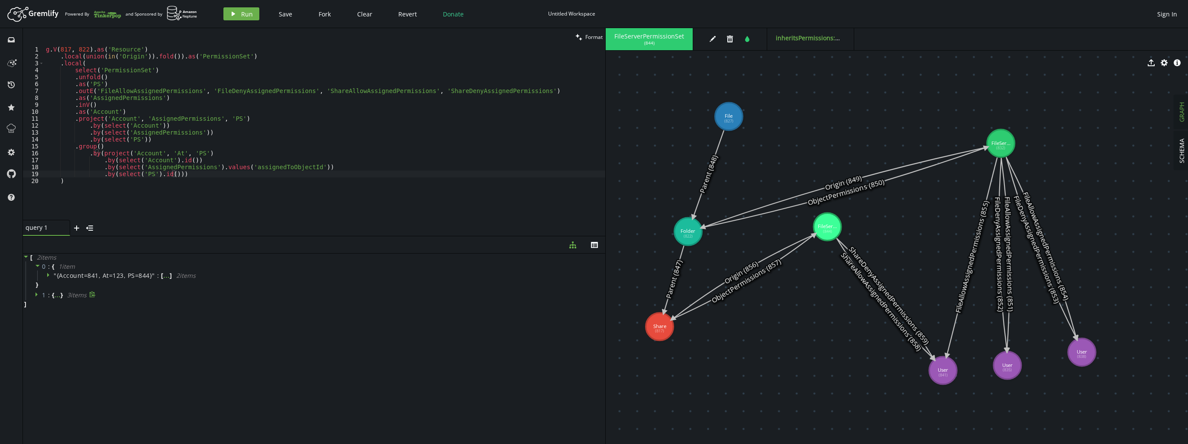
click at [38, 294] on icon at bounding box center [38, 294] width 6 height 6
click at [214, 174] on div "g . V ( 817 , 822 ) . as ( 'Resource' ) . local ( union ( in ( 'Origin' )) . fo…" at bounding box center [324, 140] width 561 height 188
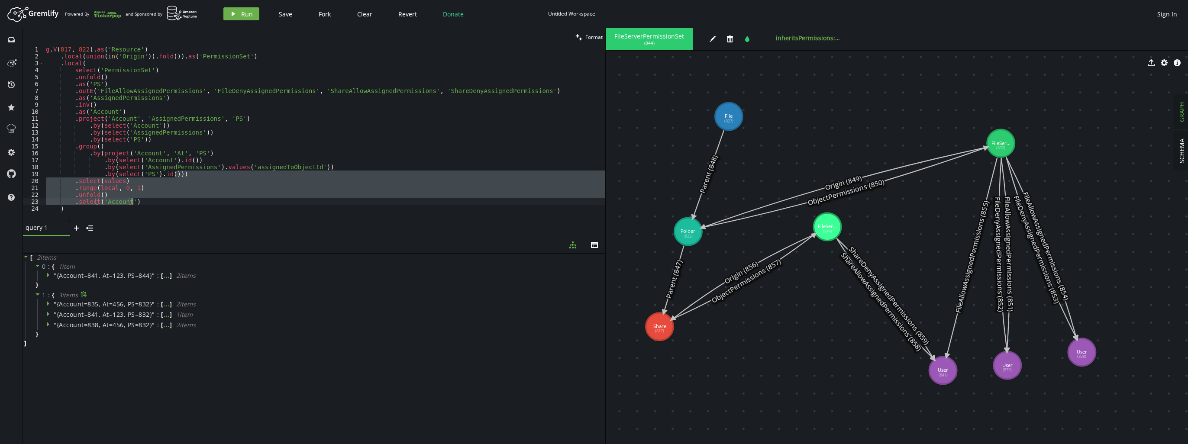
scroll to position [0, 16]
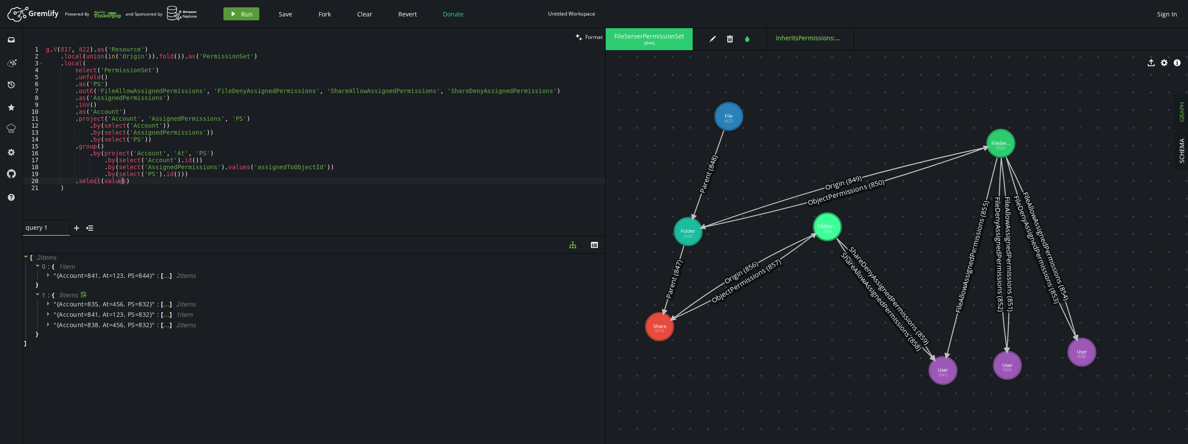
click at [244, 16] on span "Run" at bounding box center [247, 14] width 12 height 8
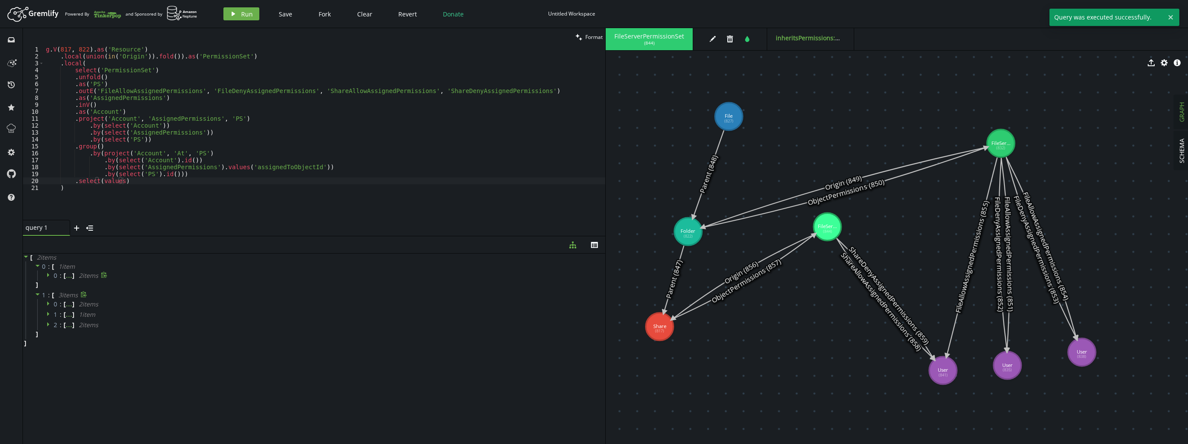
click at [48, 274] on icon at bounding box center [48, 275] width 2 height 4
click at [48, 274] on icon at bounding box center [49, 275] width 4 height 2
click at [47, 302] on icon at bounding box center [49, 303] width 6 height 6
click at [49, 318] on span at bounding box center [49, 314] width 6 height 8
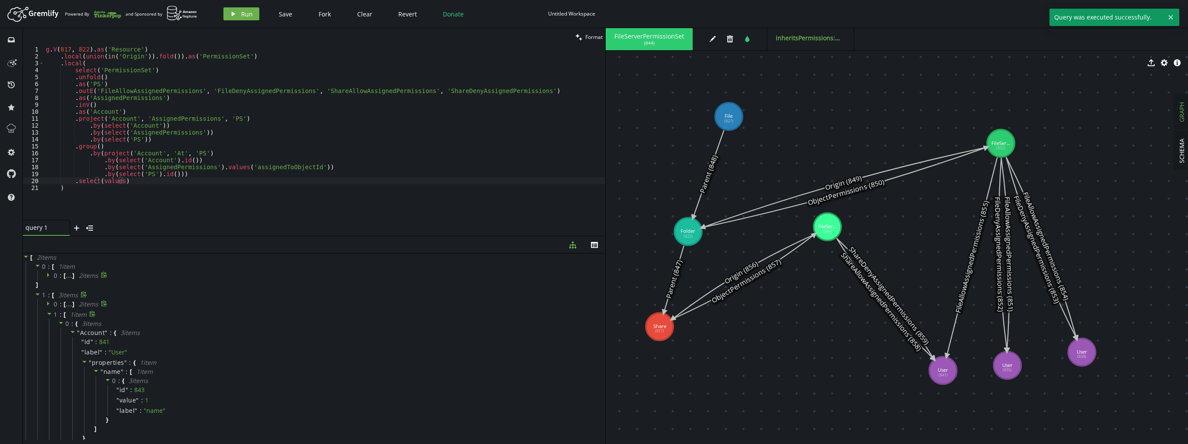
click at [49, 318] on span at bounding box center [49, 314] width 6 height 8
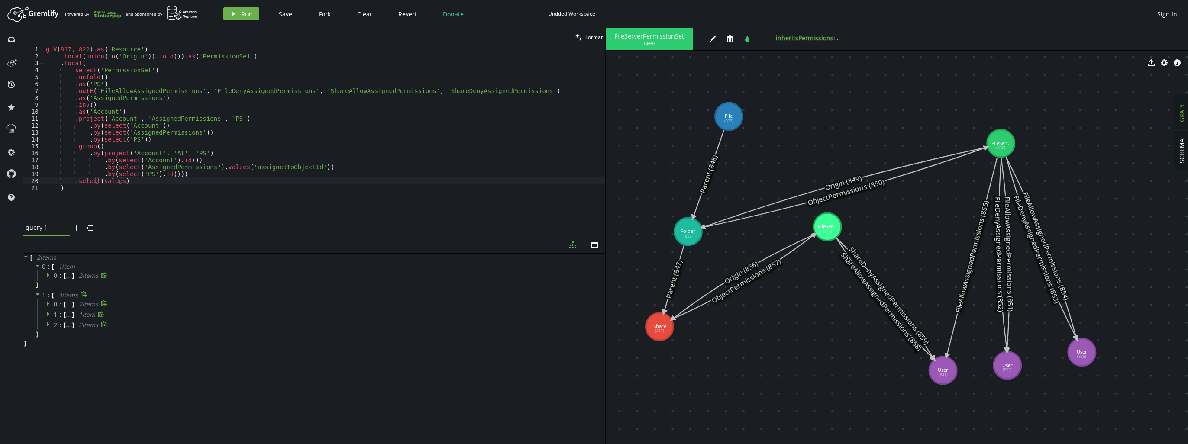
click at [47, 325] on icon at bounding box center [48, 324] width 2 height 4
click at [47, 325] on icon at bounding box center [49, 324] width 6 height 6
click at [158, 181] on div "g . V ( 817 , 822 ) . as ( 'Resource' ) . local ( union ( in ( 'Origin' )) . fo…" at bounding box center [324, 140] width 561 height 188
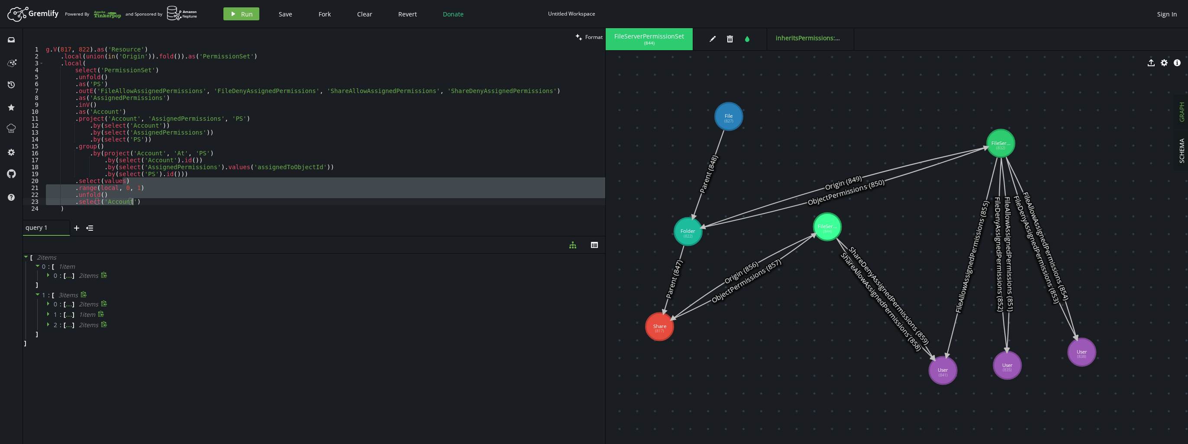
click at [174, 193] on div "g . V ( 817 , 822 ) . as ( 'Resource' ) . local ( union ( in ( 'Origin' )) . fo…" at bounding box center [324, 133] width 561 height 174
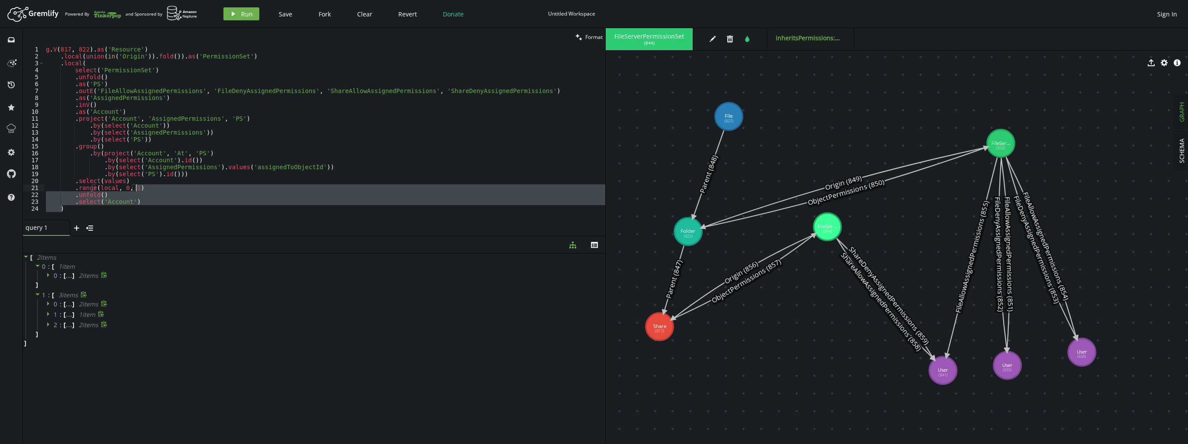
drag, startPoint x: 174, startPoint y: 206, endPoint x: 181, endPoint y: 189, distance: 19.2
click at [181, 189] on div "g . V ( 817 , 822 ) . as ( 'Resource' ) . local ( union ( in ( 'Origin' )) . fo…" at bounding box center [324, 140] width 561 height 188
click at [177, 196] on div "g . V ( 817 , 822 ) . as ( 'Resource' ) . local ( union ( in ( 'Origin' )) . fo…" at bounding box center [324, 133] width 561 height 174
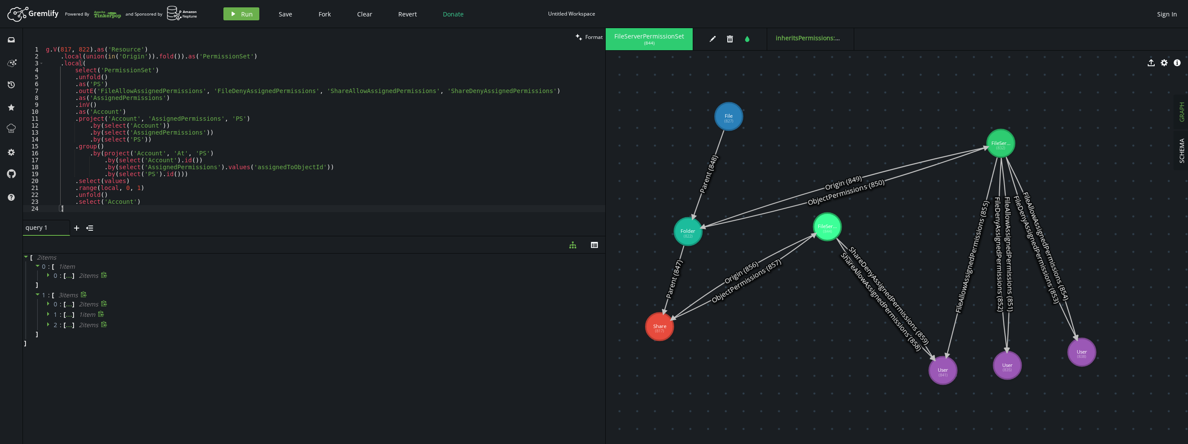
click at [169, 205] on div "g . V ( 817 , 822 ) . as ( 'Resource' ) . local ( union ( in ( 'Origin' )) . fo…" at bounding box center [324, 140] width 561 height 188
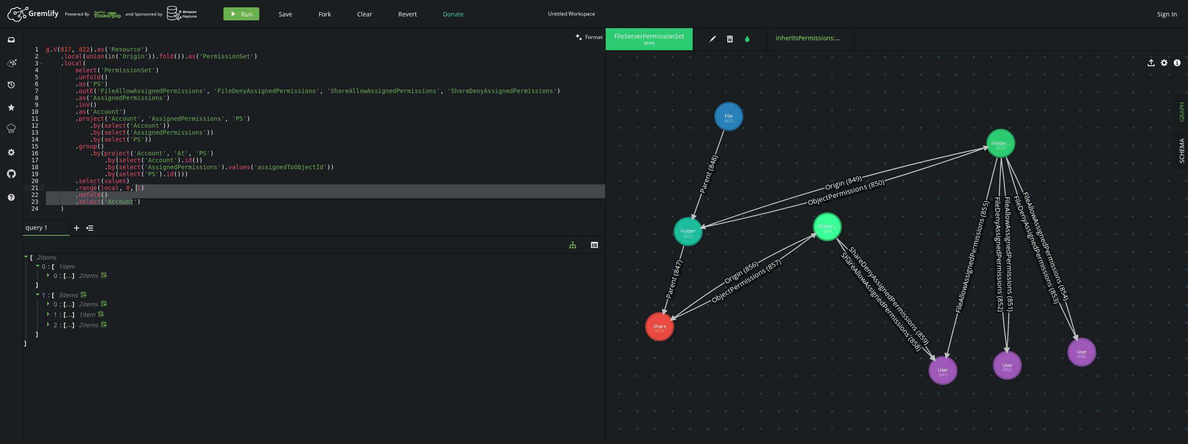
drag, startPoint x: 170, startPoint y: 203, endPoint x: 185, endPoint y: 186, distance: 23.0
click at [185, 186] on div "g . V ( 817 , 822 ) . as ( 'Resource' ) . local ( union ( in ( 'Origin' )) . fo…" at bounding box center [324, 140] width 561 height 188
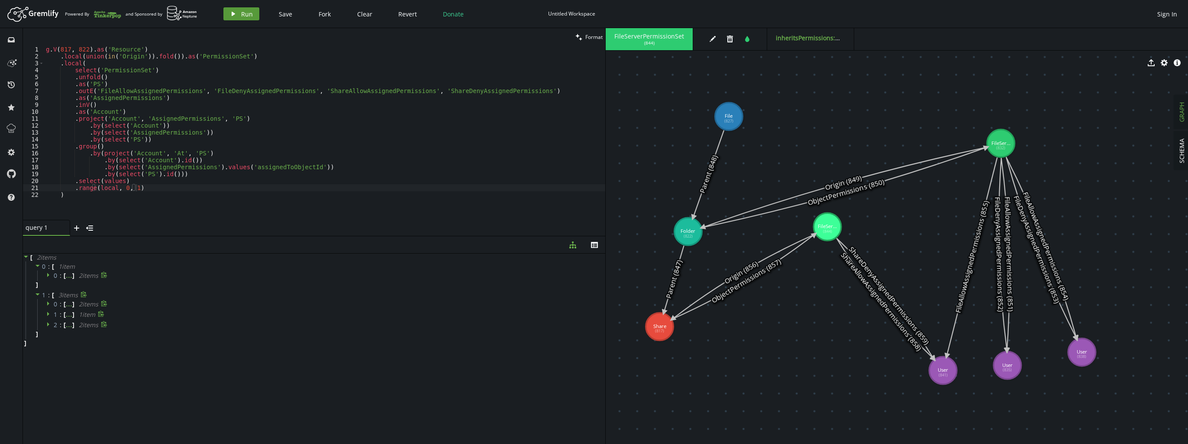
click at [235, 9] on button "play Run" at bounding box center [241, 13] width 36 height 13
click at [48, 278] on icon at bounding box center [49, 275] width 6 height 6
click at [173, 175] on div "g . V ( 817 , 822 ) . as ( 'Resource' ) . local ( union ( in ( 'Origin' )) . fo…" at bounding box center [324, 140] width 561 height 188
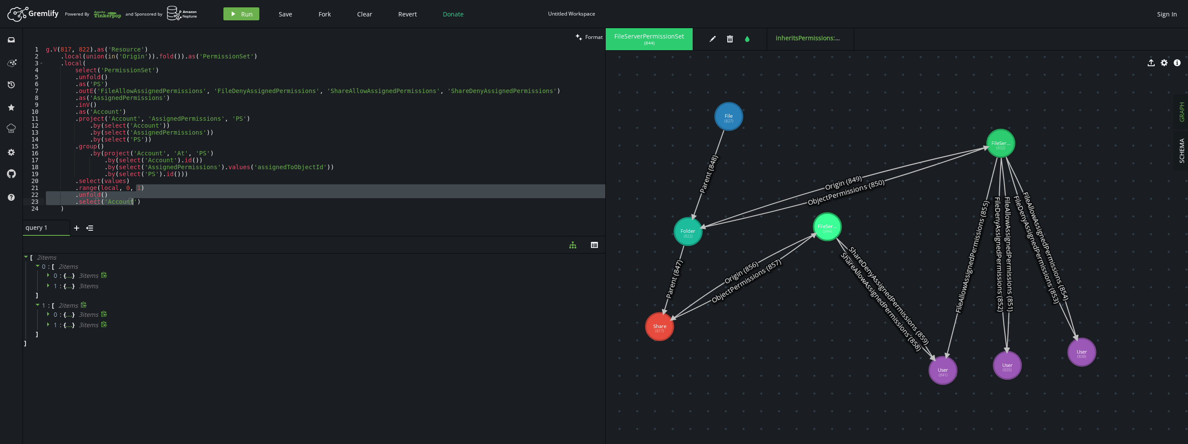
click at [160, 197] on div "g . V ( 817 , 822 ) . as ( 'Resource' ) . local ( union ( in ( 'Origin' )) . fo…" at bounding box center [324, 133] width 561 height 174
drag, startPoint x: 151, startPoint y: 183, endPoint x: 158, endPoint y: 199, distance: 17.4
click at [158, 199] on div "g . V ( 817 , 822 ) . as ( 'Resource' ) . local ( union ( in ( 'Origin' )) . fo…" at bounding box center [324, 140] width 561 height 188
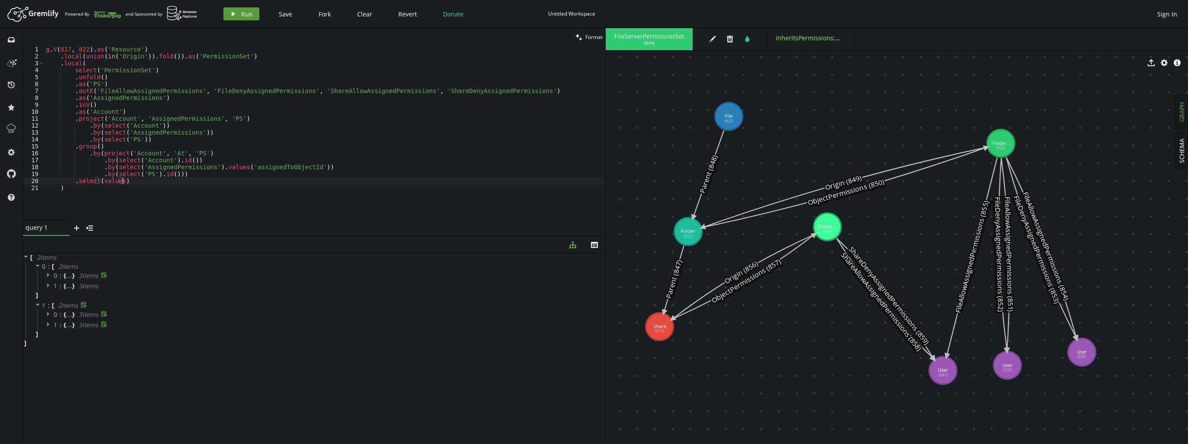
click at [254, 11] on button "play Run" at bounding box center [241, 13] width 36 height 13
click at [52, 274] on div at bounding box center [49, 276] width 7 height 8
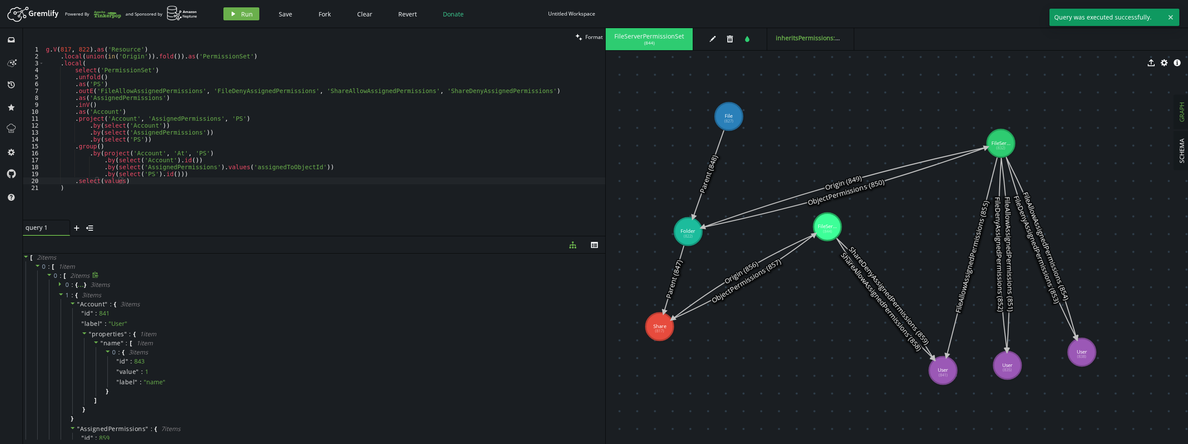
click at [53, 276] on div at bounding box center [49, 276] width 7 height 8
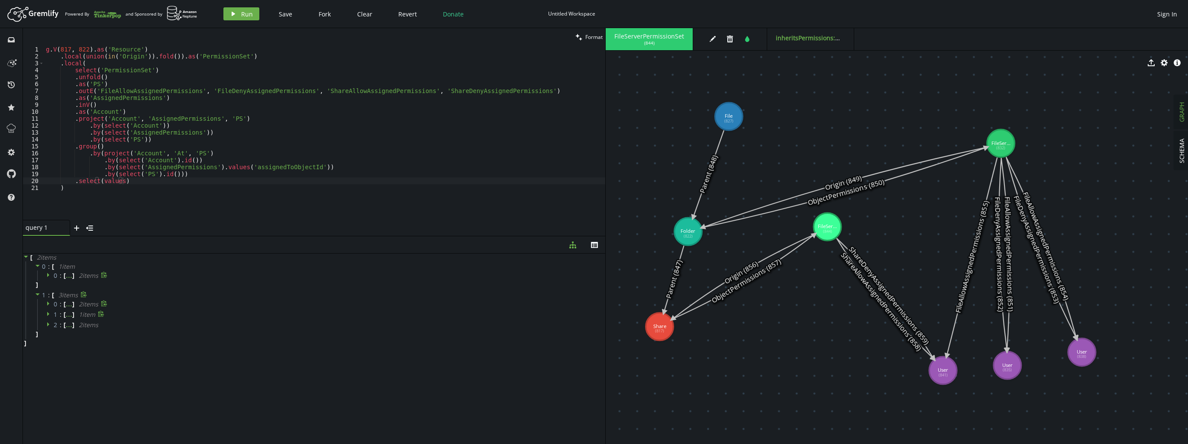
click at [50, 275] on icon at bounding box center [49, 275] width 6 height 6
click at [49, 275] on icon at bounding box center [49, 275] width 4 height 2
click at [48, 306] on icon at bounding box center [49, 303] width 6 height 6
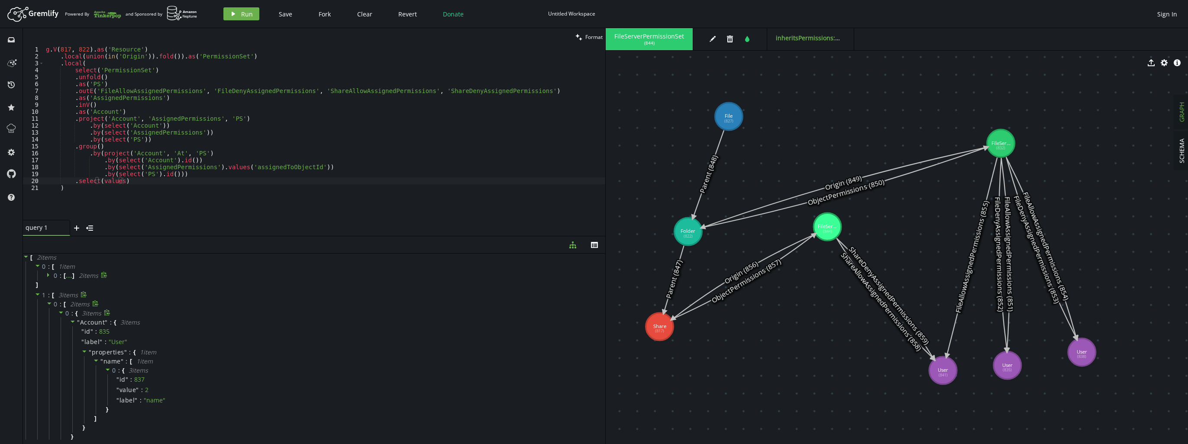
click at [59, 310] on icon at bounding box center [61, 313] width 6 height 6
click at [61, 322] on icon at bounding box center [61, 323] width 4 height 2
click at [143, 177] on div "g . V ( 817 , 822 ) . as ( 'Resource' ) . local ( union ( in ( 'Origin' )) . fo…" at bounding box center [324, 140] width 561 height 188
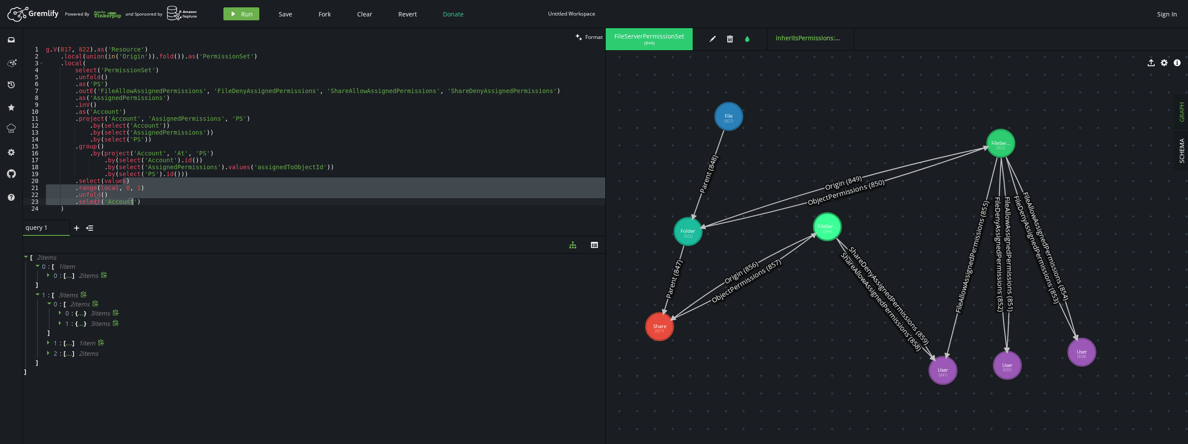
click at [145, 201] on div "g . V ( 817 , 822 ) . as ( 'Resource' ) . local ( union ( in ( 'Origin' )) . fo…" at bounding box center [324, 133] width 561 height 174
drag, startPoint x: 154, startPoint y: 200, endPoint x: 161, endPoint y: 189, distance: 13.4
click at [161, 189] on div "g . V ( 817 , 822 ) . as ( 'Resource' ) . local ( union ( in ( 'Origin' )) . fo…" at bounding box center [324, 140] width 561 height 188
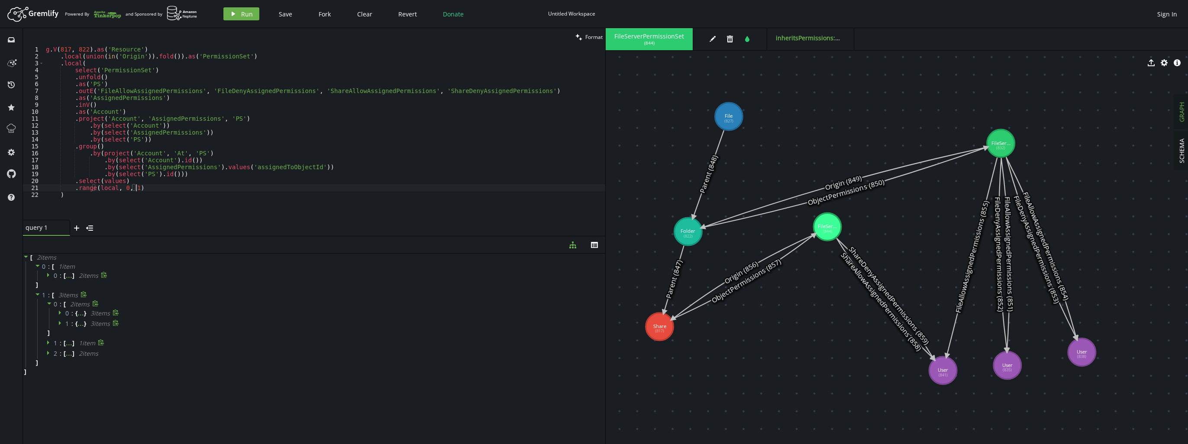
click at [49, 306] on icon at bounding box center [49, 303] width 6 height 6
click at [244, 9] on button "play Run" at bounding box center [241, 13] width 36 height 13
click at [48, 314] on icon at bounding box center [49, 314] width 6 height 6
click at [48, 314] on icon at bounding box center [49, 314] width 4 height 2
click at [170, 188] on div "g . V ( 817 , 822 ) . as ( 'Resource' ) . local ( union ( in ( 'Origin' )) . fo…" at bounding box center [324, 140] width 561 height 188
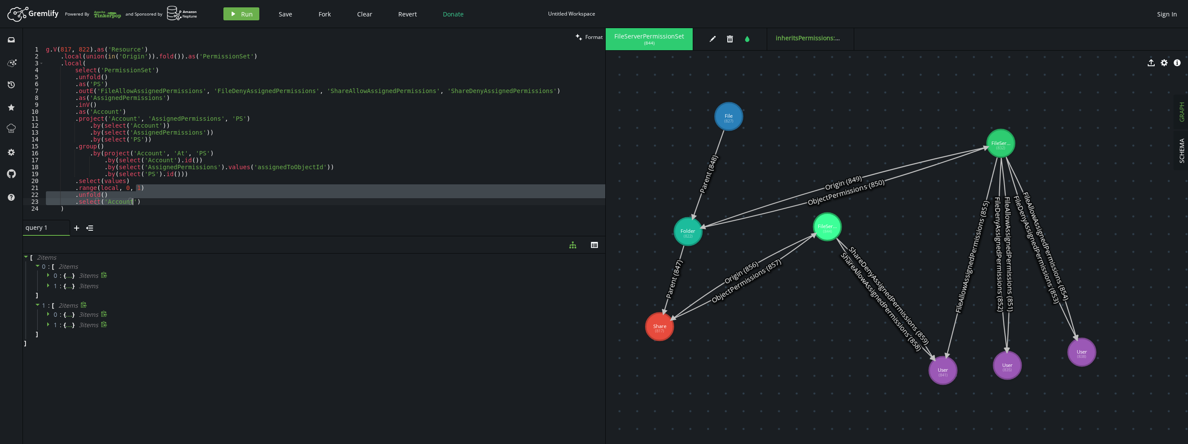
click at [170, 188] on div "g . V ( 817 , 822 ) . as ( 'Resource' ) . local ( union ( in ( 'Origin' )) . fo…" at bounding box center [324, 133] width 561 height 174
drag, startPoint x: 161, startPoint y: 201, endPoint x: 164, endPoint y: 185, distance: 16.4
click at [164, 185] on div "g . V ( 817 , 822 ) . as ( 'Resource' ) . local ( union ( in ( 'Origin' )) . fo…" at bounding box center [324, 140] width 561 height 188
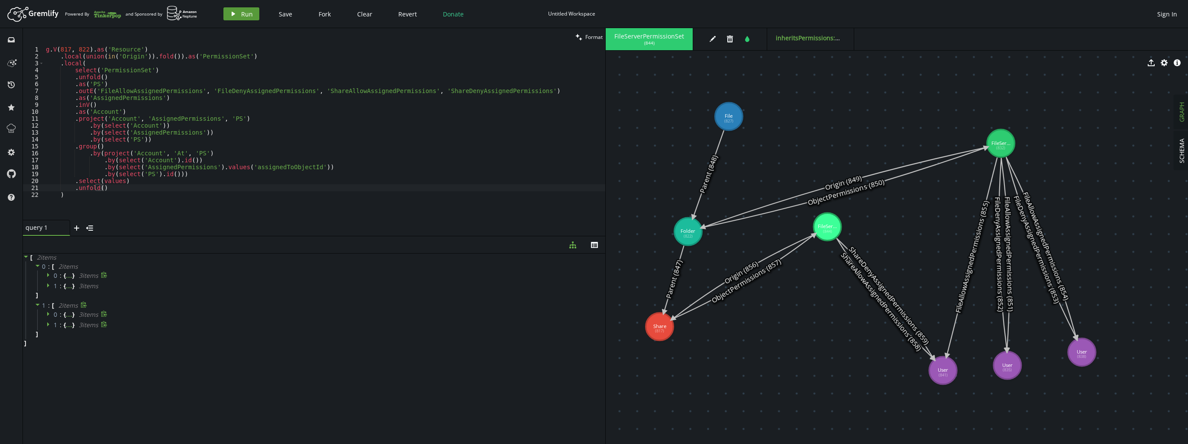
click at [241, 12] on span "Run" at bounding box center [247, 14] width 12 height 8
click at [36, 265] on icon at bounding box center [37, 266] width 4 height 2
click at [36, 279] on span at bounding box center [38, 277] width 6 height 8
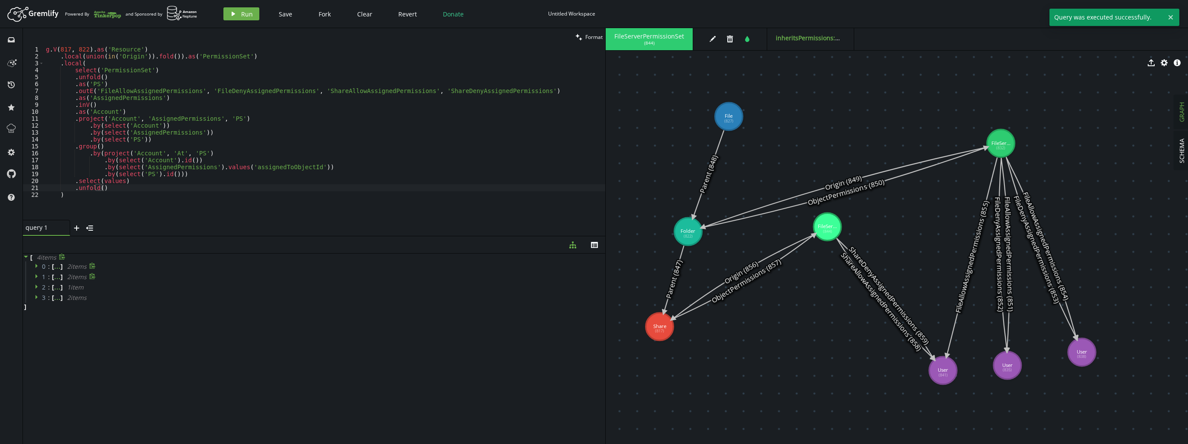
click at [150, 195] on div "g . V ( 817 , 822 ) . as ( 'Resource' ) . local ( union ( in ( 'Origin' )) . fo…" at bounding box center [324, 140] width 561 height 188
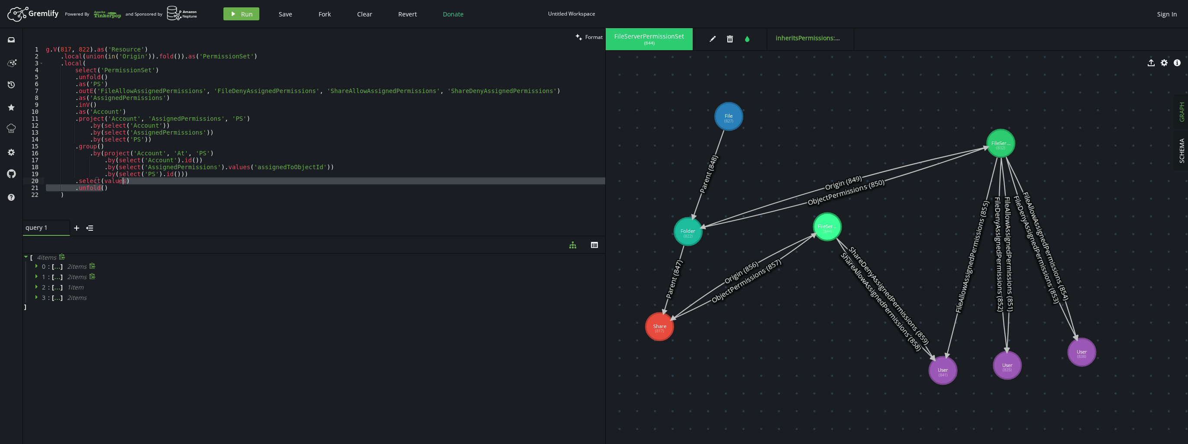
drag, startPoint x: 152, startPoint y: 185, endPoint x: 160, endPoint y: 181, distance: 8.8
click at [160, 181] on div "g . V ( 817 , 822 ) . as ( 'Resource' ) . local ( union ( in ( 'Origin' )) . fo…" at bounding box center [324, 140] width 561 height 188
click at [238, 15] on button "play Run" at bounding box center [241, 13] width 36 height 13
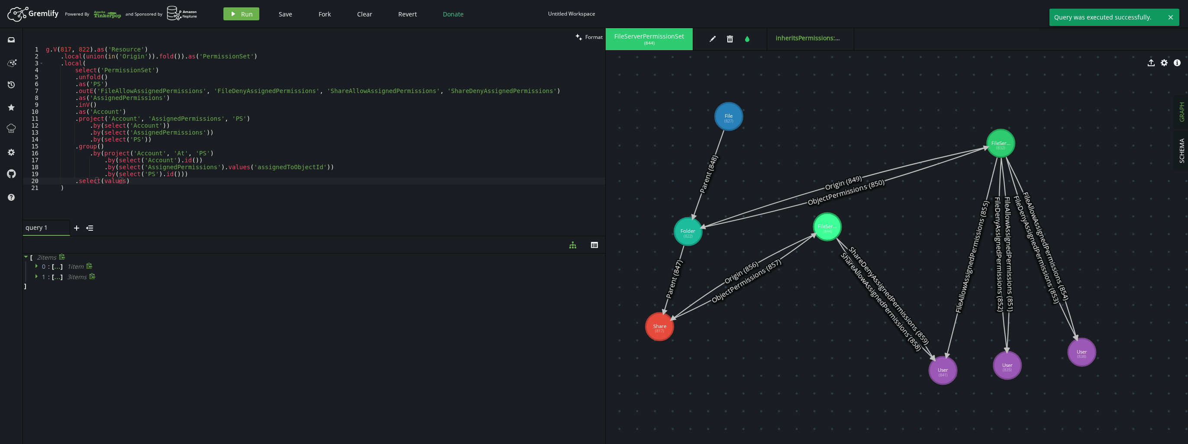
click at [37, 271] on span at bounding box center [38, 266] width 6 height 8
click at [37, 293] on icon at bounding box center [38, 294] width 6 height 6
click at [168, 215] on div "g . V ( 817 , 822 ) . as ( 'Resource' ) . local ( union ( in ( 'Origin' )) . fo…" at bounding box center [324, 140] width 561 height 188
click at [167, 186] on div "g . V ( 817 , 822 ) . as ( 'Resource' ) . local ( union ( in ( 'Origin' )) . fo…" at bounding box center [324, 140] width 561 height 188
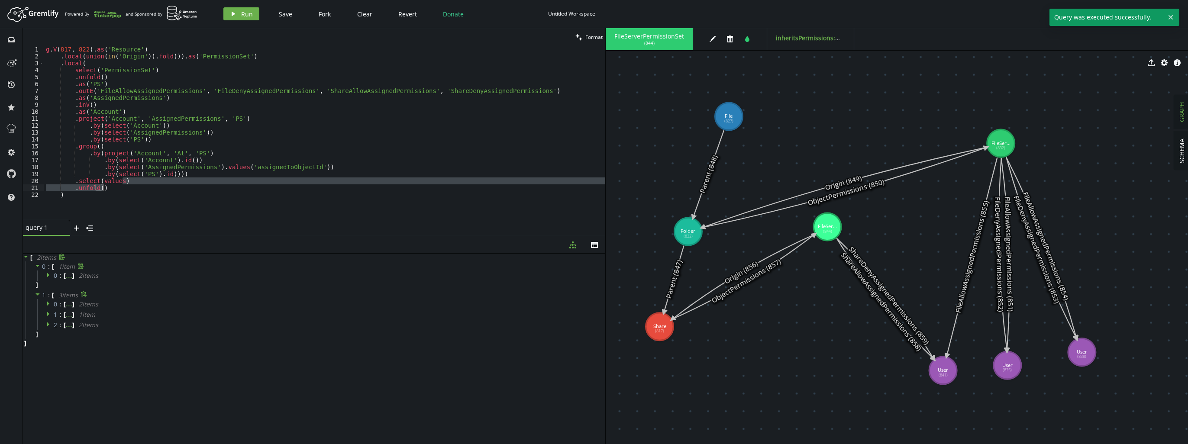
click at [181, 163] on div "g . V ( 817 , 822 ) . as ( 'Resource' ) . local ( union ( in ( 'Origin' )) . fo…" at bounding box center [324, 140] width 561 height 188
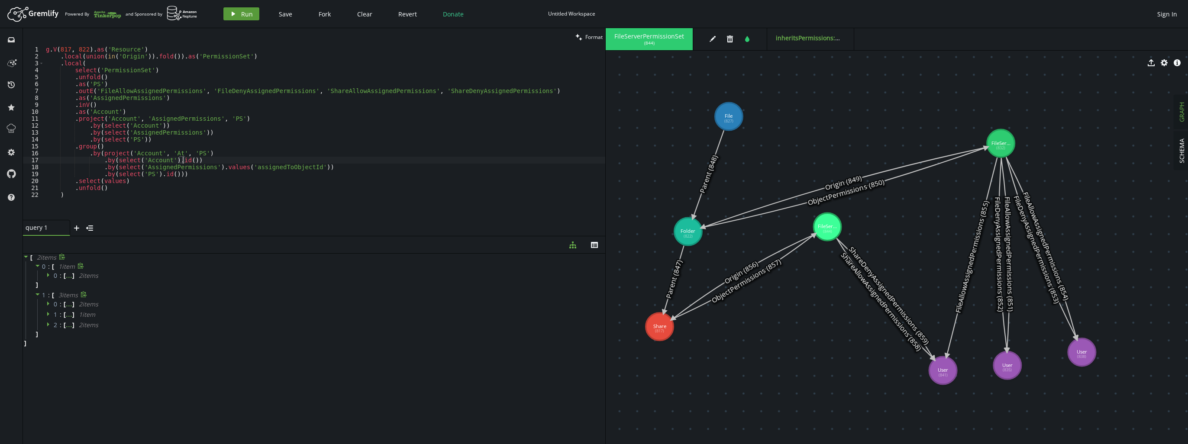
click at [246, 14] on span "Run" at bounding box center [247, 14] width 12 height 8
click at [38, 304] on icon at bounding box center [38, 305] width 6 height 6
click at [39, 268] on icon at bounding box center [38, 266] width 6 height 6
click at [137, 192] on div "g . V ( 817 , 822 ) . as ( 'Resource' ) . local ( union ( in ( 'Origin' )) . fo…" at bounding box center [324, 140] width 561 height 188
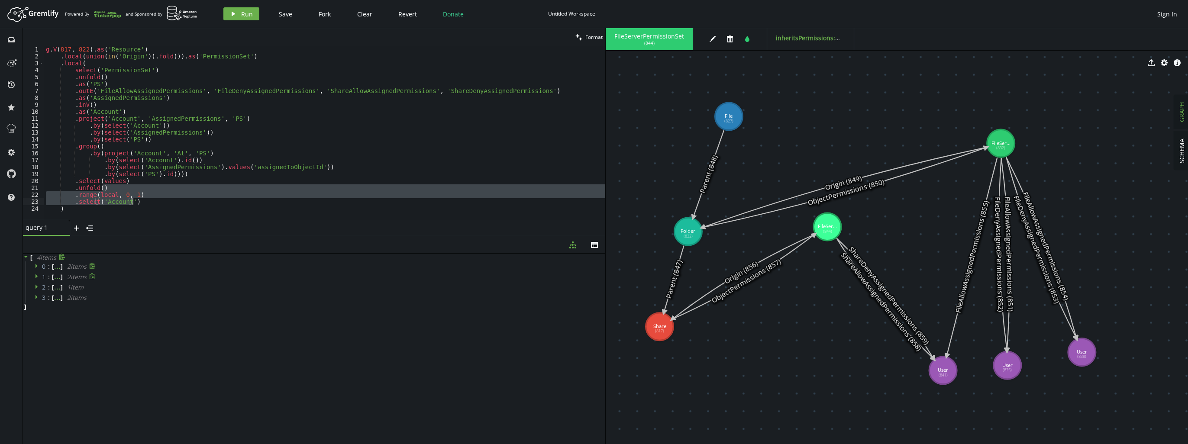
click at [173, 190] on div "g . V ( 817 , 822 ) . as ( 'Resource' ) . local ( union ( in ( 'Origin' )) . fo…" at bounding box center [324, 133] width 561 height 174
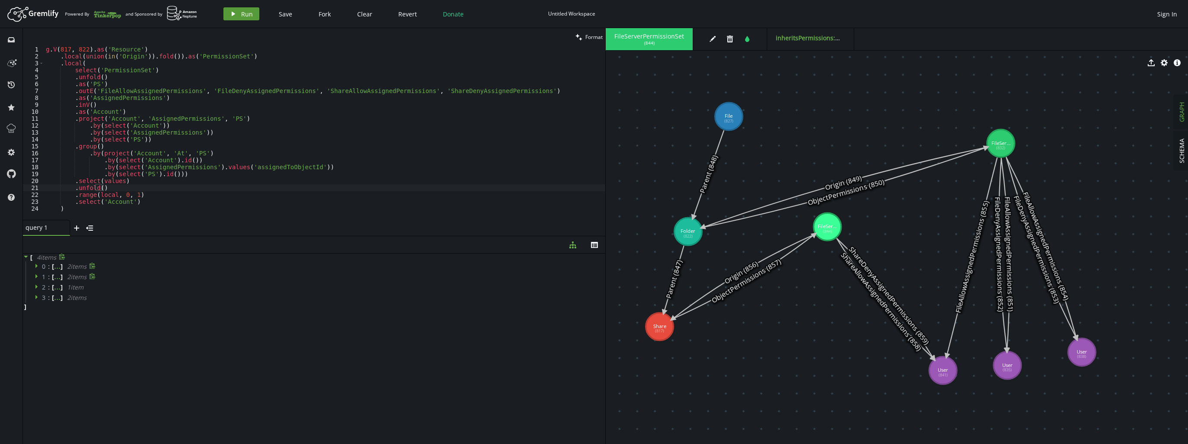
click at [249, 12] on span "Run" at bounding box center [247, 14] width 12 height 8
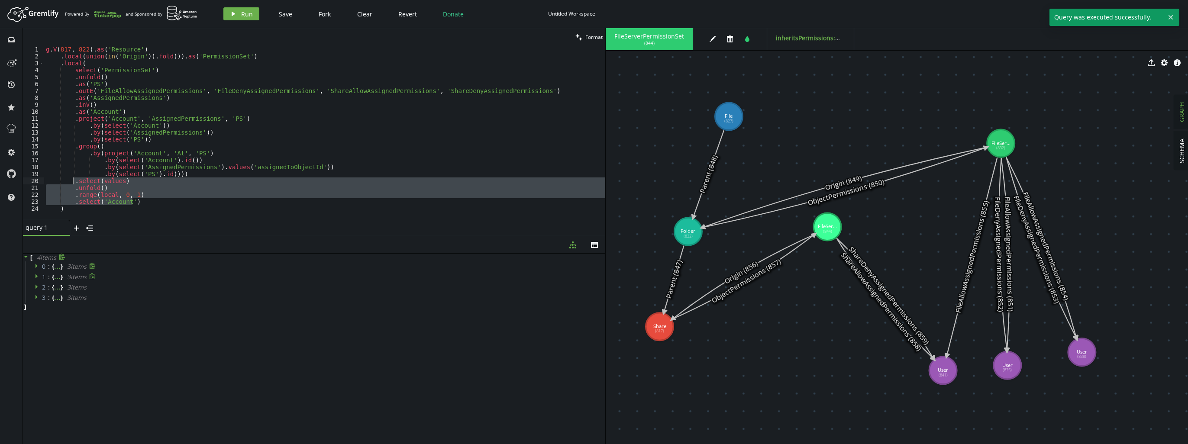
drag, startPoint x: 148, startPoint y: 200, endPoint x: 71, endPoint y: 180, distance: 80.0
click at [71, 180] on div "g . V ( 817 , 822 ) . as ( 'Resource' ) . local ( union ( in ( 'Origin' )) . fo…" at bounding box center [324, 140] width 561 height 188
click at [258, 190] on div "g . V ( 817 , 822 ) . as ( 'Resource' ) . local ( union ( in ( 'Origin' )) . fo…" at bounding box center [324, 133] width 561 height 174
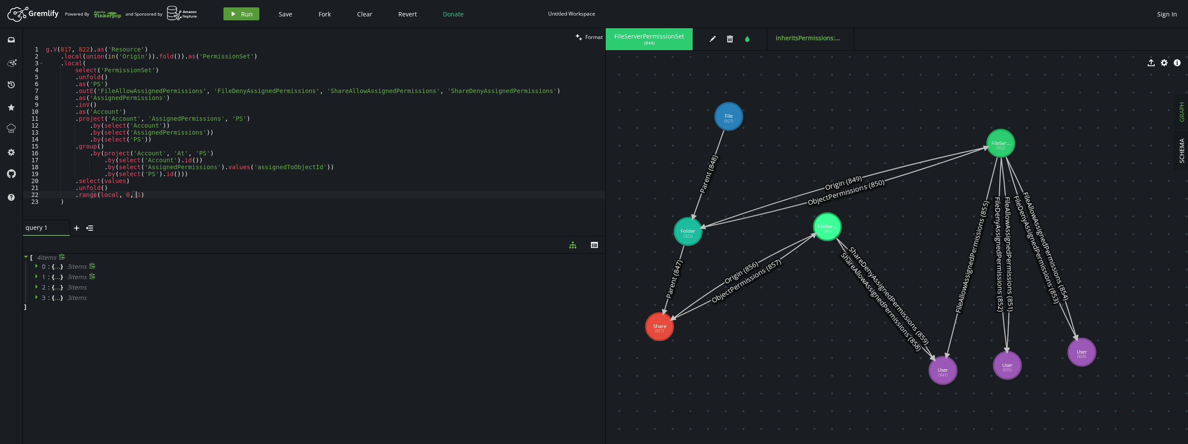
click at [237, 11] on button "play Run" at bounding box center [241, 13] width 36 height 13
click at [36, 269] on span at bounding box center [38, 266] width 6 height 8
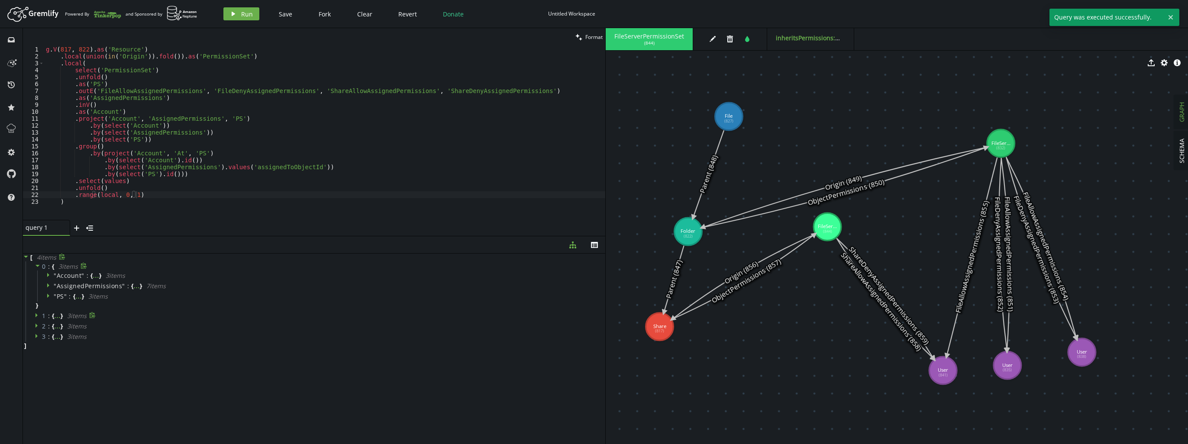
click at [36, 269] on span at bounding box center [38, 266] width 6 height 8
click at [192, 193] on div "g . V ( 817 , 822 ) . as ( 'Resource' ) . local ( union ( in ( 'Origin' )) . fo…" at bounding box center [324, 140] width 561 height 188
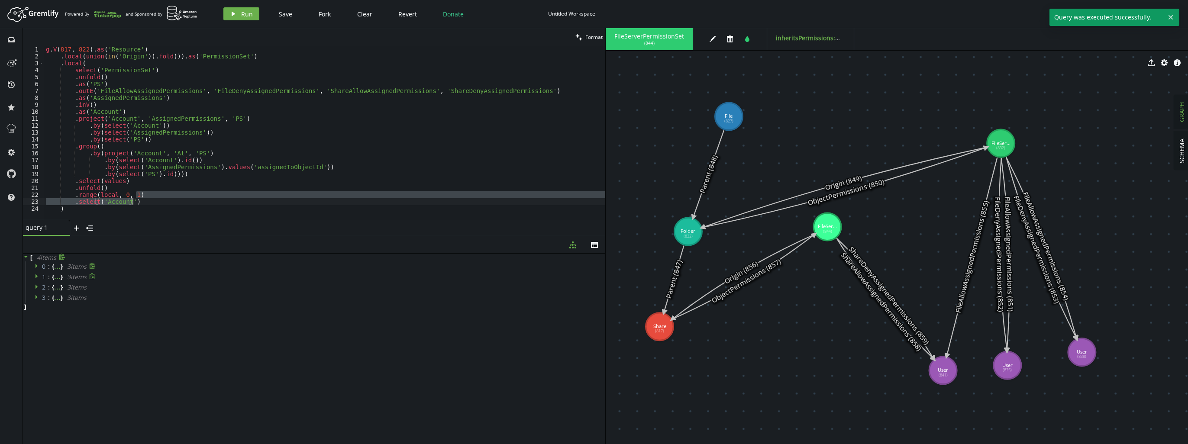
click at [190, 200] on div "g . V ( 817 , 822 ) . as ( 'Resource' ) . local ( union ( in ( 'Origin' )) . fo…" at bounding box center [324, 133] width 561 height 174
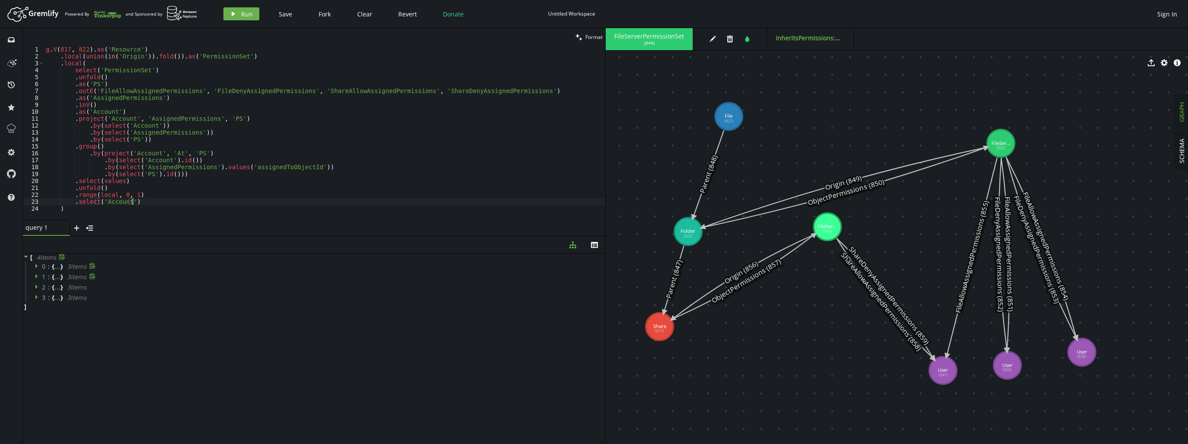
click at [33, 265] on div "0 : { ... } 3 item s" at bounding box center [316, 266] width 580 height 10
click at [35, 265] on icon at bounding box center [36, 266] width 2 height 4
click at [35, 265] on icon at bounding box center [38, 266] width 6 height 6
click at [243, 16] on span "Run" at bounding box center [247, 14] width 12 height 8
click at [172, 208] on div "g . V ( 817 , 822 ) . as ( 'Resource' ) . local ( union ( in ( 'Origin' )) . fo…" at bounding box center [324, 140] width 561 height 188
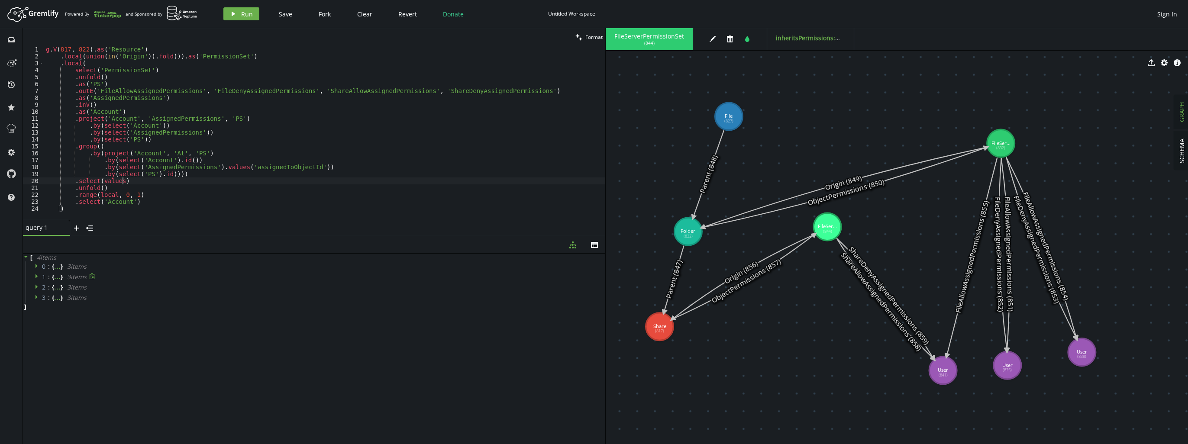
click at [162, 182] on div "g . V ( 817 , 822 ) . as ( 'Resource' ) . local ( union ( in ( 'Origin' )) . fo…" at bounding box center [324, 140] width 561 height 188
click at [168, 193] on div "g . V ( 817 , 822 ) . as ( 'Resource' ) . local ( union ( in ( 'Origin' )) . fo…" at bounding box center [324, 140] width 561 height 188
click at [243, 13] on span "Run" at bounding box center [247, 14] width 12 height 8
click at [36, 264] on icon at bounding box center [38, 266] width 6 height 6
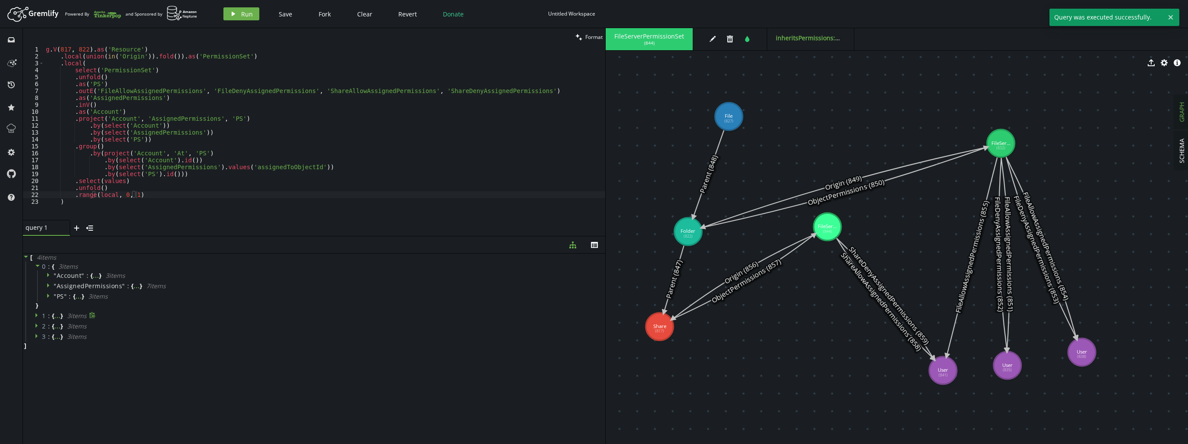
click at [36, 264] on icon at bounding box center [38, 266] width 6 height 6
click at [161, 179] on div "g . V ( 817 , 822 ) . as ( 'Resource' ) . local ( union ( in ( 'Origin' )) . fo…" at bounding box center [324, 140] width 561 height 188
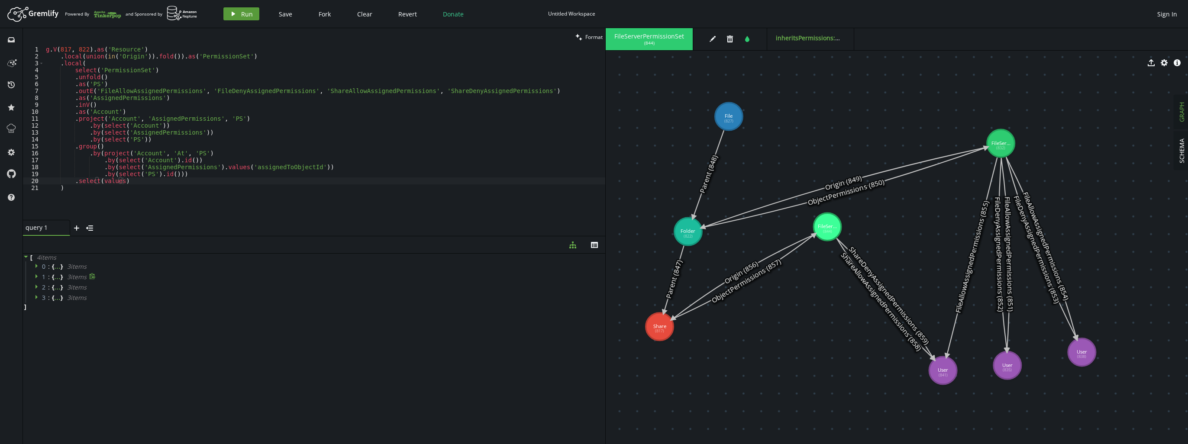
click at [235, 14] on icon "play" at bounding box center [233, 13] width 7 height 7
click at [39, 270] on span at bounding box center [38, 266] width 6 height 8
click at [38, 291] on icon at bounding box center [38, 294] width 6 height 6
click at [49, 276] on icon at bounding box center [49, 275] width 6 height 6
click at [49, 278] on span at bounding box center [49, 275] width 6 height 8
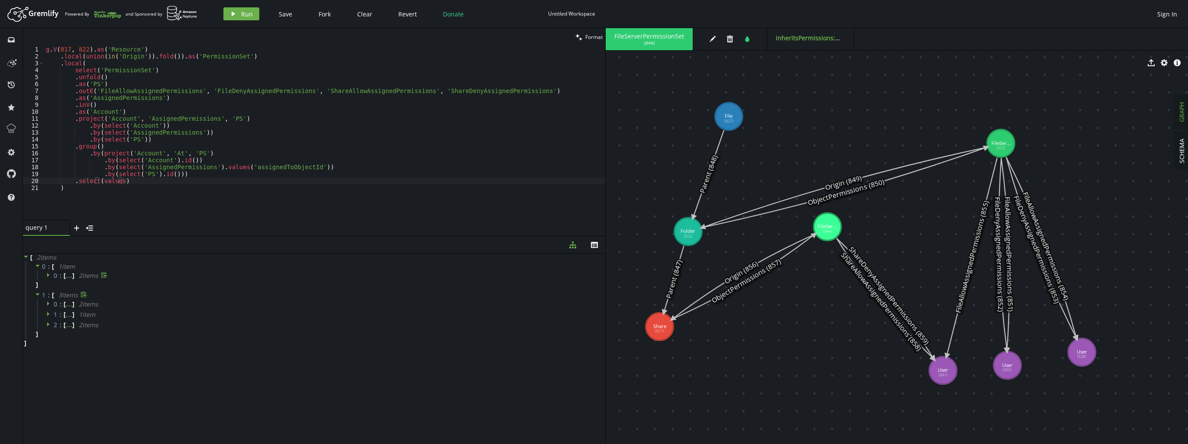
click at [168, 182] on div "g . V ( 817 , 822 ) . as ( 'Resource' ) . local ( union ( in ( 'Origin' )) . fo…" at bounding box center [324, 140] width 561 height 188
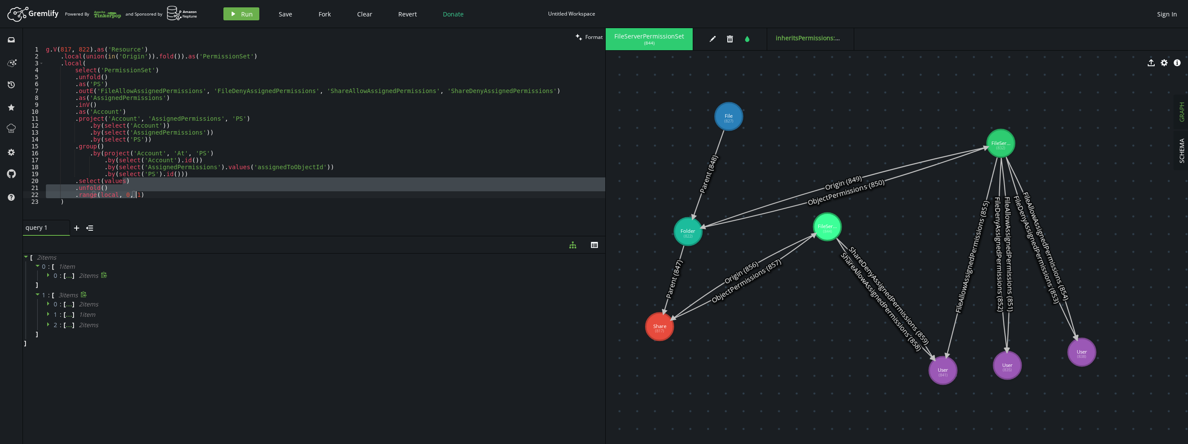
click at [253, 135] on div "g . V ( 817 , 822 ) . as ( 'Resource' ) . local ( union ( in ( 'Origin' )) . fo…" at bounding box center [324, 140] width 561 height 188
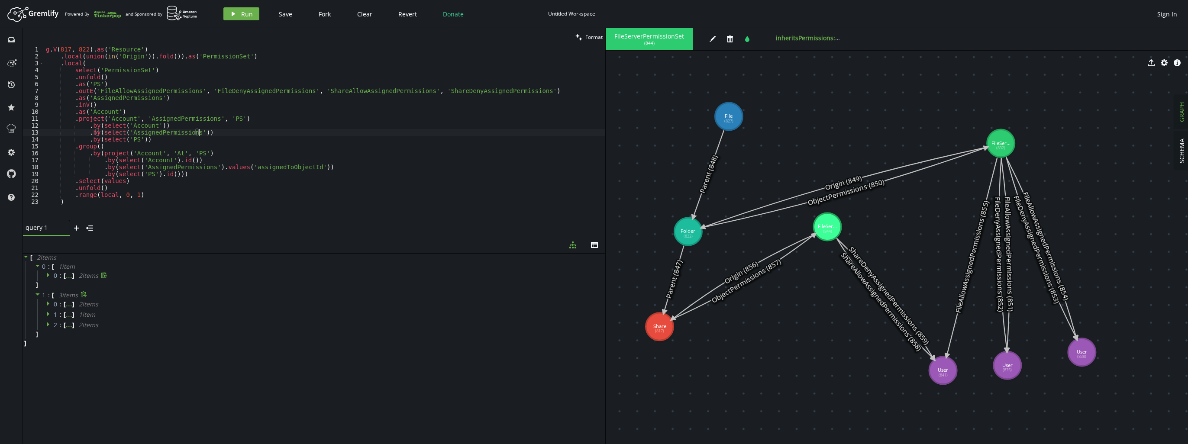
click at [239, 200] on div "g . V ( 817 , 822 ) . as ( 'Resource' ) . local ( union ( in ( 'Origin' )) . fo…" at bounding box center [324, 140] width 561 height 188
click at [242, 11] on span "Run" at bounding box center [247, 14] width 12 height 8
click at [204, 179] on div "g . V ( 817 , 822 ) . as ( 'Resource' ) . local ( union ( in ( 'Origin' )) . fo…" at bounding box center [324, 140] width 561 height 188
click at [241, 18] on button "play Run" at bounding box center [241, 13] width 36 height 13
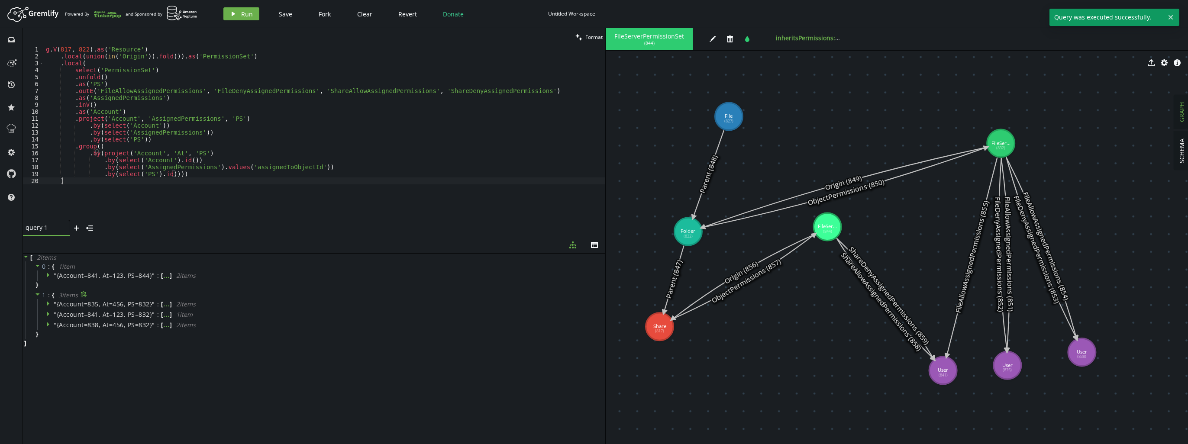
click at [199, 177] on div "g . V ( 817 , 822 ) . as ( 'Resource' ) . local ( union ( in ( 'Origin' )) . fo…" at bounding box center [324, 140] width 561 height 188
click at [201, 192] on div "g . V ( 817 , 822 ) . as ( 'Resource' ) . local ( union ( in ( 'Origin' )) . fo…" at bounding box center [324, 140] width 561 height 188
click at [249, 13] on span "Run" at bounding box center [247, 14] width 12 height 8
click at [142, 188] on div "g . V ( 817 , 822 ) . as ( 'Resource' ) . local ( union ( in ( 'Origin' )) . fo…" at bounding box center [324, 140] width 561 height 188
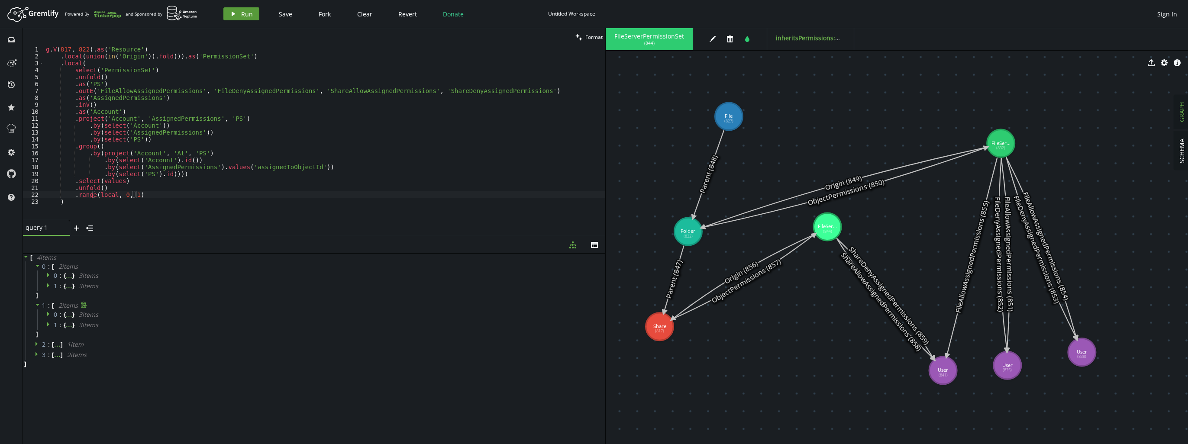
click at [232, 15] on icon "button" at bounding box center [233, 14] width 3 height 4
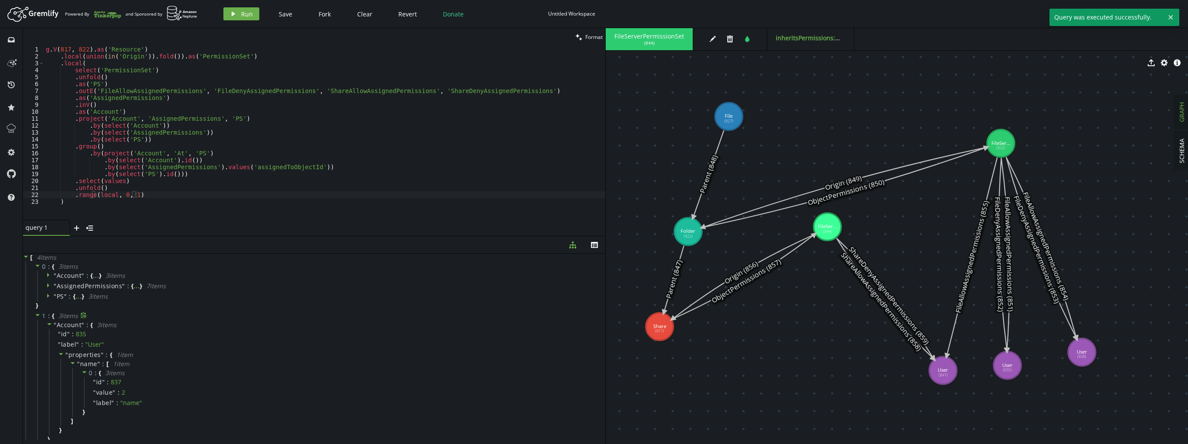
click at [147, 197] on div "g . V ( 817 , 822 ) . as ( 'Resource' ) . local ( union ( in ( 'Origin' )) . fo…" at bounding box center [324, 140] width 561 height 188
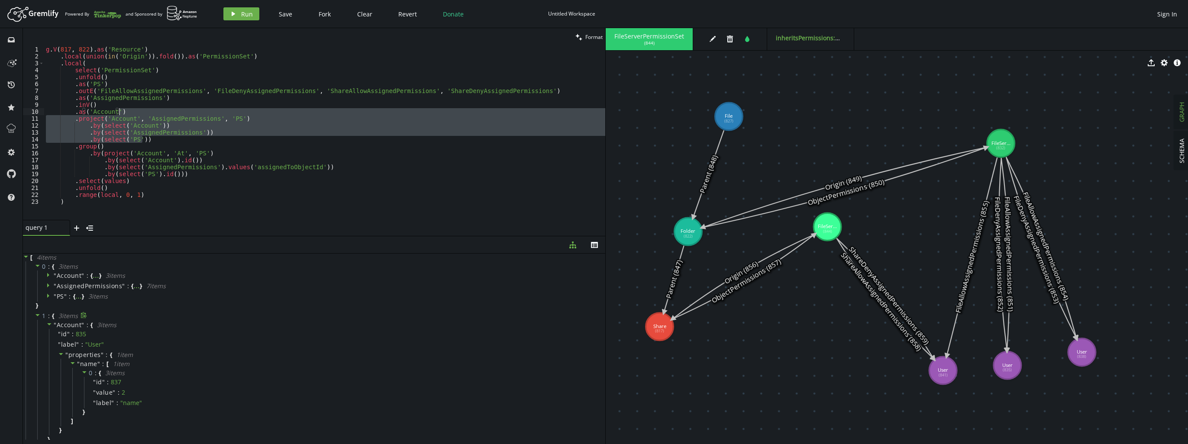
drag, startPoint x: 180, startPoint y: 139, endPoint x: 186, endPoint y: 112, distance: 27.6
click at [186, 112] on div "g . V ( 817 , 822 ) . as ( 'Resource' ) . local ( union ( in ( 'Origin' )) . fo…" at bounding box center [324, 140] width 561 height 188
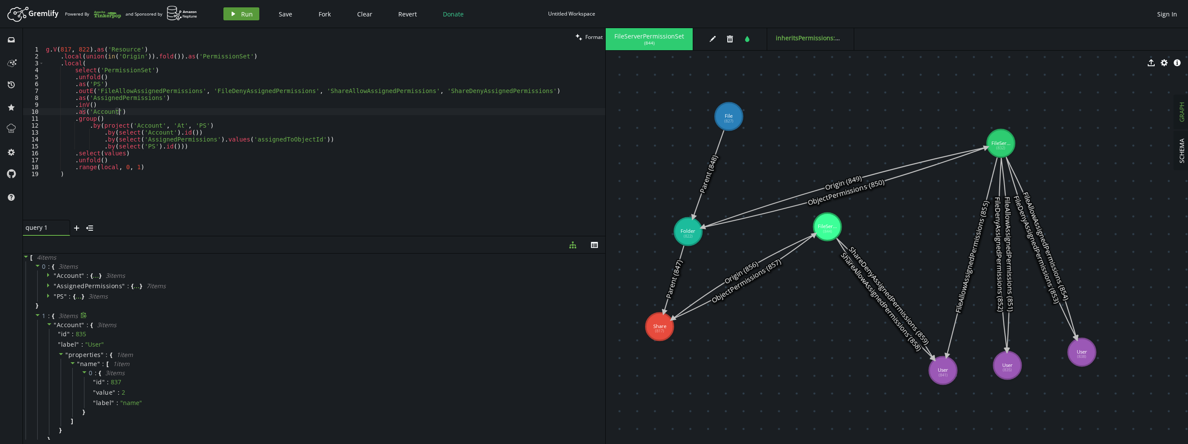
click at [246, 14] on span "Run" at bounding box center [247, 14] width 12 height 8
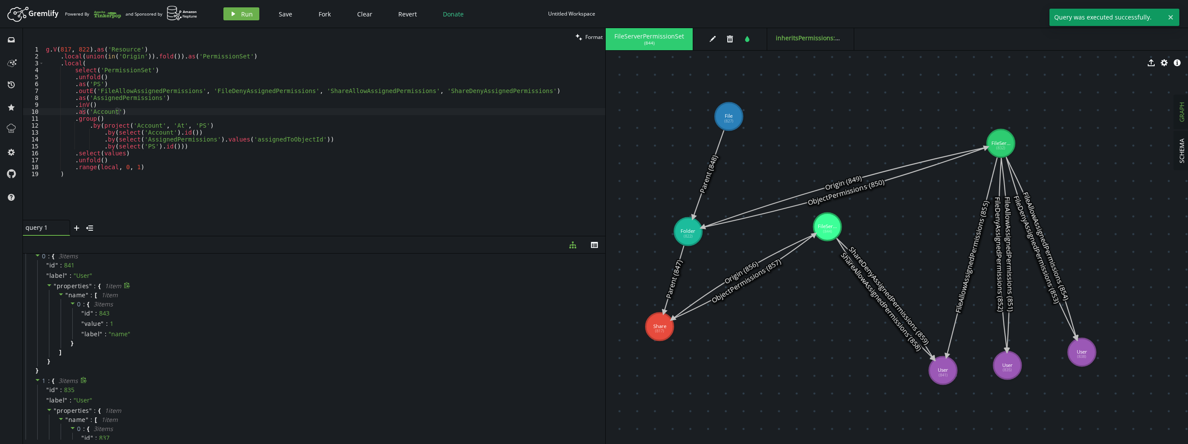
scroll to position [0, 0]
click at [38, 266] on icon at bounding box center [38, 266] width 6 height 6
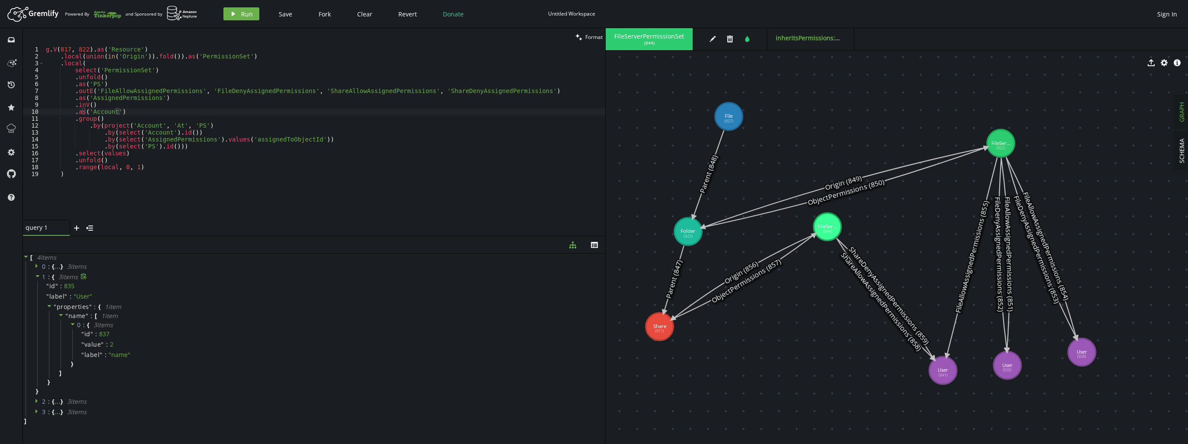
click at [37, 279] on icon at bounding box center [38, 276] width 6 height 6
click at [38, 287] on icon at bounding box center [38, 287] width 6 height 6
click at [37, 297] on icon at bounding box center [36, 297] width 2 height 4
click at [37, 297] on icon at bounding box center [37, 297] width 4 height 2
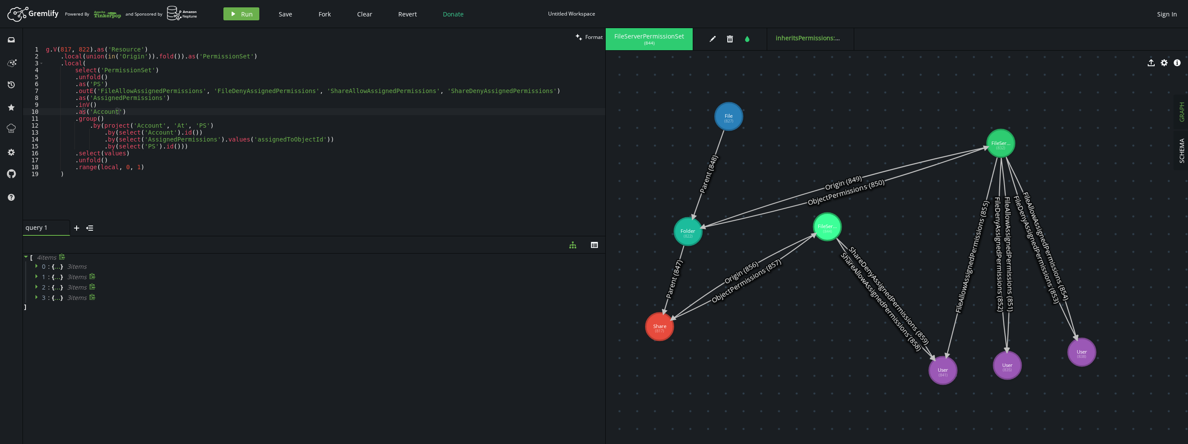
click at [35, 297] on icon at bounding box center [36, 297] width 2 height 4
click at [35, 285] on icon at bounding box center [38, 287] width 6 height 6
click at [37, 275] on icon at bounding box center [38, 276] width 6 height 6
click at [37, 262] on span at bounding box center [38, 266] width 6 height 8
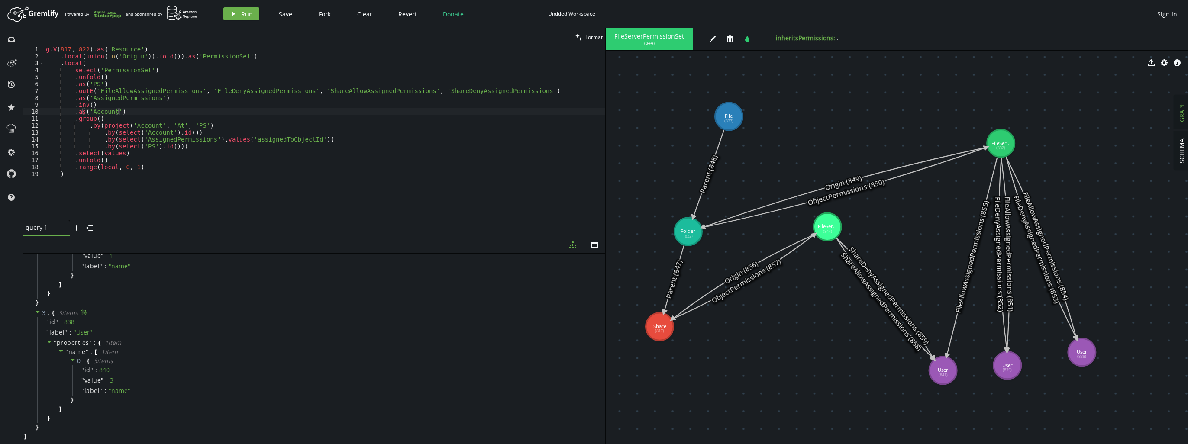
click at [290, 192] on div "g . V ( 817 , 822 ) . as ( 'Resource' ) . local ( union ( in ( 'Origin' )) . fo…" at bounding box center [324, 140] width 561 height 188
click at [272, 157] on div "g . V ( 817 , 822 ) . as ( 'Resource' ) . local ( union ( in ( 'Origin' )) . fo…" at bounding box center [324, 140] width 561 height 188
click at [242, 19] on button "play Run" at bounding box center [241, 13] width 36 height 13
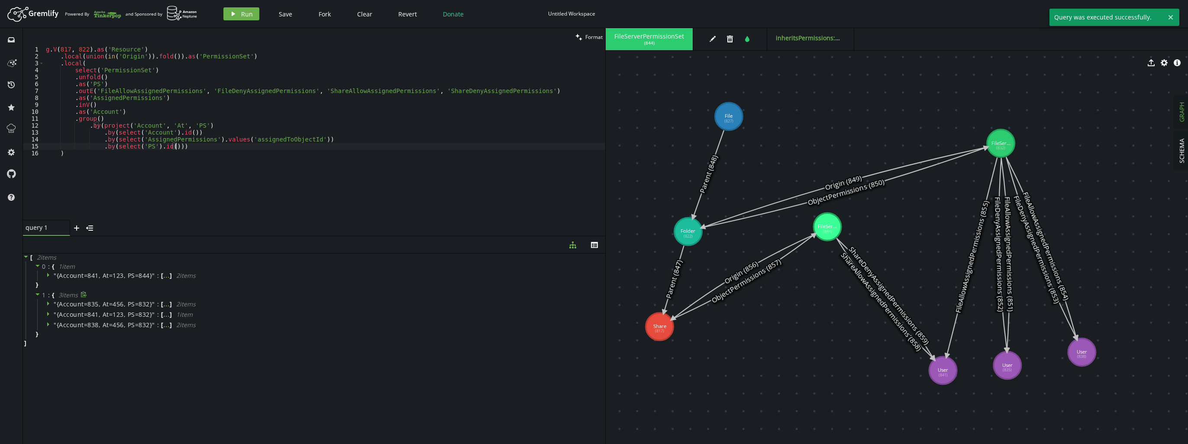
click at [198, 146] on div "g . V ( 817 , 822 ) . as ( 'Resource' ) . local ( union ( in ( 'Origin' )) . fo…" at bounding box center [324, 140] width 561 height 188
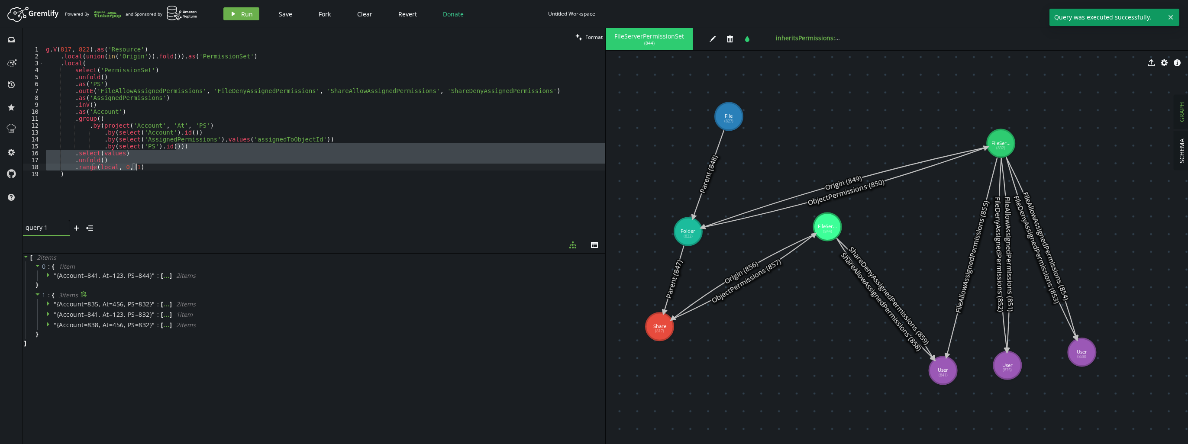
click at [189, 171] on div "g . V ( 817 , 822 ) . as ( 'Resource' ) . local ( union ( in ( 'Origin' )) . fo…" at bounding box center [324, 140] width 561 height 188
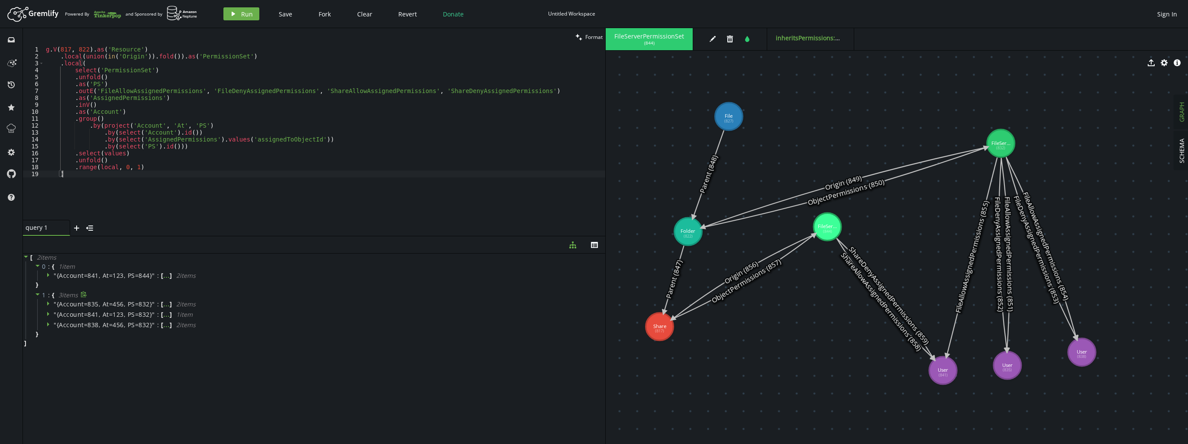
click at [187, 155] on div "g . V ( 817 , 822 ) . as ( 'Resource' ) . local ( union ( in ( 'Origin' )) . fo…" at bounding box center [324, 140] width 561 height 188
click at [237, 14] on button "play Run" at bounding box center [241, 13] width 36 height 13
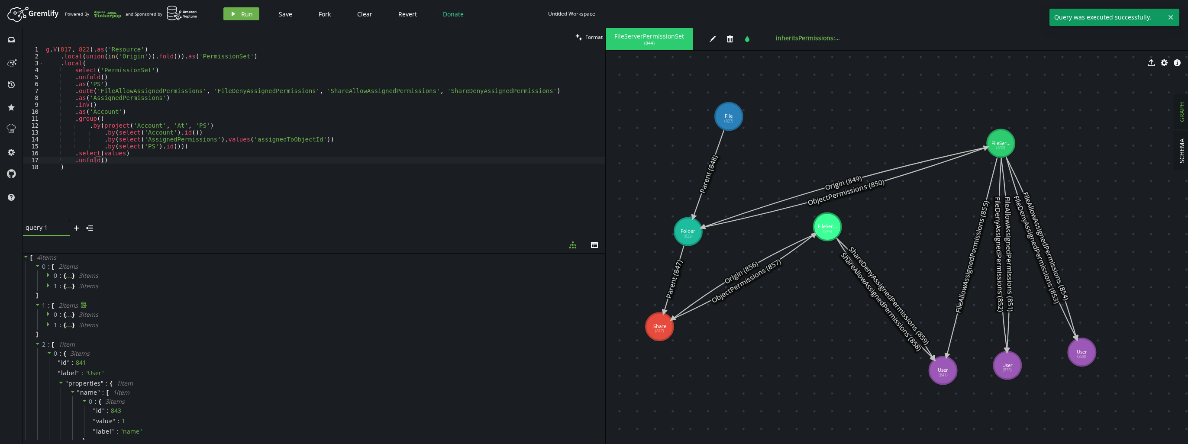
click at [144, 160] on div "g . V ( 817 , 822 ) . as ( 'Resource' ) . local ( union ( in ( 'Origin' )) . fo…" at bounding box center [324, 140] width 561 height 188
click at [151, 151] on div "g . V ( 817 , 822 ) . as ( 'Resource' ) . local ( union ( in ( 'Origin' )) . fo…" at bounding box center [324, 140] width 561 height 188
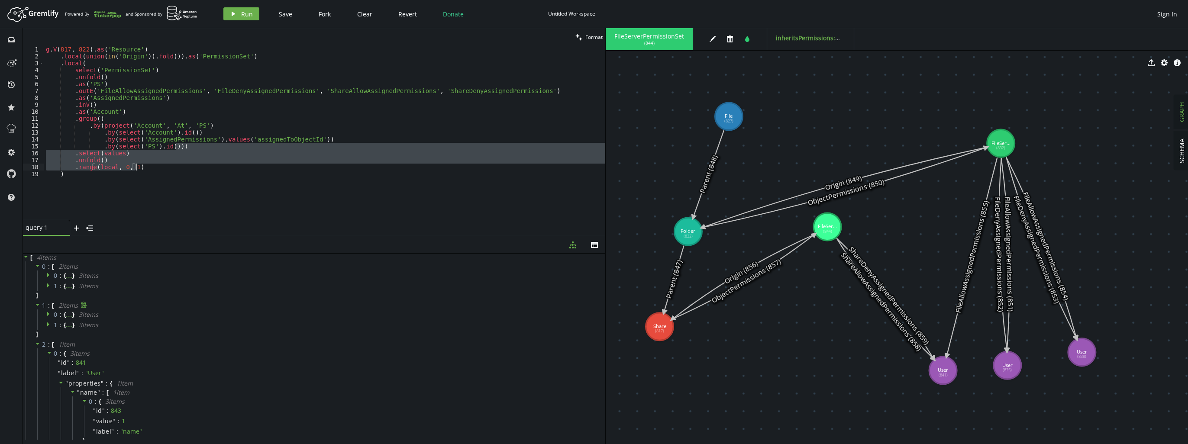
drag, startPoint x: 203, startPoint y: 148, endPoint x: 204, endPoint y: 167, distance: 19.5
click at [204, 167] on div "g . V ( 817 , 822 ) . as ( 'Resource' ) . local ( union ( in ( 'Origin' )) . fo…" at bounding box center [324, 140] width 561 height 188
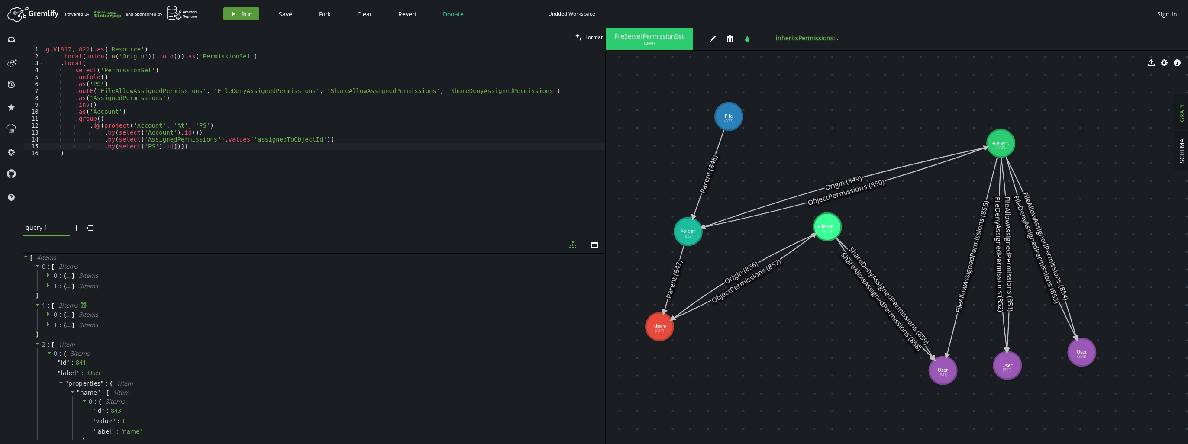
click at [234, 13] on icon "play" at bounding box center [233, 13] width 7 height 7
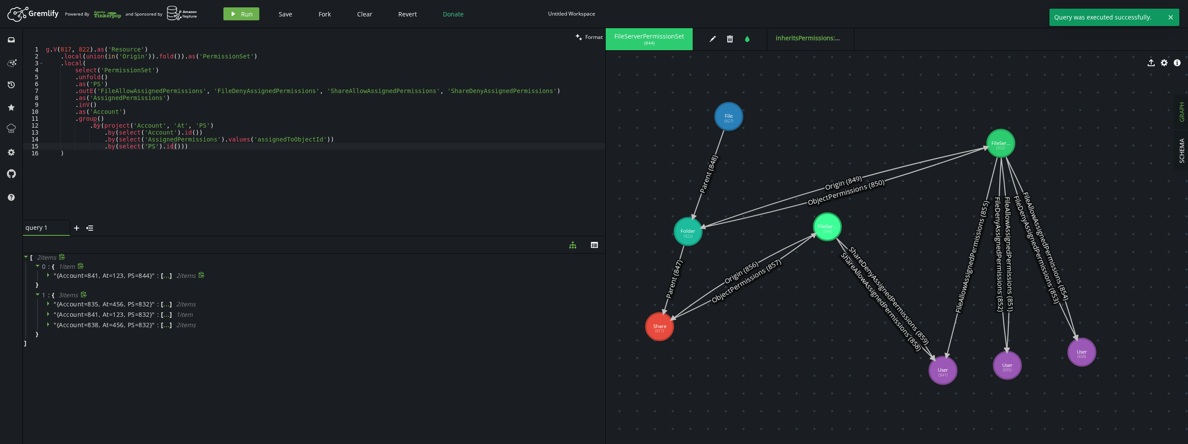
click at [49, 277] on icon at bounding box center [49, 275] width 6 height 6
click at [59, 287] on span at bounding box center [61, 284] width 6 height 8
click at [59, 293] on icon at bounding box center [60, 295] width 2 height 4
click at [59, 293] on icon at bounding box center [61, 294] width 6 height 6
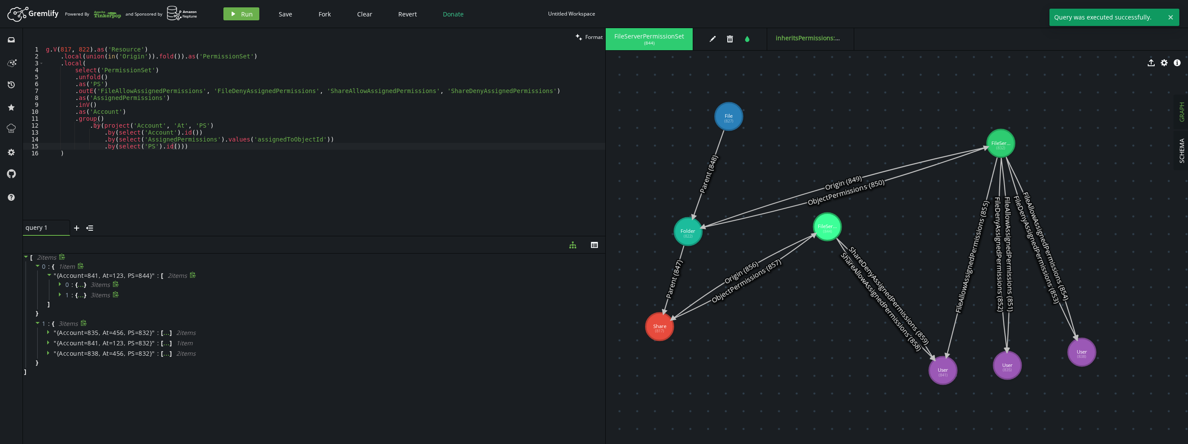
click at [59, 281] on icon at bounding box center [61, 284] width 6 height 6
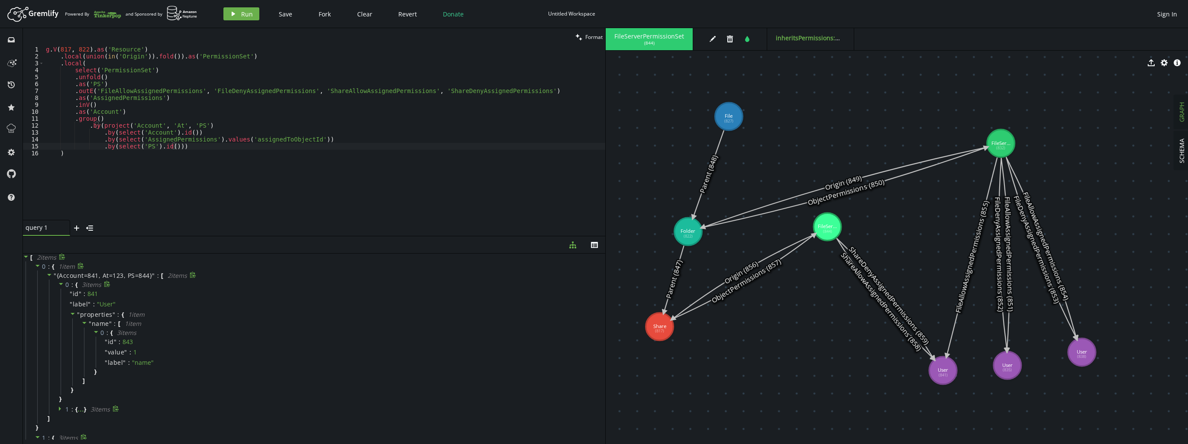
click at [59, 281] on icon at bounding box center [61, 284] width 6 height 6
click at [190, 143] on div "g . V ( 817 , 822 ) . as ( 'Resource' ) . local ( union ( in ( 'Origin' )) . fo…" at bounding box center [324, 140] width 561 height 188
click at [190, 148] on div "g . V ( 817 , 822 ) . as ( 'Resource' ) . local ( union ( in ( 'Origin' )) . fo…" at bounding box center [324, 140] width 561 height 188
click at [217, 148] on div "g . V ( 817 , 822 ) . as ( 'Resource' ) . local ( union ( in ( 'Origin' )) . fo…" at bounding box center [324, 140] width 561 height 188
click at [219, 157] on div "g . V ( 817 , 822 ) . as ( 'Resource' ) . local ( union ( in ( 'Origin' )) . fo…" at bounding box center [324, 140] width 561 height 188
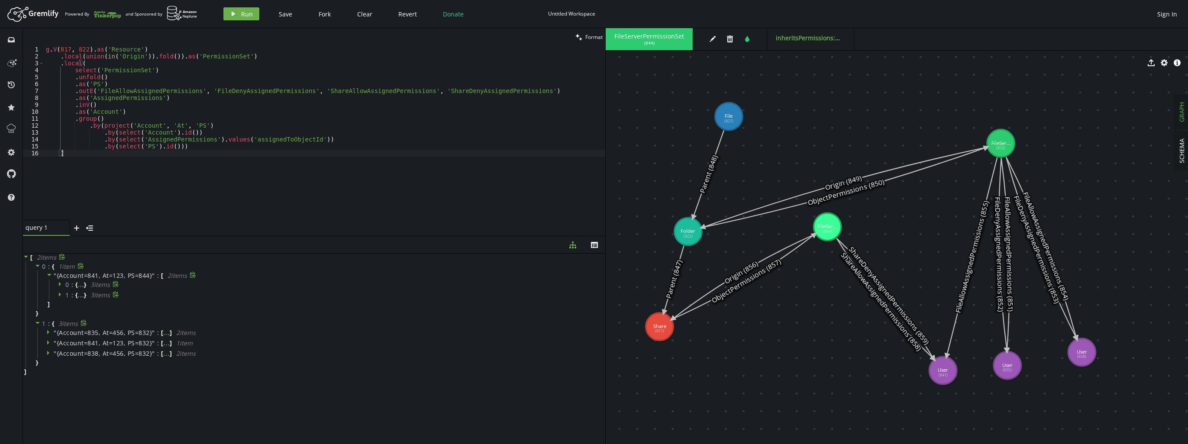
click at [248, 145] on div "g . V ( 817 , 822 ) . as ( 'Resource' ) . local ( union ( in ( 'Origin' )) . fo…" at bounding box center [324, 140] width 561 height 188
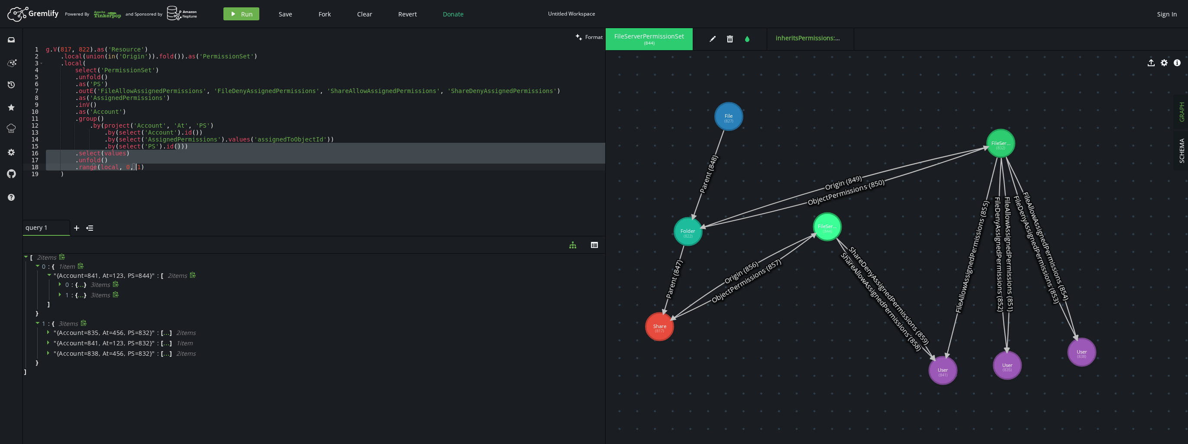
click at [247, 148] on div "g . V ( 817 , 822 ) . as ( 'Resource' ) . local ( union ( in ( 'Origin' )) . fo…" at bounding box center [324, 133] width 561 height 174
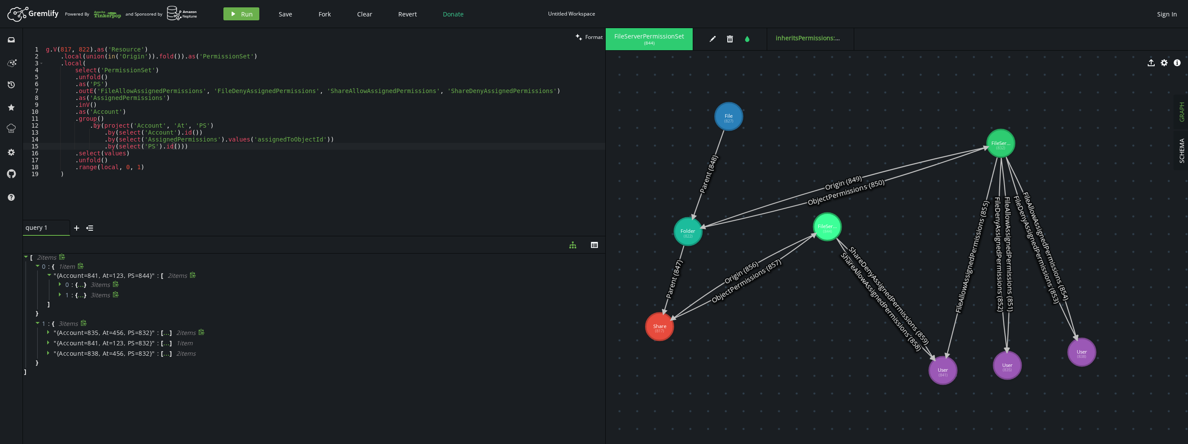
click at [48, 332] on icon at bounding box center [48, 332] width 2 height 4
click at [58, 342] on icon at bounding box center [61, 341] width 6 height 6
click at [58, 353] on icon at bounding box center [61, 351] width 6 height 6
click at [48, 371] on icon at bounding box center [48, 371] width 2 height 4
click at [61, 381] on icon at bounding box center [61, 380] width 6 height 6
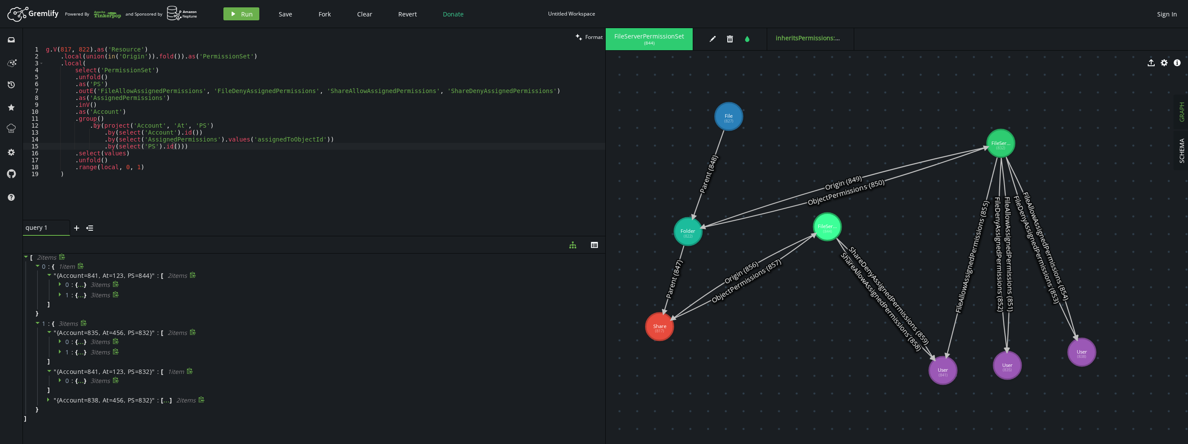
click at [48, 400] on icon at bounding box center [48, 400] width 2 height 4
click at [63, 410] on icon at bounding box center [61, 409] width 6 height 6
click at [61, 422] on span at bounding box center [61, 420] width 6 height 8
click at [228, 165] on div "g . V ( 817 , 822 ) . as ( 'Resource' ) . local ( union ( in ( 'Origin' )) . fo…" at bounding box center [324, 140] width 561 height 188
click at [201, 61] on div "g . V ( 817 , 822 ) . as ( 'Resource' ) . local ( union ( in ( 'Origin' )) . fo…" at bounding box center [324, 140] width 561 height 188
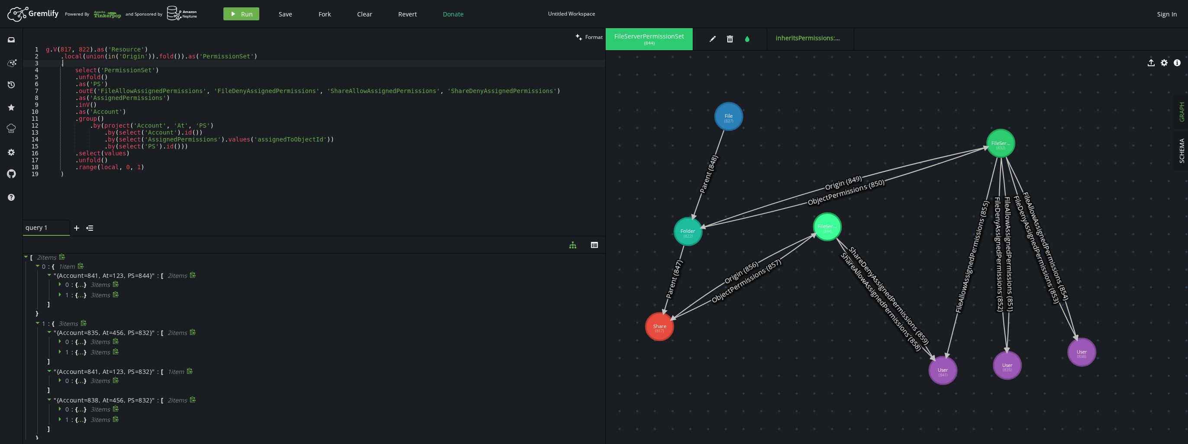
type textarea ")"
click at [243, 17] on span "Run" at bounding box center [247, 14] width 12 height 8
click at [285, 190] on div "g . V ( 817 , 822 ) . as ( 'Resource' ) . local ( union ( in ( 'Origin' )) . fo…" at bounding box center [324, 140] width 561 height 188
click at [249, 118] on div "g . V ( 817 , 822 ) . as ( 'Resource' ) . local ( union ( in ( 'Origin' )) . fo…" at bounding box center [324, 140] width 561 height 188
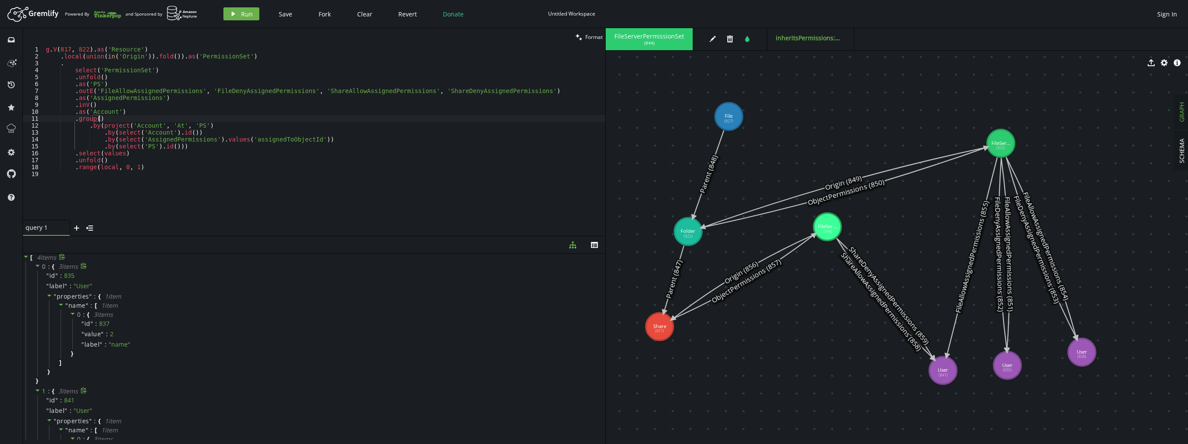
click at [140, 164] on div "g . V ( 817 , 822 ) . as ( 'Resource' ) . local ( union ( in ( 'Origin' )) . fo…" at bounding box center [324, 140] width 561 height 188
click at [239, 16] on button "play Run" at bounding box center [241, 13] width 36 height 13
click at [157, 157] on div "g . V ( 817 , 822 ) . as ( 'Resource' ) . local ( union ( in ( 'Origin' )) . fo…" at bounding box center [324, 140] width 561 height 188
click at [87, 68] on div "g . V ( 817 , 822 ) . as ( 'Resource' ) . local ( union ( in ( 'Origin' )) . fo…" at bounding box center [324, 140] width 561 height 188
click at [132, 71] on div "g . V ( 817 , 822 ) . as ( 'Resource' ) . local ( union ( in ( 'Origin' )) . fo…" at bounding box center [324, 140] width 561 height 188
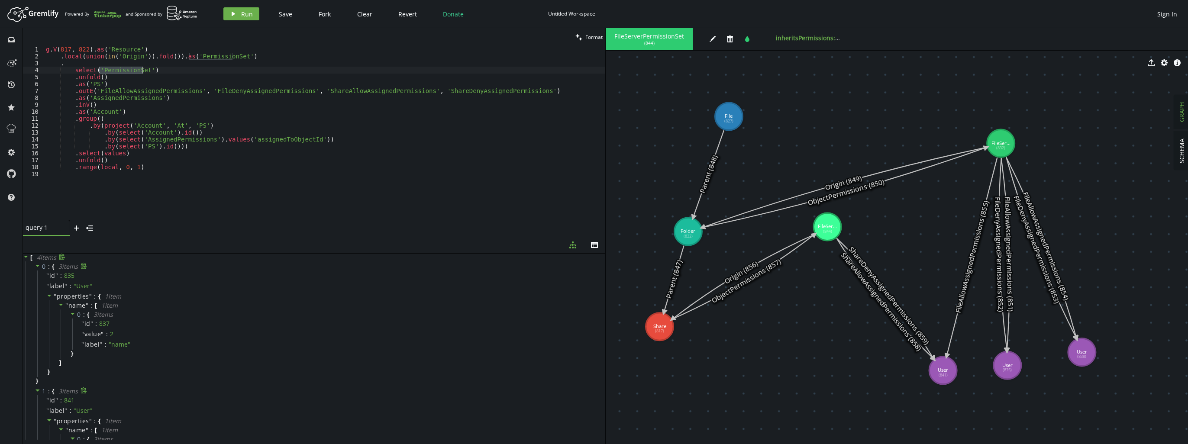
click at [132, 71] on div "g . V ( 817 , 822 ) . as ( 'Resource' ) . local ( union ( in ( 'Origin' )) . fo…" at bounding box center [324, 140] width 561 height 188
click at [92, 79] on div "g . V ( 817 , 822 ) . as ( 'Resource' ) . local ( union ( in ( 'Origin' )) . fo…" at bounding box center [324, 140] width 561 height 188
click at [78, 84] on div "g . V ( 817 , 822 ) . as ( 'Resource' ) . local ( union ( in ( 'Origin' )) . fo…" at bounding box center [324, 140] width 561 height 188
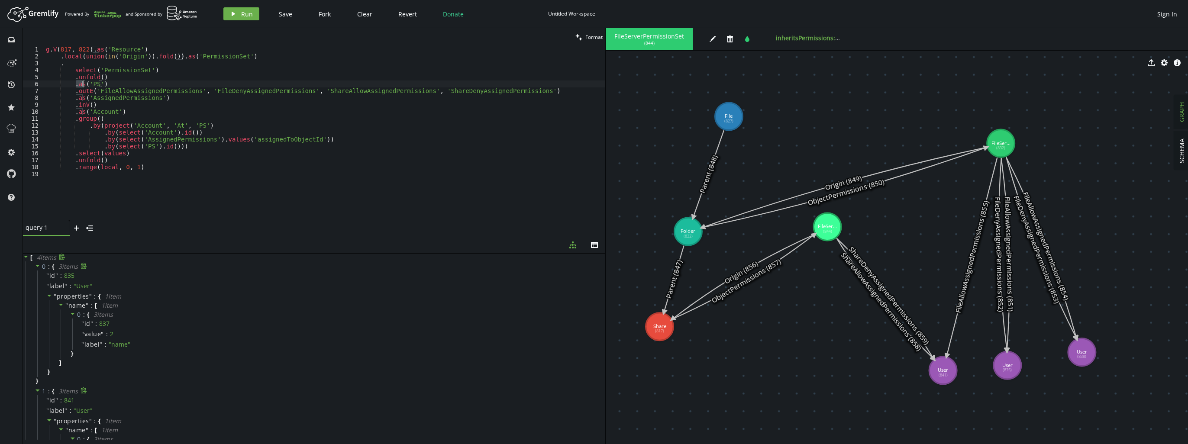
click at [78, 100] on div "g . V ( 817 , 822 ) . as ( 'Resource' ) . local ( union ( in ( 'Origin' )) . fo…" at bounding box center [324, 140] width 561 height 188
click at [83, 107] on div "g . V ( 817 , 822 ) . as ( 'Resource' ) . local ( union ( in ( 'Origin' )) . fo…" at bounding box center [324, 140] width 561 height 188
click at [139, 128] on div "g . V ( 817 , 822 ) . as ( 'Resource' ) . local ( union ( in ( 'Origin' )) . fo…" at bounding box center [324, 140] width 561 height 188
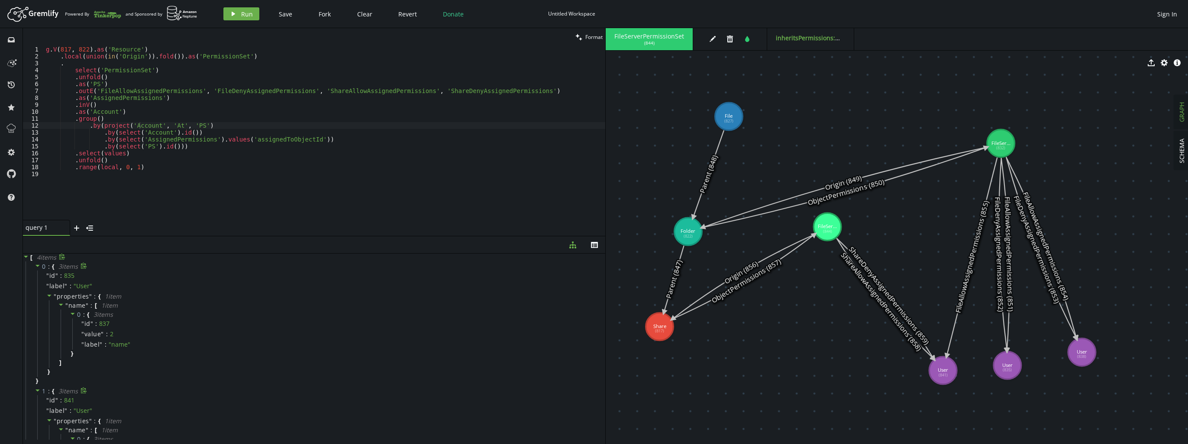
click at [37, 266] on icon at bounding box center [37, 266] width 4 height 2
click at [39, 274] on icon at bounding box center [38, 276] width 6 height 6
click at [36, 287] on icon at bounding box center [38, 287] width 6 height 6
click at [40, 298] on icon at bounding box center [38, 297] width 6 height 6
click at [104, 82] on div "g . V ( 817 , 822 ) . as ( 'Resource' ) . local ( union ( in ( 'Origin' )) . fo…" at bounding box center [324, 140] width 561 height 188
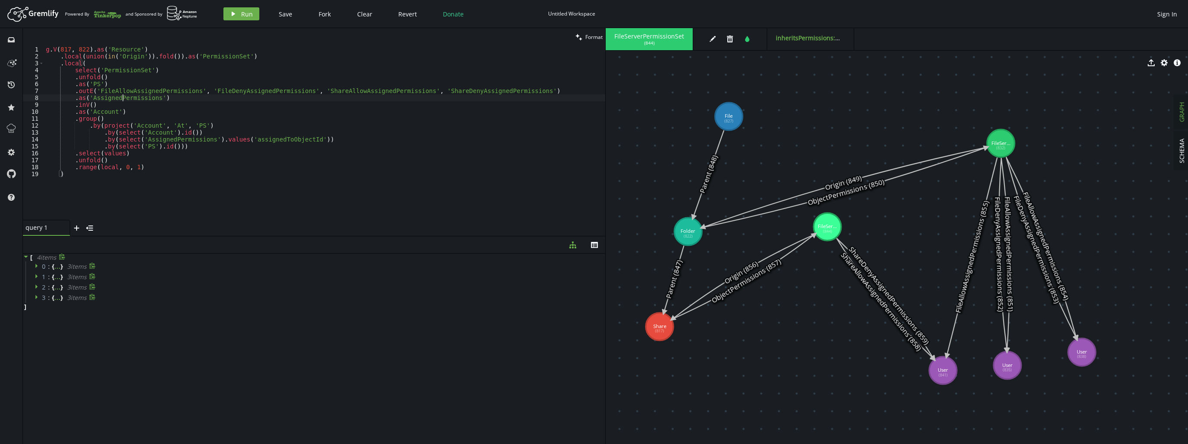
click at [123, 97] on div "g . V ( 817 , 822 ) . as ( 'Resource' ) . local ( union ( in ( 'Origin' )) . fo…" at bounding box center [324, 140] width 561 height 188
click at [235, 17] on button "play Run" at bounding box center [241, 13] width 36 height 13
click at [203, 171] on div "g . V ( 817 , 822 ) . as ( 'Resource' ) . local ( union ( in ( 'Origin' )) . fo…" at bounding box center [324, 140] width 561 height 188
click at [208, 130] on div "g . V ( 817 , 822 ) . as ( 'Resource' ) . local ( union ( in ( 'Origin' )) . fo…" at bounding box center [324, 140] width 561 height 188
click at [163, 139] on div "g . V ( 817 , 822 ) . as ( 'Resource' ) . local ( union ( in ( 'Origin' )) . fo…" at bounding box center [324, 140] width 561 height 188
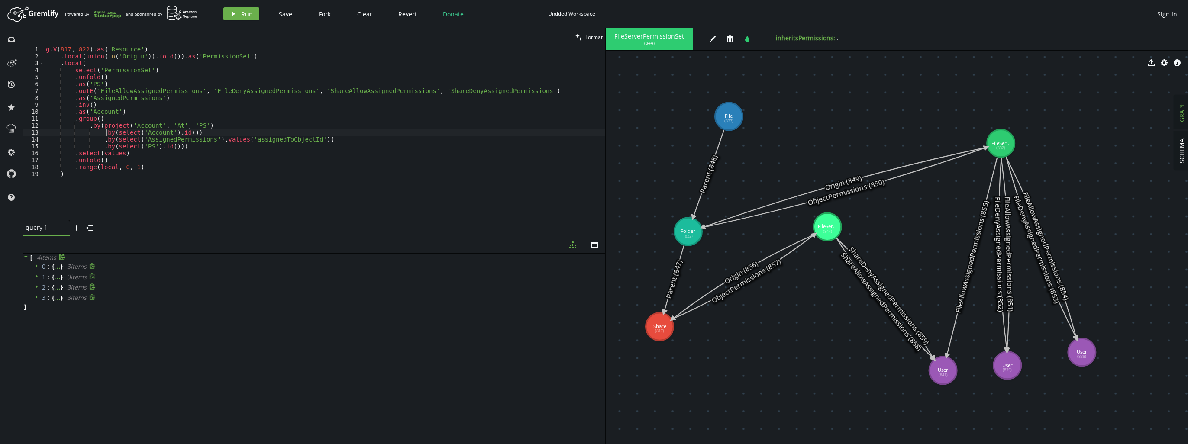
click at [105, 131] on div "g . V ( 817 , 822 ) . as ( 'Resource' ) . local ( union ( in ( 'Origin' )) . fo…" at bounding box center [324, 140] width 561 height 188
click at [106, 150] on div "g . V ( 817 , 822 ) . as ( 'Resource' ) . local ( union ( in ( 'Origin' )) . fo…" at bounding box center [324, 140] width 561 height 188
click at [144, 164] on div "g . V ( 817 , 822 ) . as ( 'Resource' ) . local ( union ( in ( 'Origin' )) . fo…" at bounding box center [324, 140] width 561 height 188
click at [145, 159] on div "g . V ( 817 , 822 ) . as ( 'Resource' ) . local ( union ( in ( 'Origin' )) . fo…" at bounding box center [324, 140] width 561 height 188
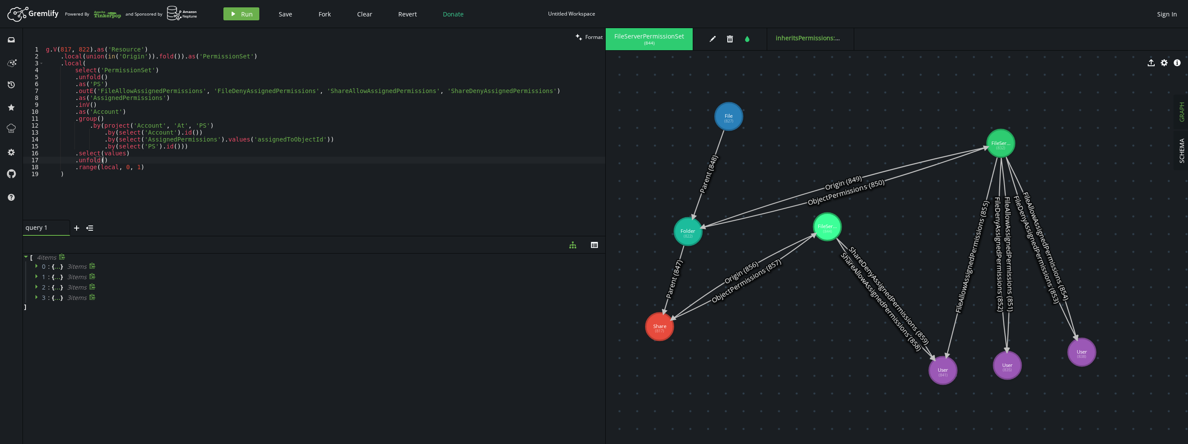
click at [141, 157] on div "g . V ( 817 , 822 ) . as ( 'Resource' ) . local ( union ( in ( 'Origin' )) . fo…" at bounding box center [324, 140] width 561 height 188
click at [242, 16] on span "Run" at bounding box center [247, 14] width 12 height 8
click at [213, 153] on div "g . V ( 817 , 822 ) . as ( 'Resource' ) . local ( union ( in ( 'Origin' )) . fo…" at bounding box center [324, 140] width 561 height 188
click at [38, 266] on icon at bounding box center [38, 266] width 6 height 6
click at [38, 266] on icon at bounding box center [37, 266] width 4 height 2
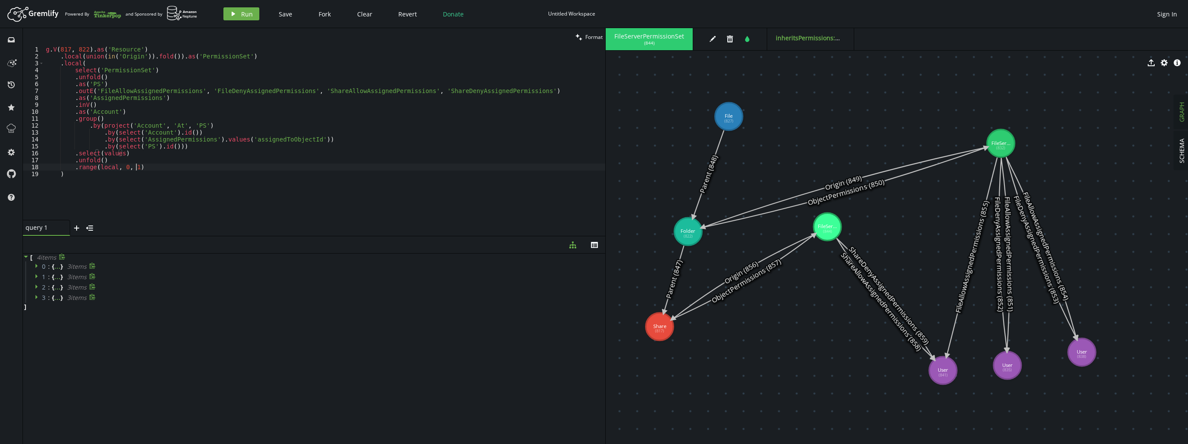
click at [142, 167] on div "g . V ( 817 , 822 ) . as ( 'Resource' ) . local ( union ( in ( 'Origin' )) . fo…" at bounding box center [324, 140] width 561 height 188
click at [35, 269] on div at bounding box center [38, 267] width 7 height 8
click at [245, 152] on div "g . V ( 817 , 822 ) . as ( 'Resource' ) . local ( union ( in ( 'Origin' )) . fo…" at bounding box center [324, 140] width 561 height 188
paste textarea ".fold()).as('Group'"
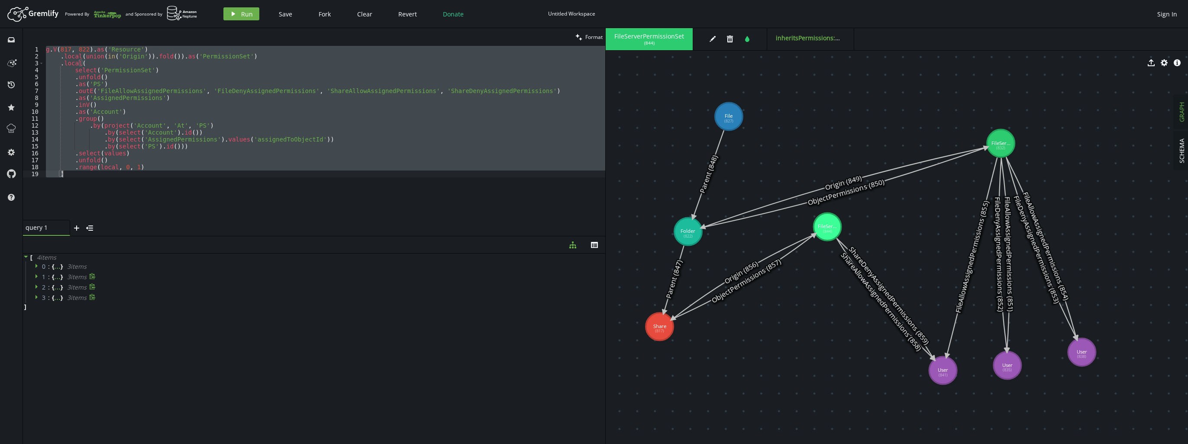
click at [182, 135] on div "g . V ( 817 , 822 ) . as ( 'Resource' ) . local ( union ( in ( 'Origin' )) . fo…" at bounding box center [324, 133] width 561 height 174
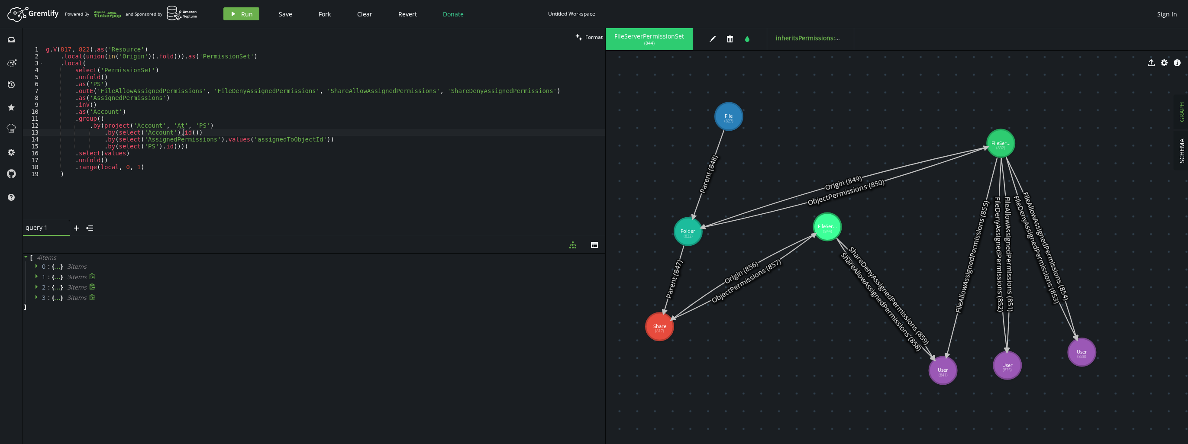
click at [160, 152] on div "g . V ( 817 , 822 ) . as ( 'Resource' ) . local ( union ( in ( 'Origin' )) . fo…" at bounding box center [324, 140] width 561 height 188
click at [250, 16] on span "Run" at bounding box center [247, 14] width 12 height 8
click at [38, 268] on icon at bounding box center [38, 266] width 6 height 6
click at [60, 289] on span "0 : {" at bounding box center [67, 284] width 19 height 8
click at [61, 285] on icon at bounding box center [61, 284] width 6 height 6
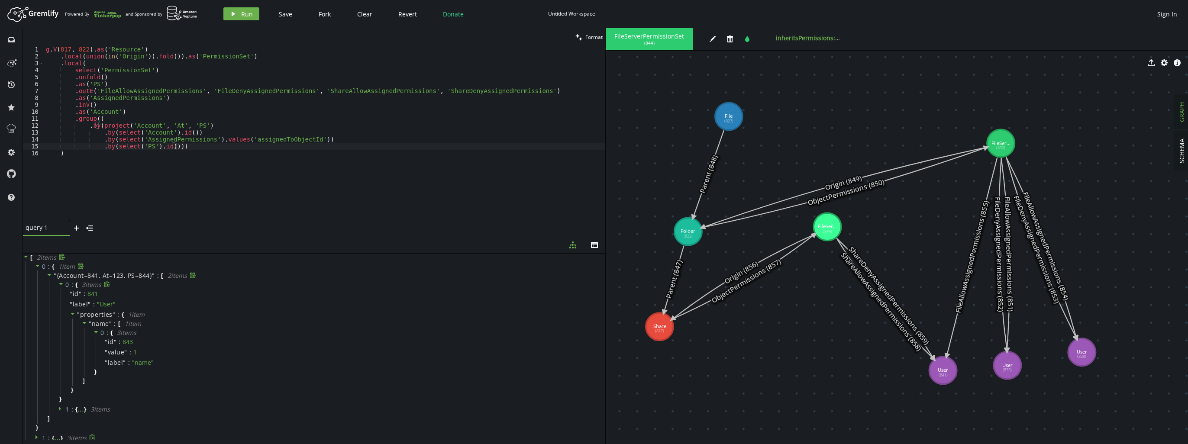
click at [61, 285] on icon at bounding box center [61, 284] width 6 height 6
click at [62, 294] on icon at bounding box center [61, 294] width 6 height 6
click at [280, 160] on div "g . V ( 817 , 822 ) . as ( 'Resource' ) . local ( union ( in ( 'Origin' )) . fo…" at bounding box center [324, 140] width 561 height 188
click at [62, 295] on icon at bounding box center [61, 294] width 6 height 6
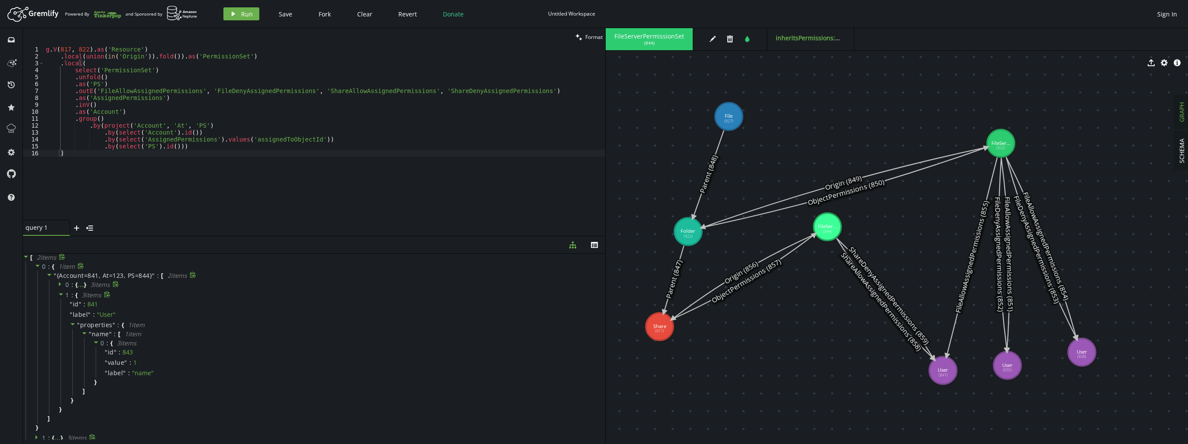
click at [62, 295] on icon at bounding box center [61, 294] width 6 height 6
click at [61, 288] on span at bounding box center [61, 284] width 6 height 8
click at [39, 323] on icon at bounding box center [38, 323] width 6 height 6
click at [59, 342] on icon at bounding box center [60, 341] width 2 height 4
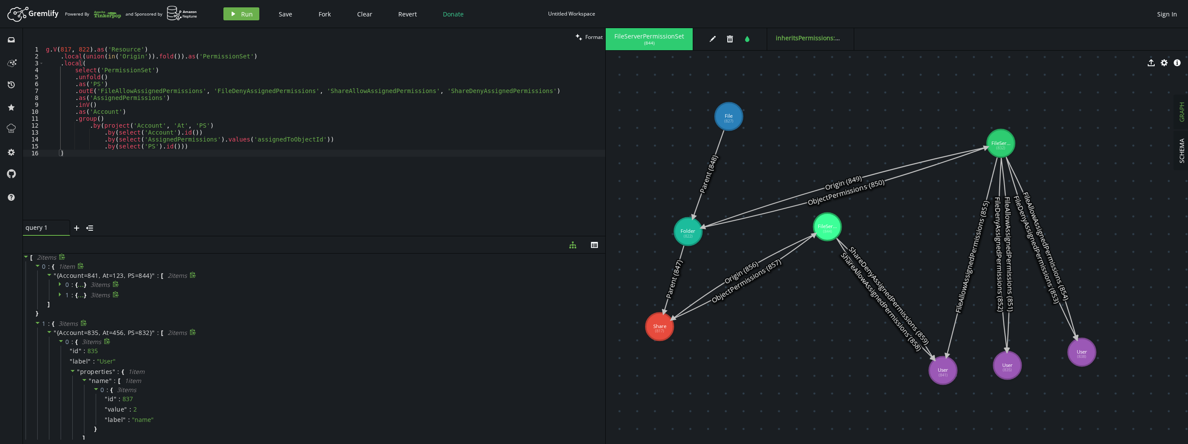
click at [58, 342] on icon at bounding box center [61, 341] width 6 height 6
click at [59, 350] on icon at bounding box center [61, 351] width 6 height 6
click at [59, 381] on icon at bounding box center [61, 380] width 6 height 6
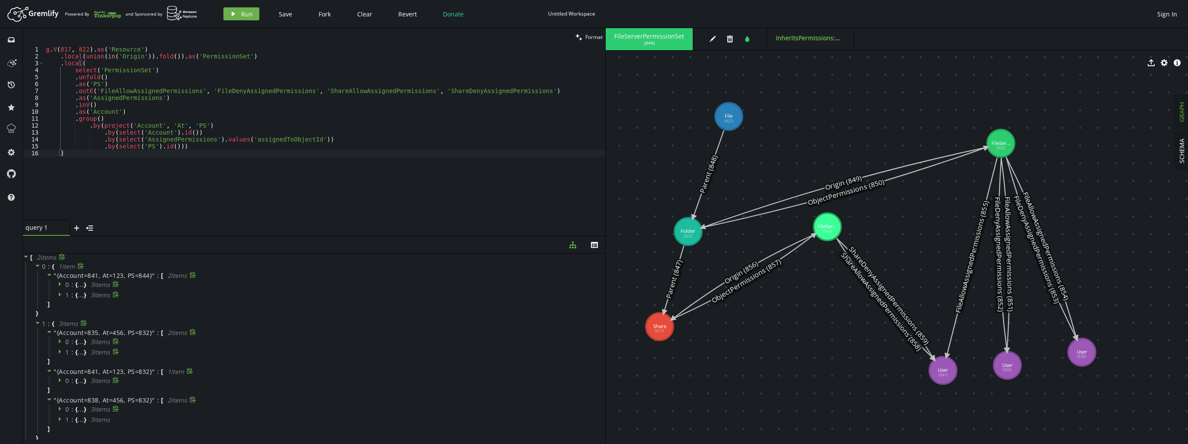
click at [59, 410] on icon at bounding box center [60, 409] width 2 height 4
click at [59, 410] on icon at bounding box center [61, 409] width 6 height 6
drag, startPoint x: 59, startPoint y: 410, endPoint x: 59, endPoint y: 421, distance: 11.3
click at [59, 421] on icon at bounding box center [61, 419] width 6 height 6
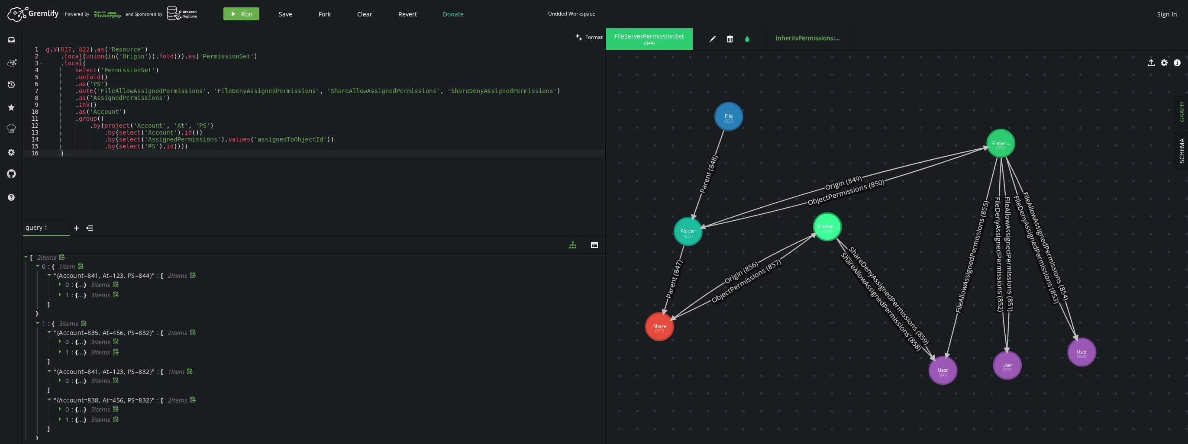
click at [197, 121] on div "g . V ( 817 , 822 ) . as ( 'Resource' ) . local ( union ( in ( 'Origin' )) . fo…" at bounding box center [324, 140] width 561 height 188
click at [246, 13] on span "Run" at bounding box center [247, 14] width 12 height 8
click at [199, 148] on div "g . V ( 817 , 822 ) . as ( 'Resource' ) . local ( union ( in ( 'Origin' )) . fo…" at bounding box center [324, 140] width 561 height 188
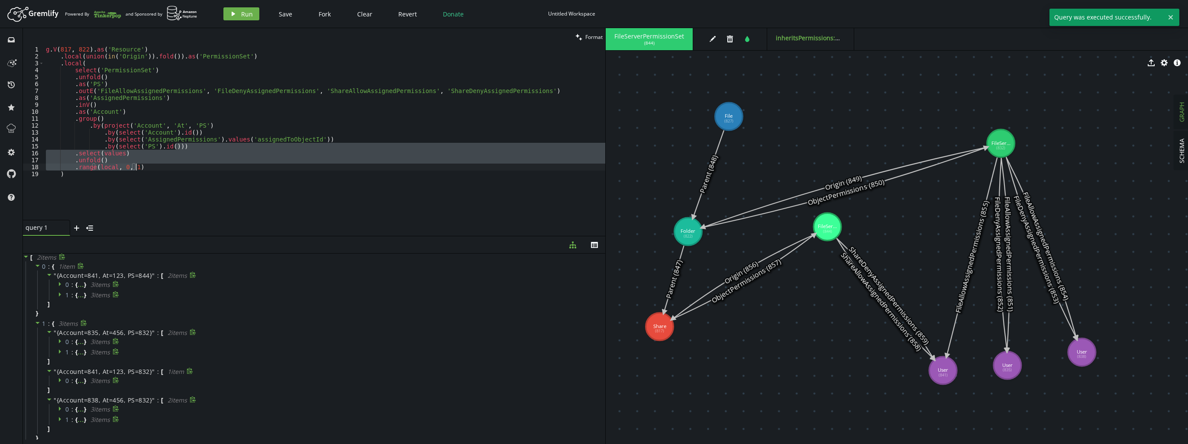
click at [201, 169] on div "g . V ( 817 , 822 ) . as ( 'Resource' ) . local ( union ( in ( 'Origin' )) . fo…" at bounding box center [324, 133] width 561 height 174
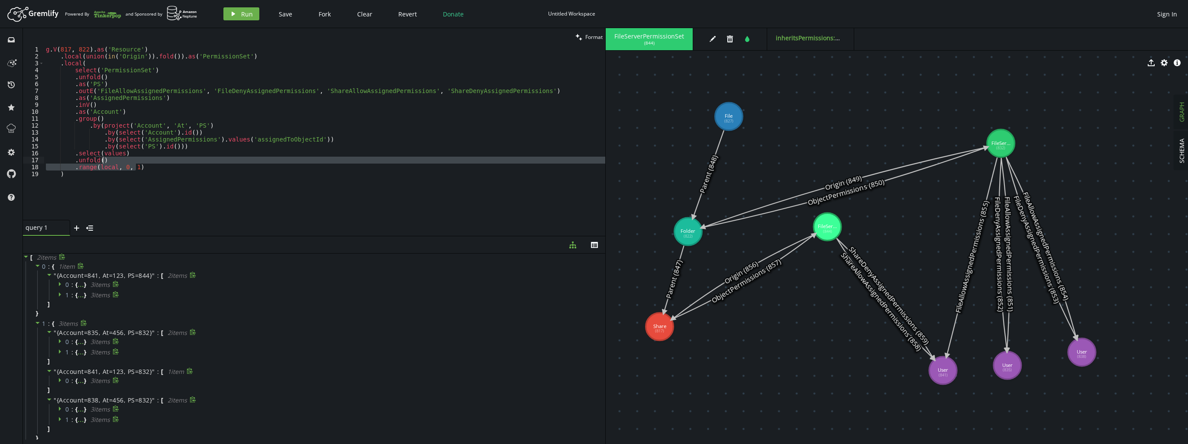
drag, startPoint x: 170, startPoint y: 164, endPoint x: 168, endPoint y: 159, distance: 5.4
click at [168, 159] on div "g . V ( 817 , 822 ) . as ( 'Resource' ) . local ( union ( in ( 'Origin' )) . fo…" at bounding box center [324, 140] width 561 height 188
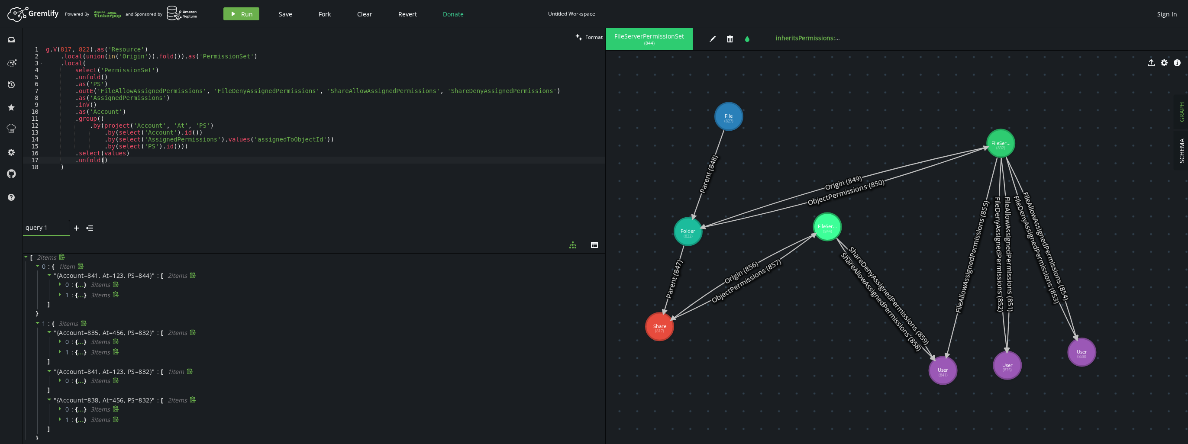
scroll to position [0, 56]
click at [239, 12] on button "play Run" at bounding box center [241, 13] width 36 height 13
click at [172, 185] on div "g . V ( 817 , 822 ) . as ( 'Resource' ) . local ( union ( in ( 'Origin' )) . fo…" at bounding box center [324, 140] width 561 height 188
click at [192, 158] on div "g . V ( 817 , 822 ) . as ( 'Resource' ) . local ( union ( in ( 'Origin' )) . fo…" at bounding box center [324, 140] width 561 height 188
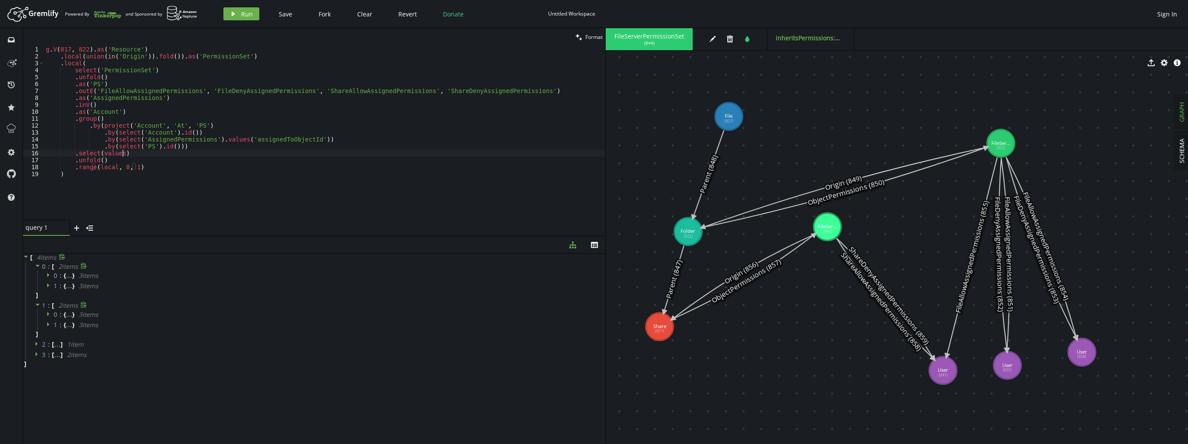
click at [193, 156] on div "g . V ( 817 , 822 ) . as ( 'Resource' ) . local ( union ( in ( 'Origin' )) . fo…" at bounding box center [324, 140] width 561 height 188
click at [242, 20] on button "play Run" at bounding box center [241, 13] width 36 height 13
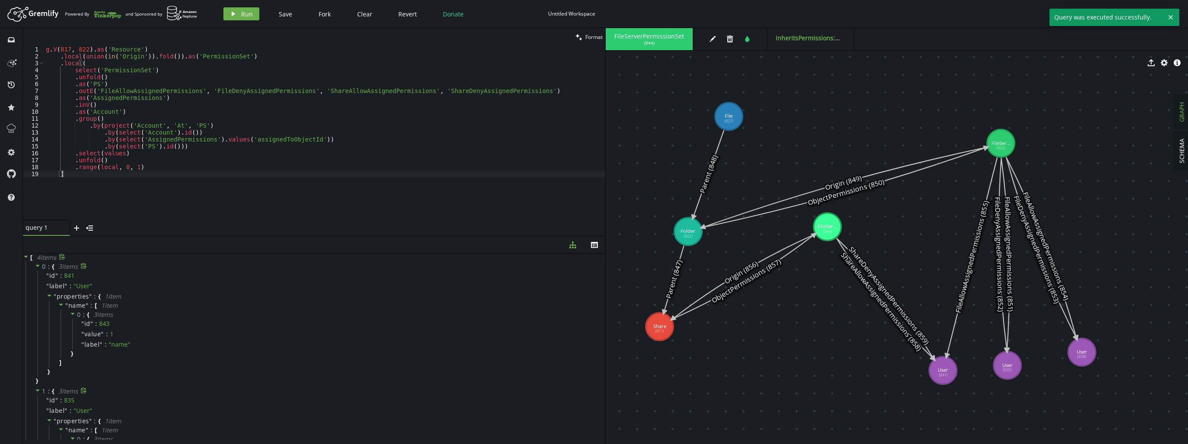
click at [184, 187] on div "g . V ( 817 , 822 ) . as ( 'Resource' ) . local ( union ( in ( 'Origin' )) . fo…" at bounding box center [324, 140] width 561 height 188
click at [37, 265] on icon at bounding box center [37, 266] width 4 height 2
click at [39, 279] on icon at bounding box center [38, 276] width 6 height 6
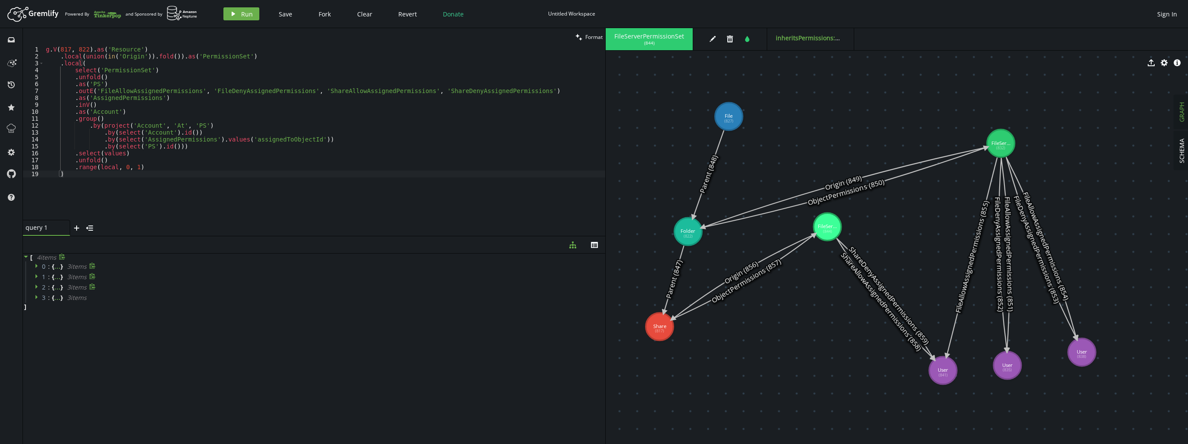
click at [38, 288] on icon at bounding box center [38, 287] width 6 height 6
click at [40, 284] on div at bounding box center [38, 288] width 7 height 8
click at [37, 295] on icon at bounding box center [38, 297] width 6 height 6
click at [156, 153] on div "g . V ( 817 , 822 ) . as ( 'Resource' ) . local ( union ( in ( 'Origin' )) . fo…" at bounding box center [324, 140] width 561 height 188
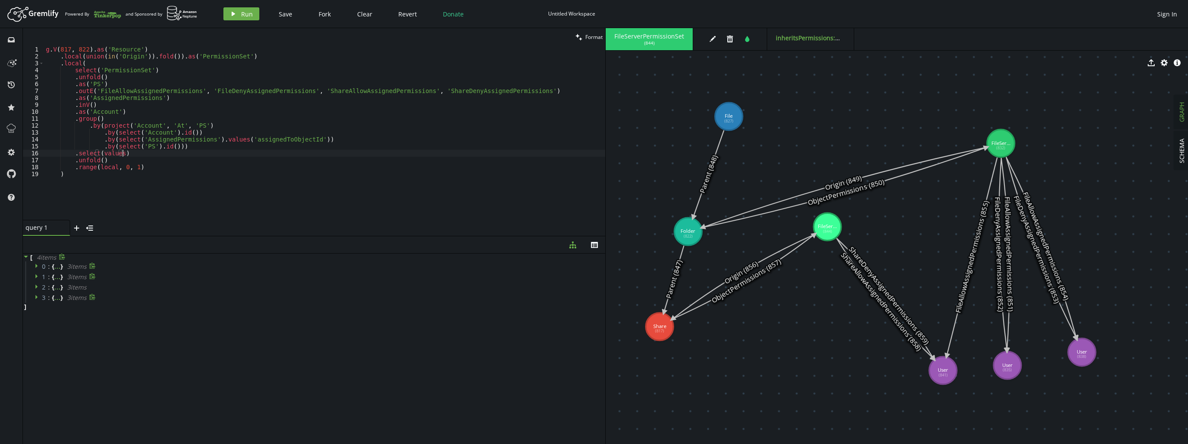
click at [205, 146] on div "g . V ( 817 , 822 ) . as ( 'Resource' ) . local ( union ( in ( 'Origin' )) . fo…" at bounding box center [324, 140] width 561 height 188
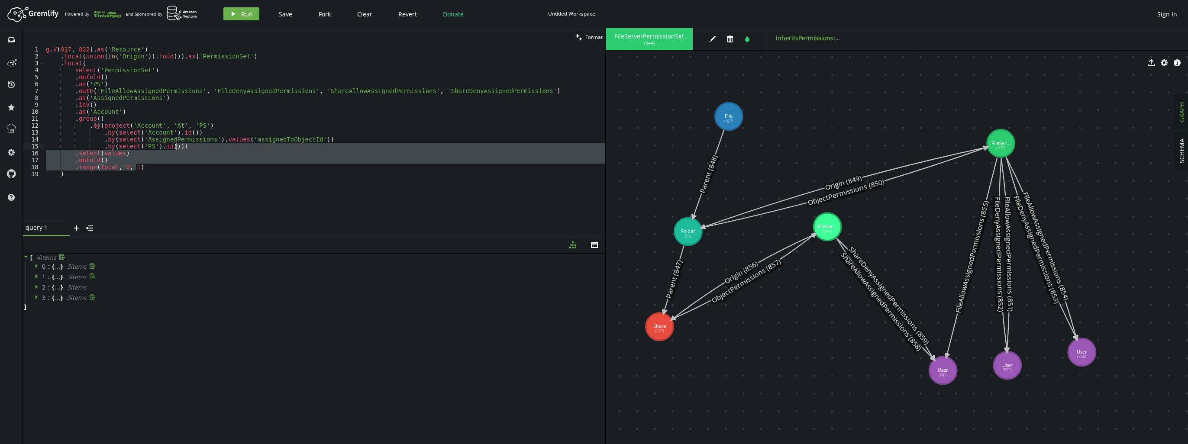
type textarea ".by(select('PS').id()))"
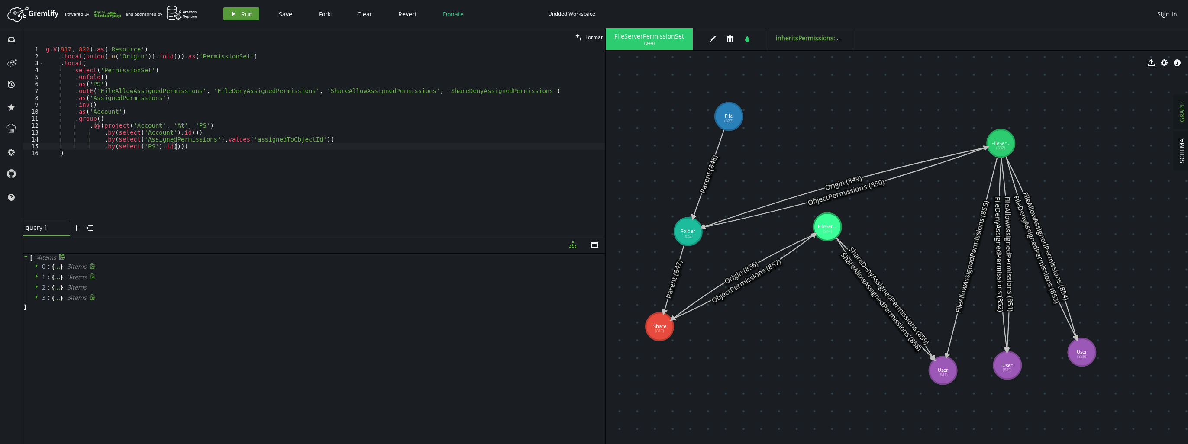
click at [234, 15] on icon "play" at bounding box center [233, 13] width 7 height 7
click at [35, 268] on icon at bounding box center [38, 266] width 6 height 6
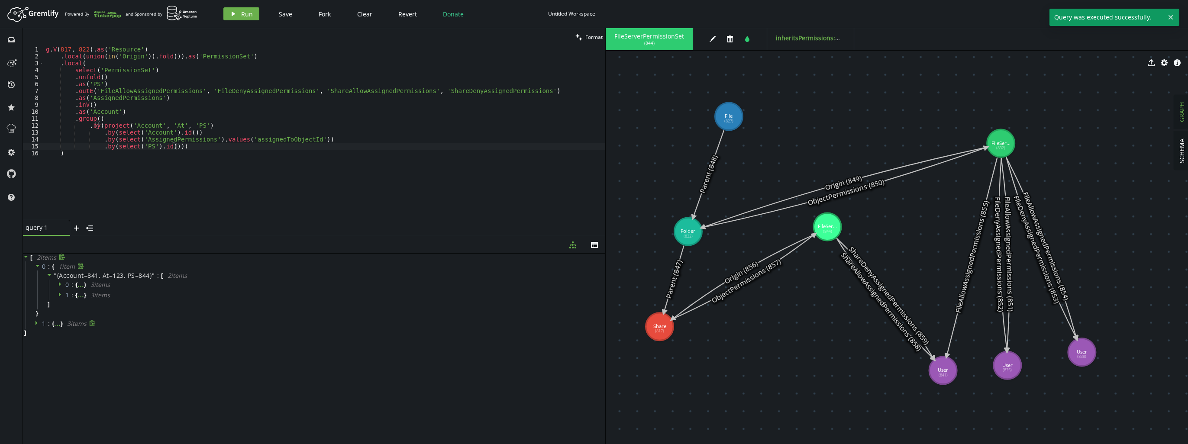
click at [38, 324] on icon at bounding box center [38, 323] width 6 height 6
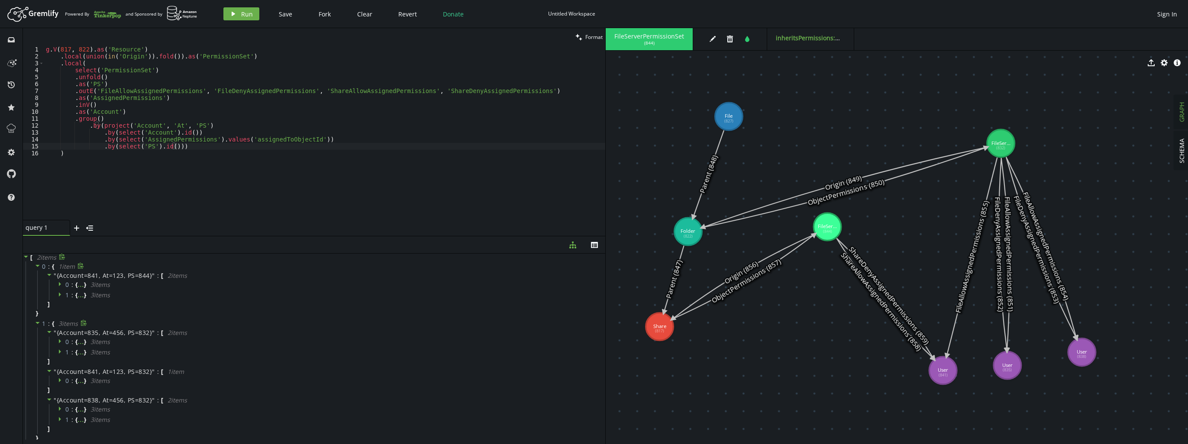
click at [187, 148] on div "g . V ( 817 , 822 ) . as ( 'Resource' ) . local ( union ( in ( 'Origin' )) . fo…" at bounding box center [324, 140] width 561 height 188
click at [242, 16] on span "Run" at bounding box center [247, 14] width 12 height 8
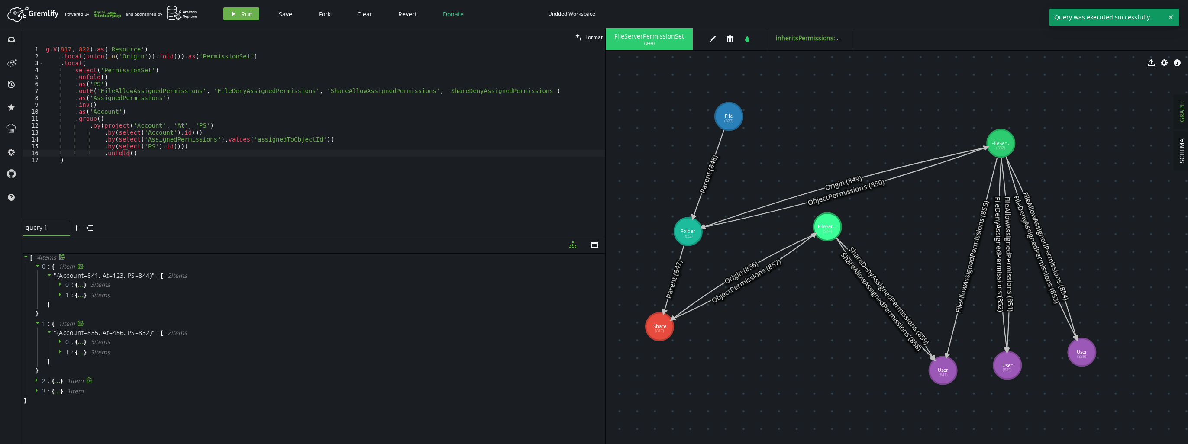
click at [38, 379] on icon at bounding box center [38, 380] width 6 height 6
click at [158, 156] on div "g . V ( 817 , 822 ) . as ( 'Resource' ) . local ( union ( in ( 'Origin' )) . fo…" at bounding box center [324, 140] width 561 height 188
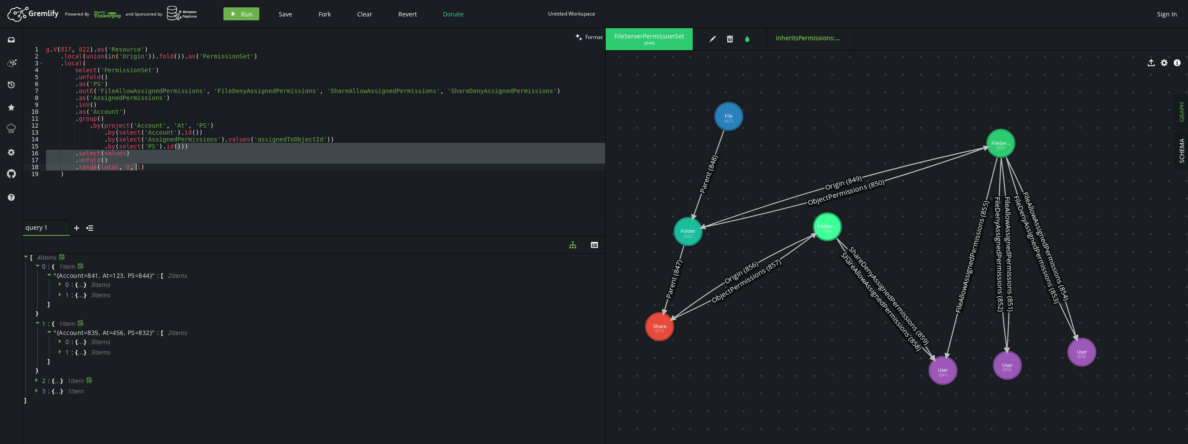
click at [170, 170] on div "g . V ( 817 , 822 ) . as ( 'Resource' ) . local ( union ( in ( 'Origin' )) . fo…" at bounding box center [324, 133] width 561 height 174
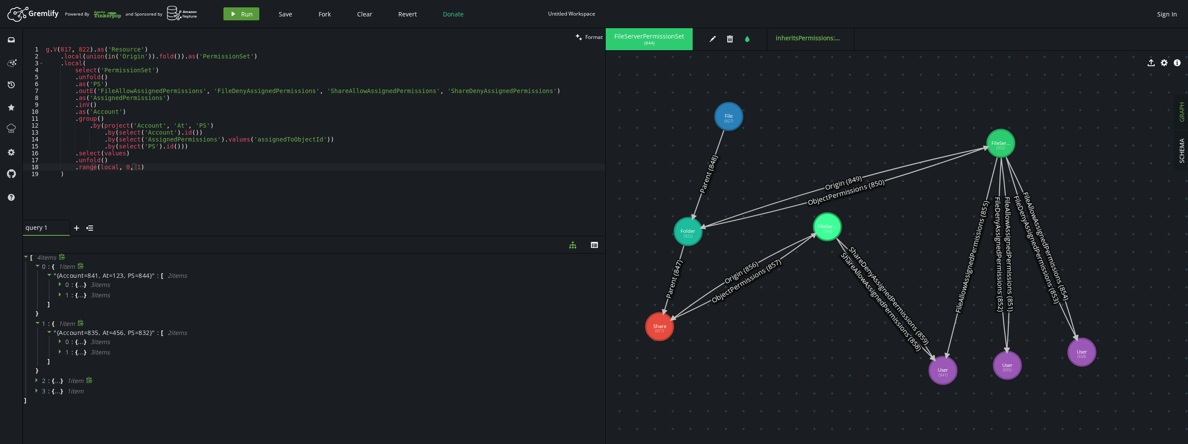
click at [248, 10] on span "Run" at bounding box center [247, 14] width 12 height 8
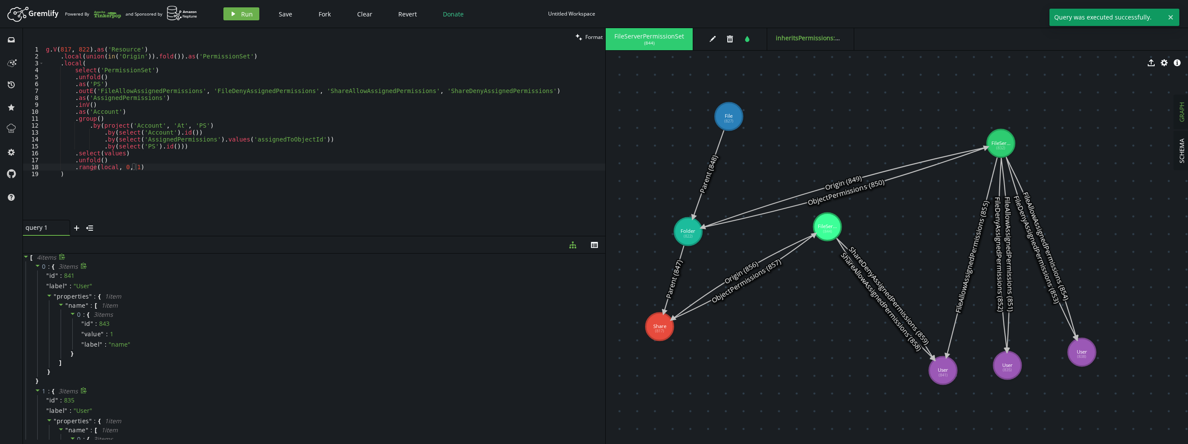
click at [212, 132] on div "g . V ( 817 , 822 ) . as ( 'Resource' ) . local ( union ( in ( 'Origin' )) . fo…" at bounding box center [324, 140] width 561 height 188
click at [232, 13] on icon "button" at bounding box center [233, 14] width 3 height 4
click at [39, 266] on icon at bounding box center [38, 266] width 6 height 6
click at [38, 278] on icon at bounding box center [38, 276] width 6 height 6
click at [37, 291] on span at bounding box center [38, 287] width 6 height 8
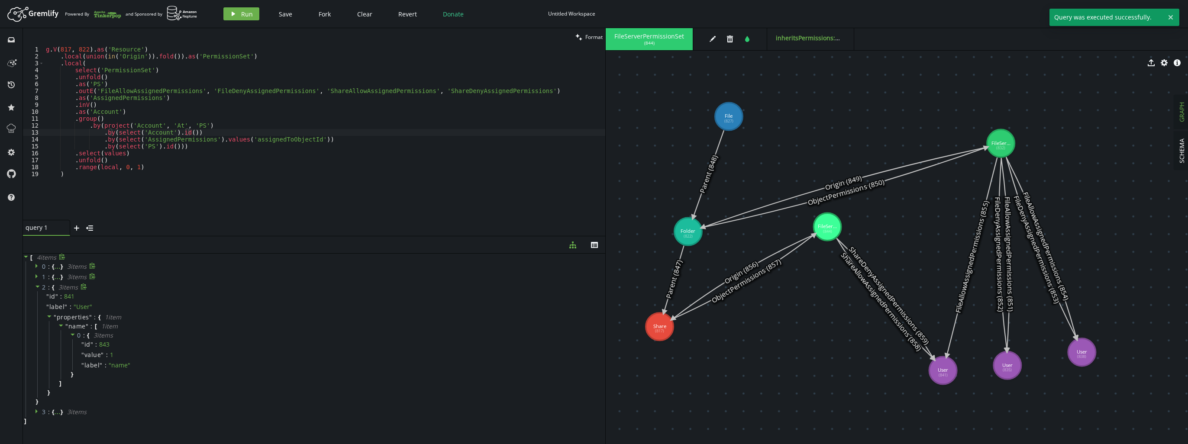
click at [36, 288] on icon at bounding box center [38, 287] width 6 height 6
click at [35, 296] on icon at bounding box center [38, 297] width 6 height 6
click at [36, 297] on icon at bounding box center [38, 297] width 6 height 6
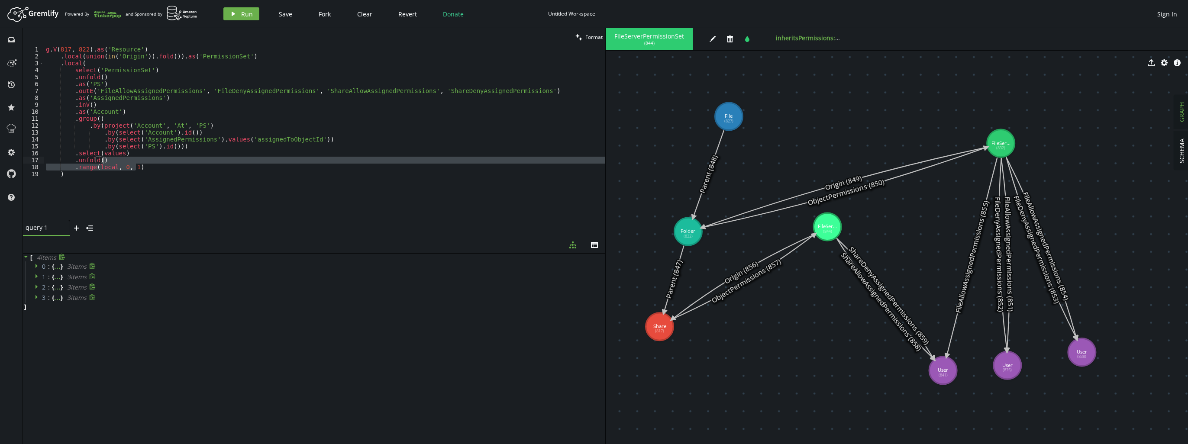
drag, startPoint x: 159, startPoint y: 169, endPoint x: 161, endPoint y: 162, distance: 7.3
click at [161, 162] on div "g . V ( 817 , 822 ) . as ( 'Resource' ) . local ( union ( in ( 'Origin' )) . fo…" at bounding box center [324, 140] width 561 height 188
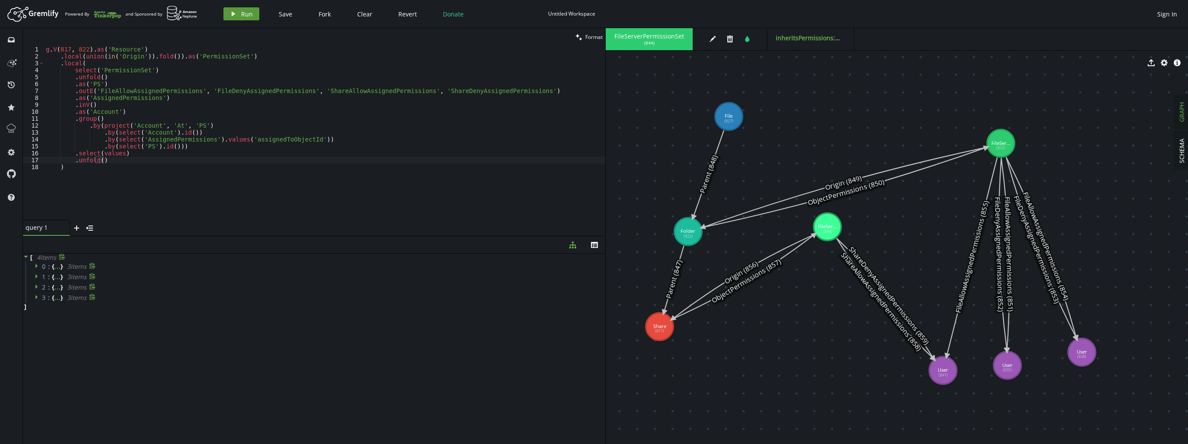
click at [237, 16] on button "play Run" at bounding box center [241, 13] width 36 height 13
click at [242, 14] on span "Run" at bounding box center [247, 14] width 12 height 8
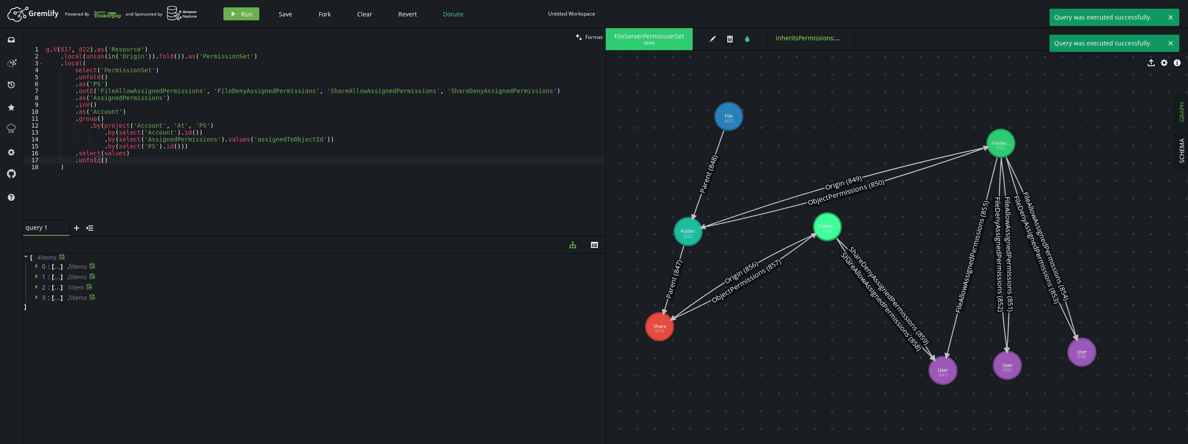
click at [41, 265] on div at bounding box center [38, 267] width 7 height 8
click at [177, 156] on div "g . V ( 817 , 822 ) . as ( 'Resource' ) . local ( union ( in ( 'Origin' )) . fo…" at bounding box center [324, 140] width 561 height 188
click at [174, 158] on div "g . V ( 817 , 822 ) . as ( 'Resource' ) . local ( union ( in ( 'Origin' )) . fo…" at bounding box center [324, 140] width 561 height 188
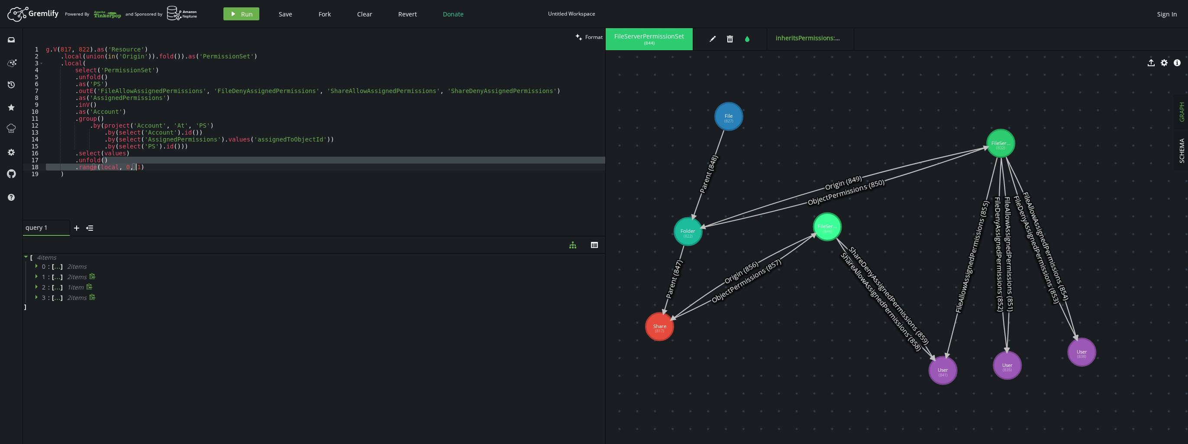
click at [208, 143] on div "g . V ( 817 , 822 ) . as ( 'Resource' ) . local ( union ( in ( 'Origin' )) . fo…" at bounding box center [324, 140] width 561 height 188
click at [280, 66] on div "g . V ( 817 , 822 ) . as ( 'Resource' ) . local ( union ( in ( 'Origin' )) . fo…" at bounding box center [324, 140] width 561 height 188
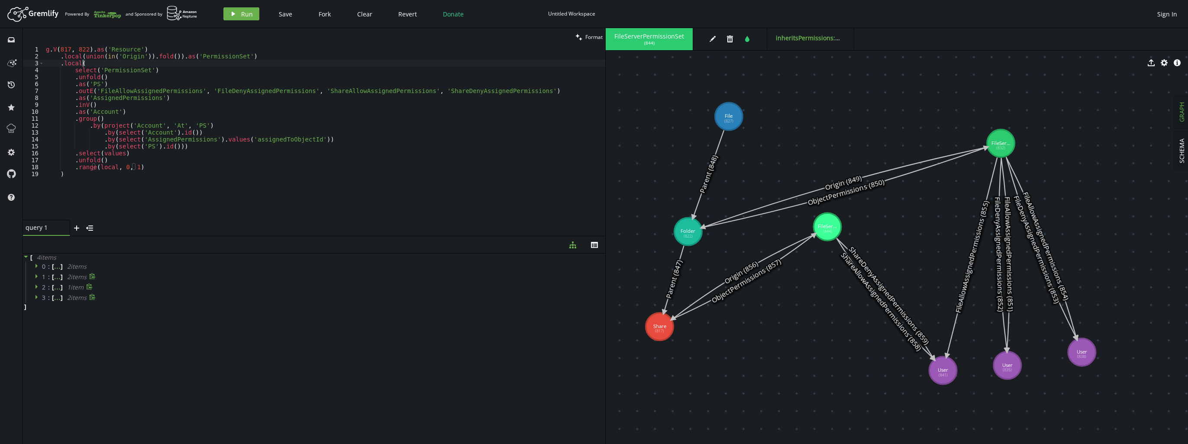
scroll to position [0, 36]
click at [239, 14] on button "play Run" at bounding box center [241, 13] width 36 height 13
click at [262, 189] on div "g . V ( 817 , 822 ) . as ( 'Resource' ) . local ( union ( in ( 'Origin' )) . fo…" at bounding box center [324, 140] width 561 height 188
click at [322, 116] on div "g . V ( 817 , 822 ) . as ( 'Resource' ) . local ( union ( in ( 'Origin' )) . fo…" at bounding box center [324, 140] width 561 height 188
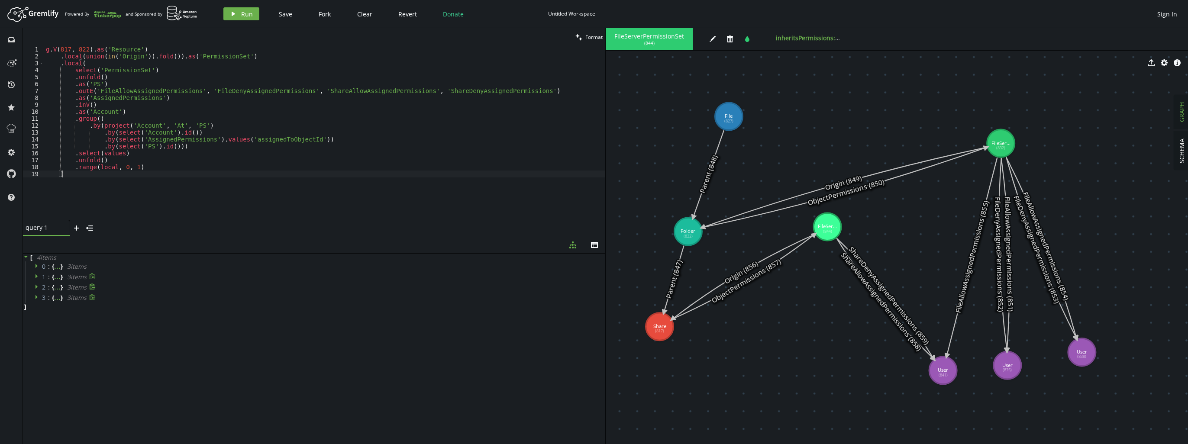
type textarea ".group()"
